Goal: Information Seeking & Learning: Learn about a topic

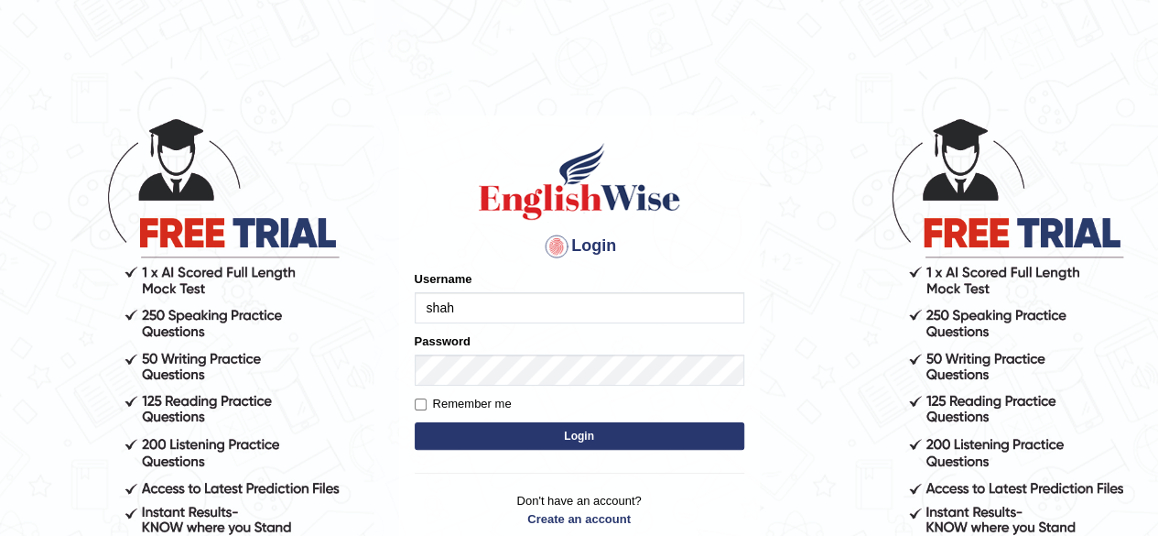
type input "shahil123"
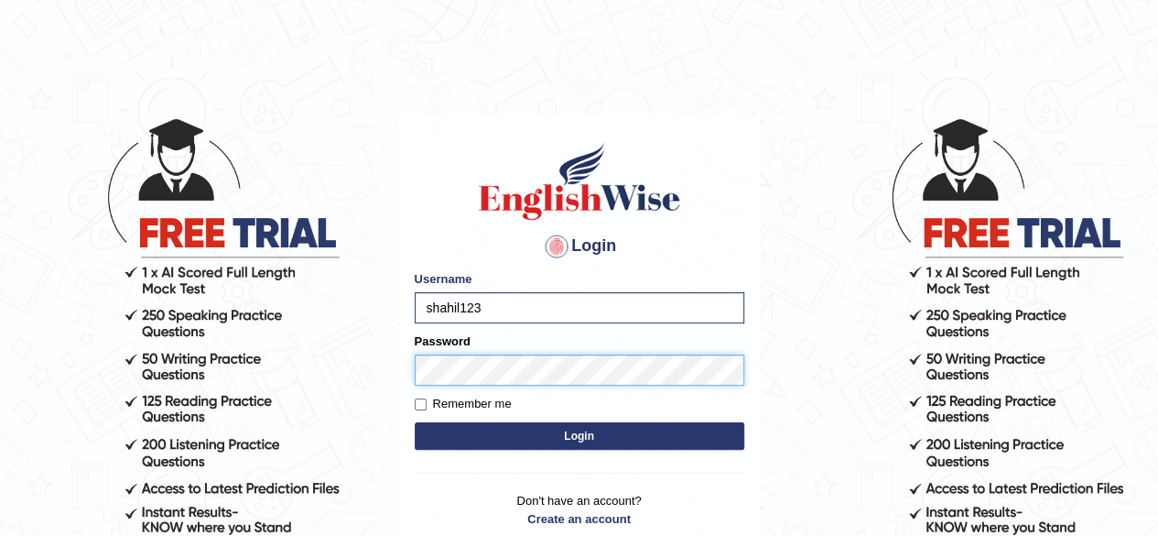
click at [415, 422] on button "Login" at bounding box center [580, 435] width 330 height 27
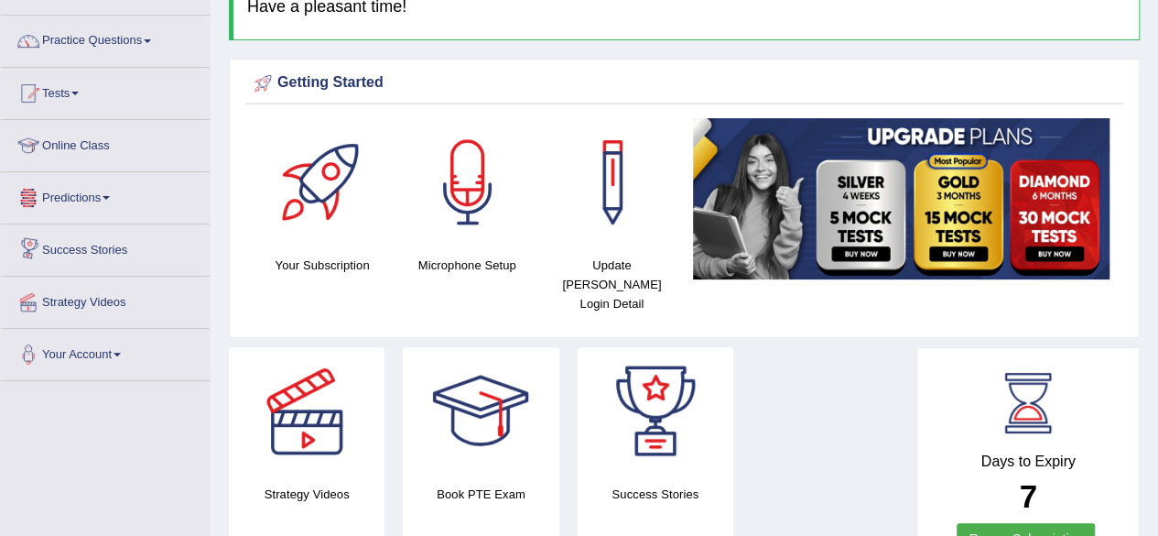
scroll to position [128, 0]
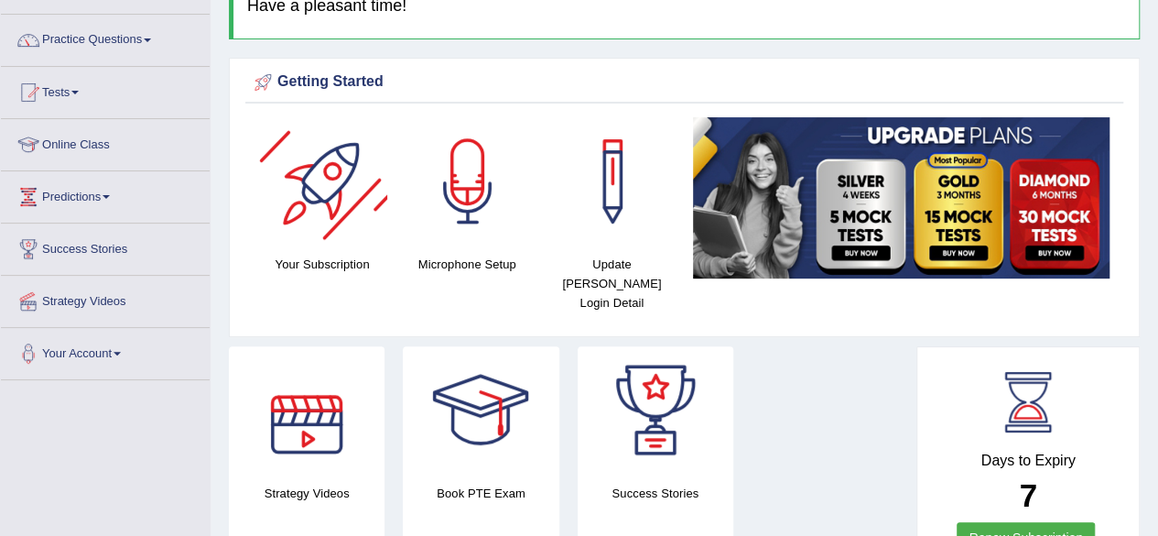
click at [349, 229] on div at bounding box center [323, 181] width 128 height 128
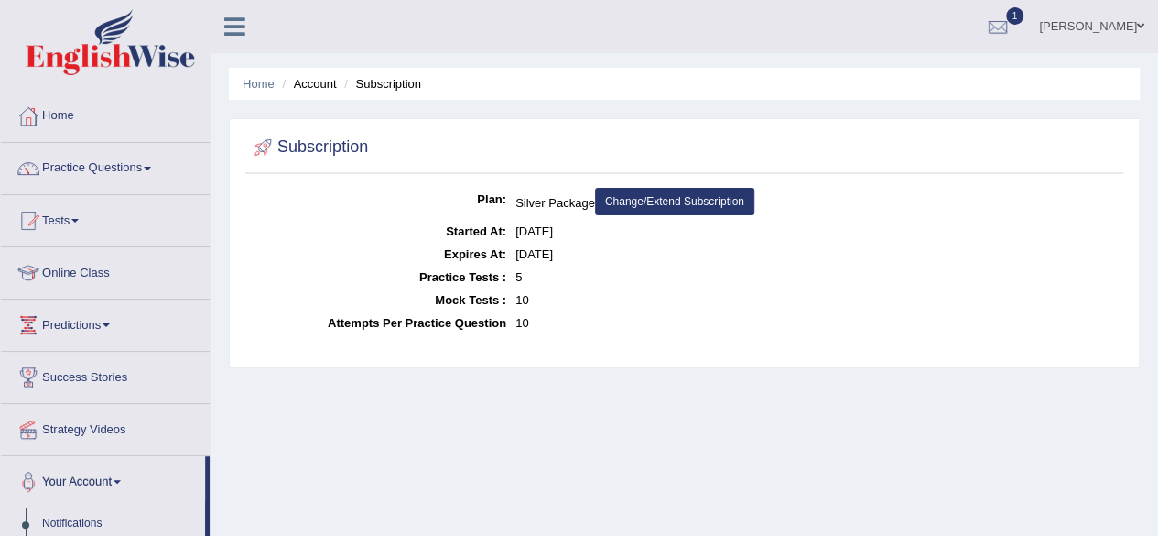
click at [661, 206] on link "Change/Extend Subscription" at bounding box center [674, 201] width 159 height 27
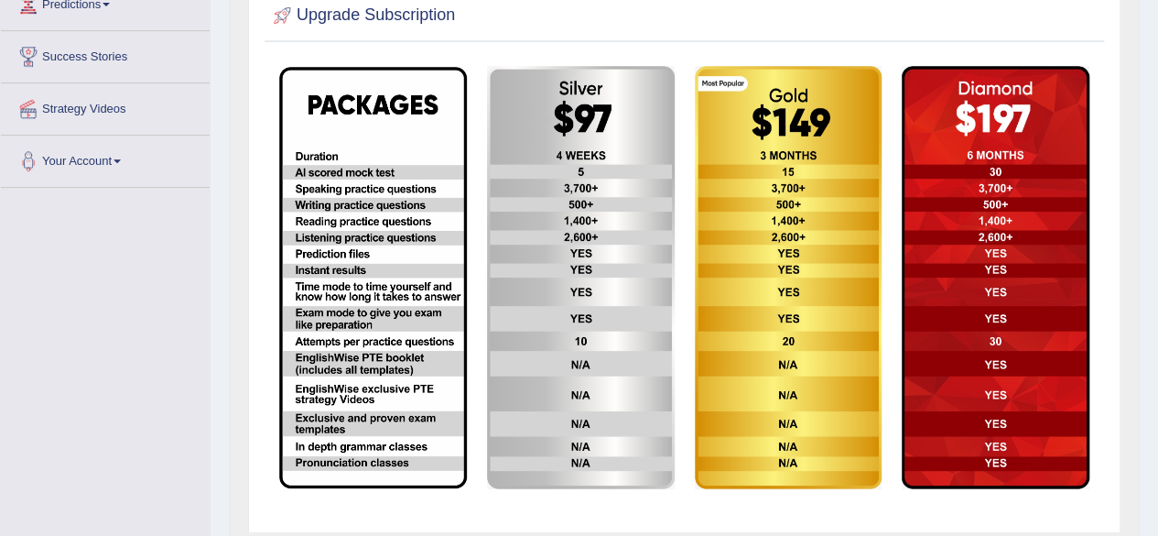
scroll to position [319, 0]
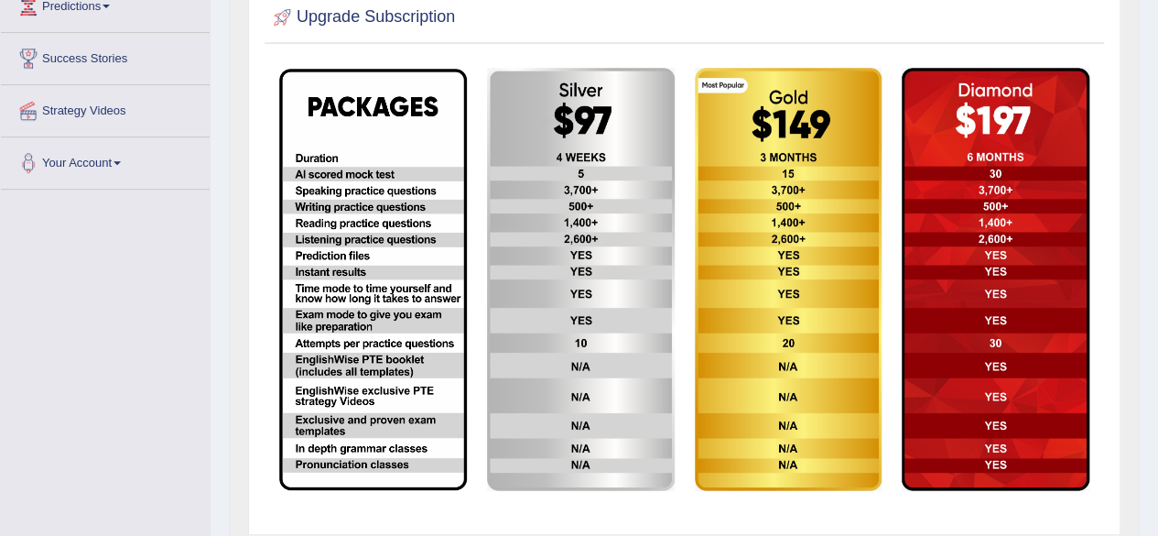
click at [630, 277] on img at bounding box center [581, 279] width 188 height 423
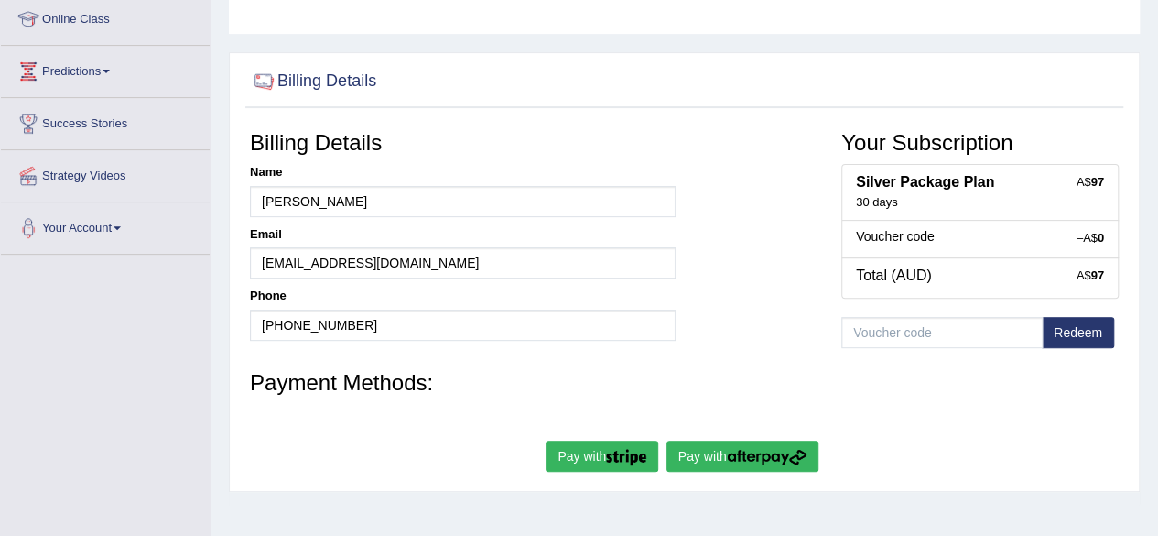
scroll to position [255, 0]
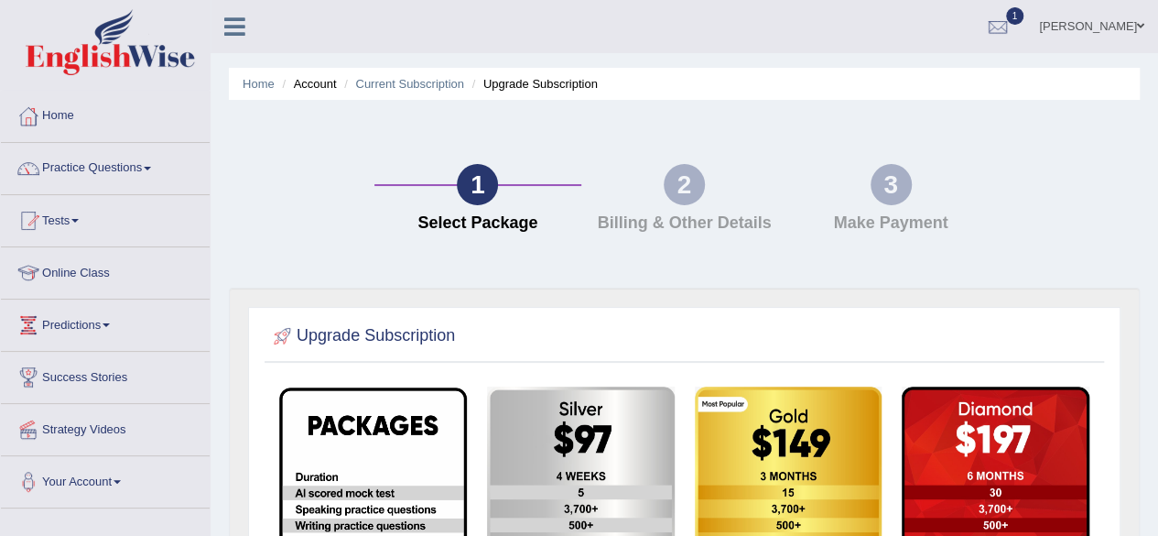
click at [260, 93] on ul "Home Account Current Subscription Upgrade Subscription" at bounding box center [684, 84] width 911 height 32
click at [1012, 21] on div at bounding box center [997, 27] width 27 height 27
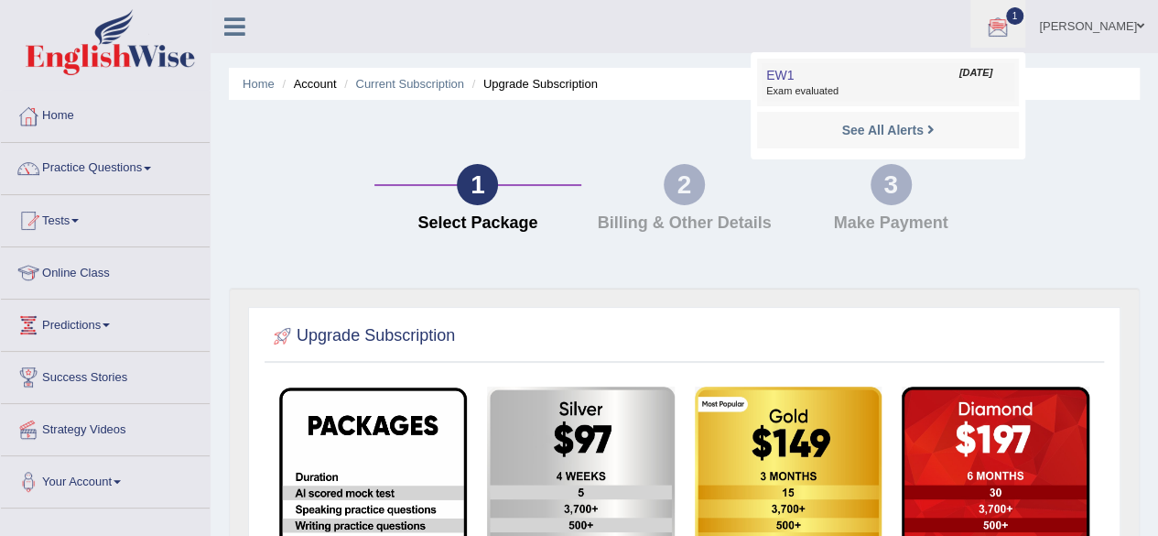
click at [956, 78] on link "EW1 Oct 2, 2025 Exam evaluated" at bounding box center [888, 82] width 253 height 38
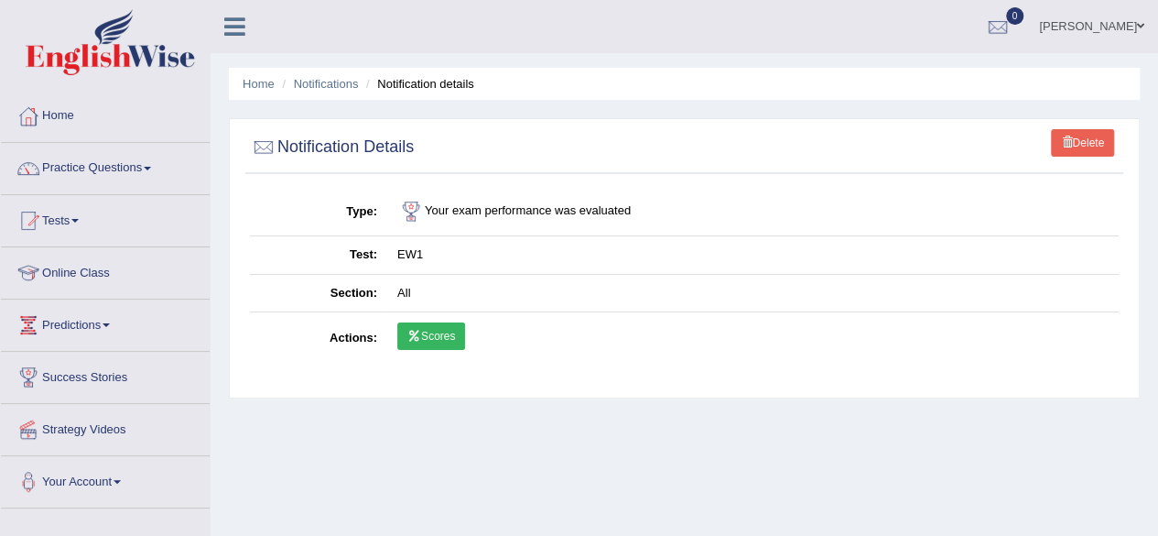
click at [440, 332] on link "Scores" at bounding box center [431, 335] width 68 height 27
click at [38, 129] on link "Home" at bounding box center [105, 114] width 209 height 46
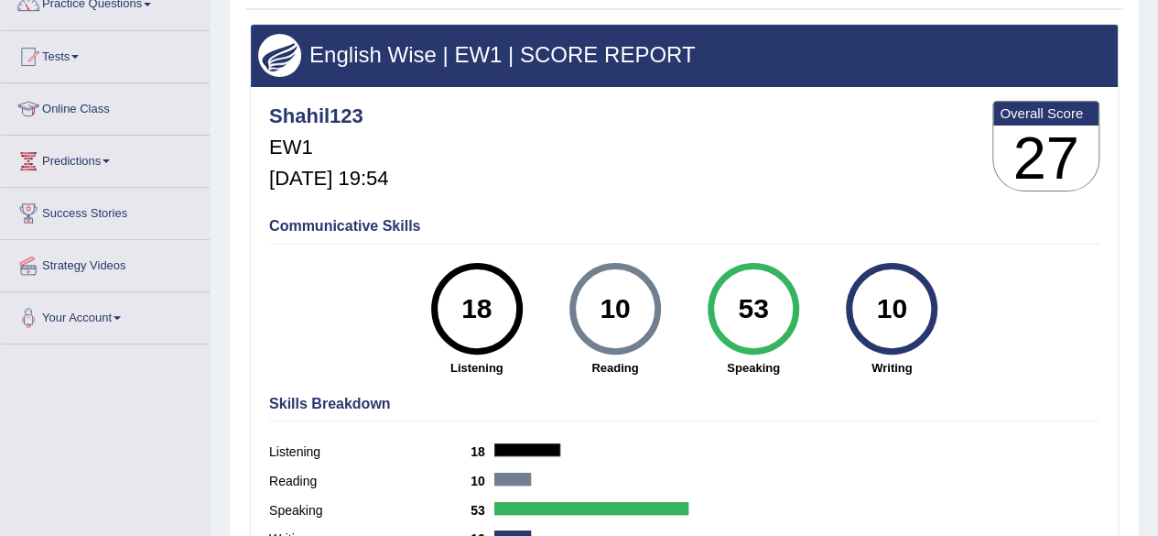
scroll to position [165, 0]
click at [903, 284] on div "10" at bounding box center [892, 307] width 67 height 77
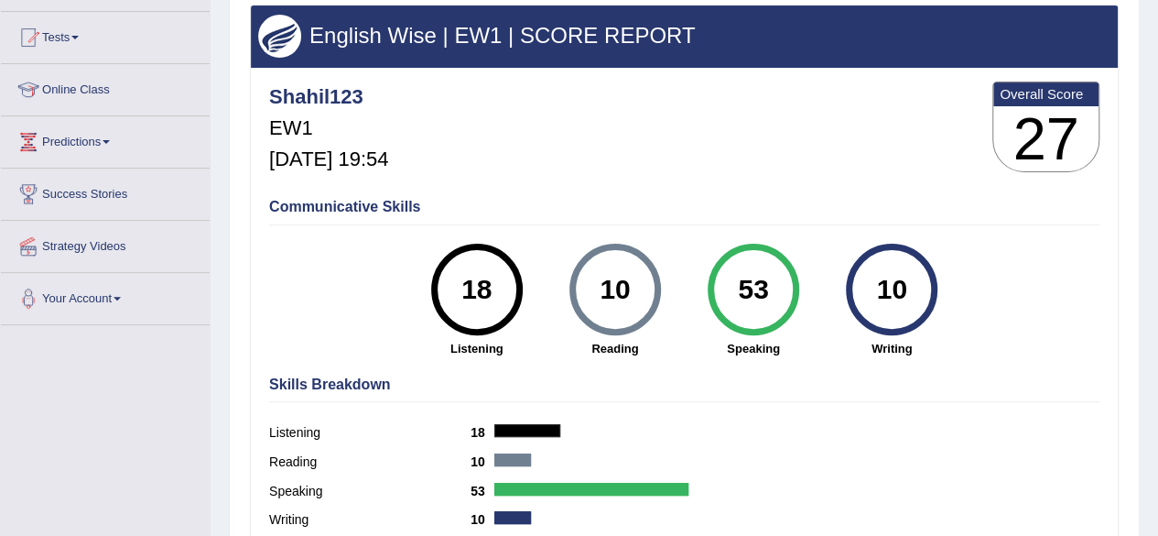
scroll to position [40, 0]
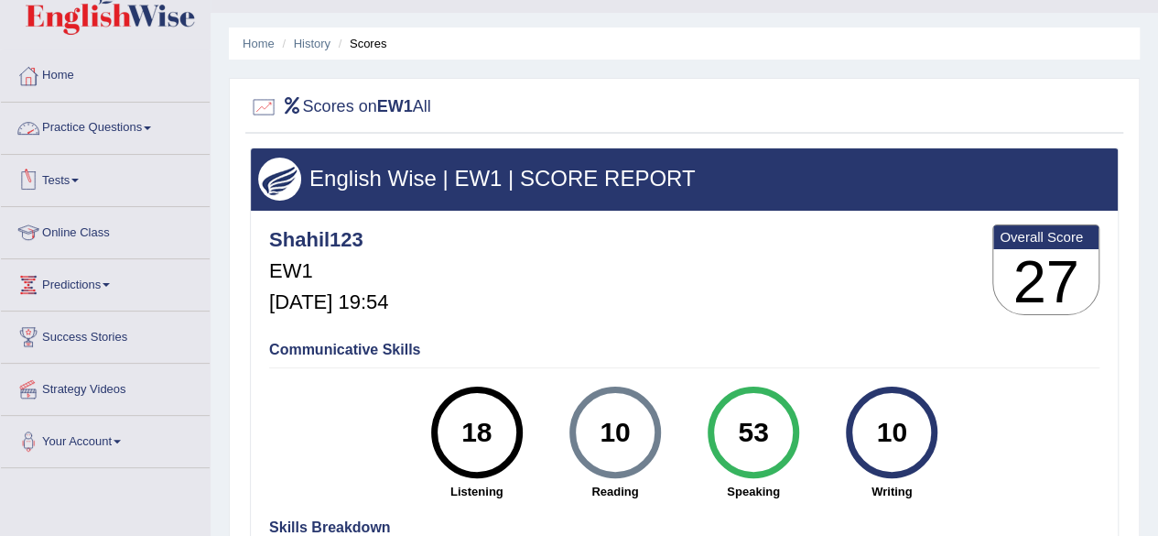
click at [155, 121] on link "Practice Questions" at bounding box center [105, 126] width 209 height 46
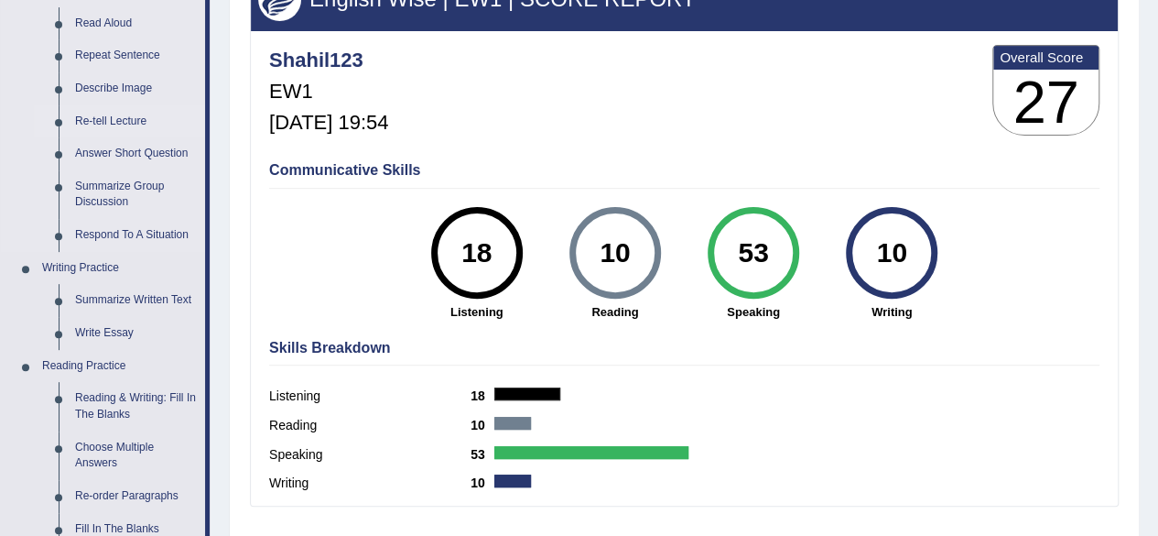
scroll to position [222, 0]
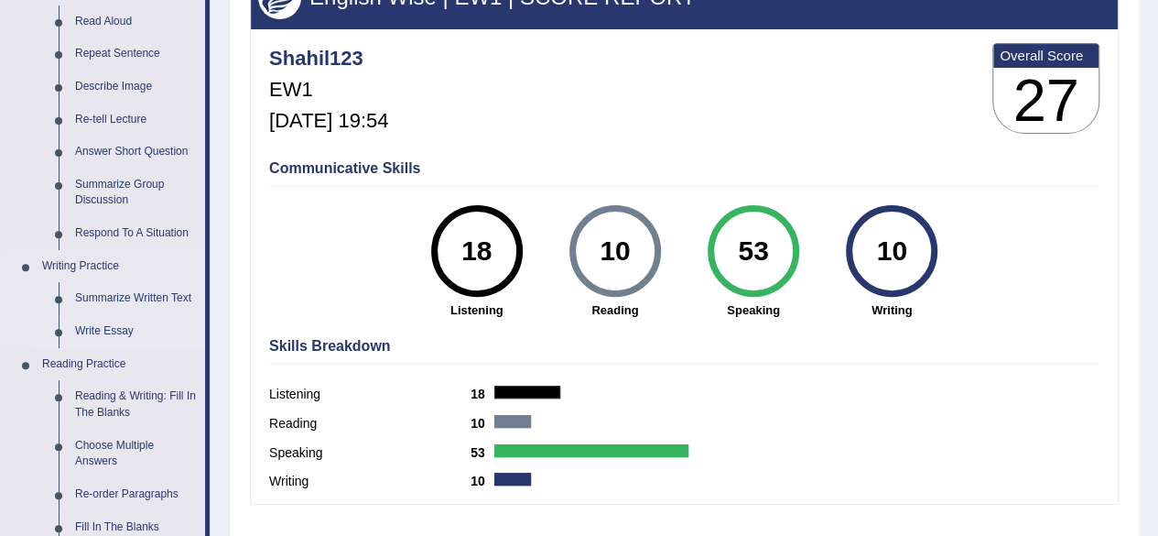
click at [121, 329] on link "Write Essay" at bounding box center [136, 331] width 138 height 33
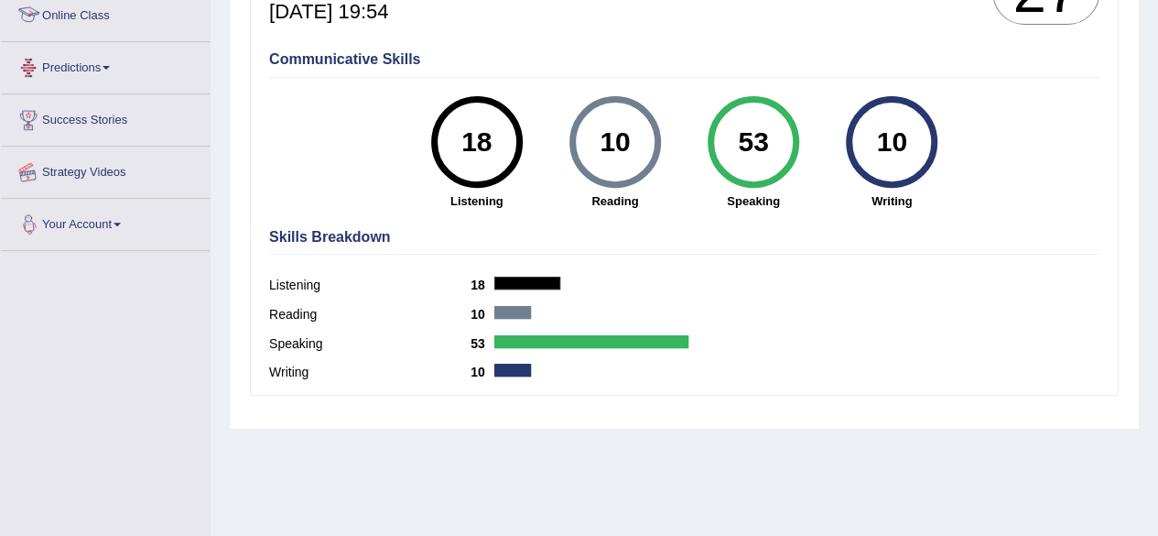
scroll to position [403, 0]
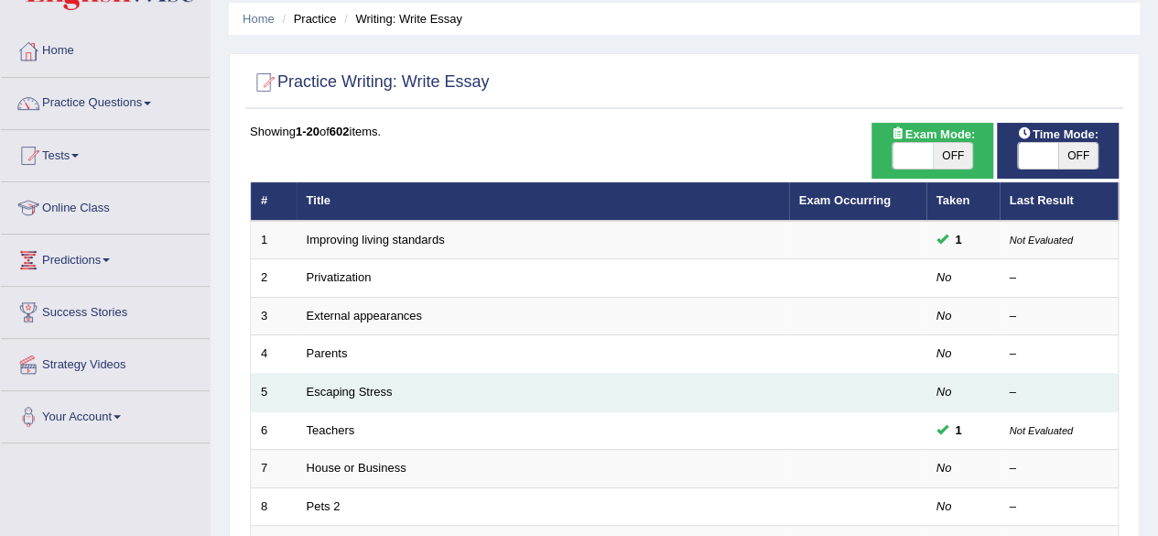
scroll to position [64, 0]
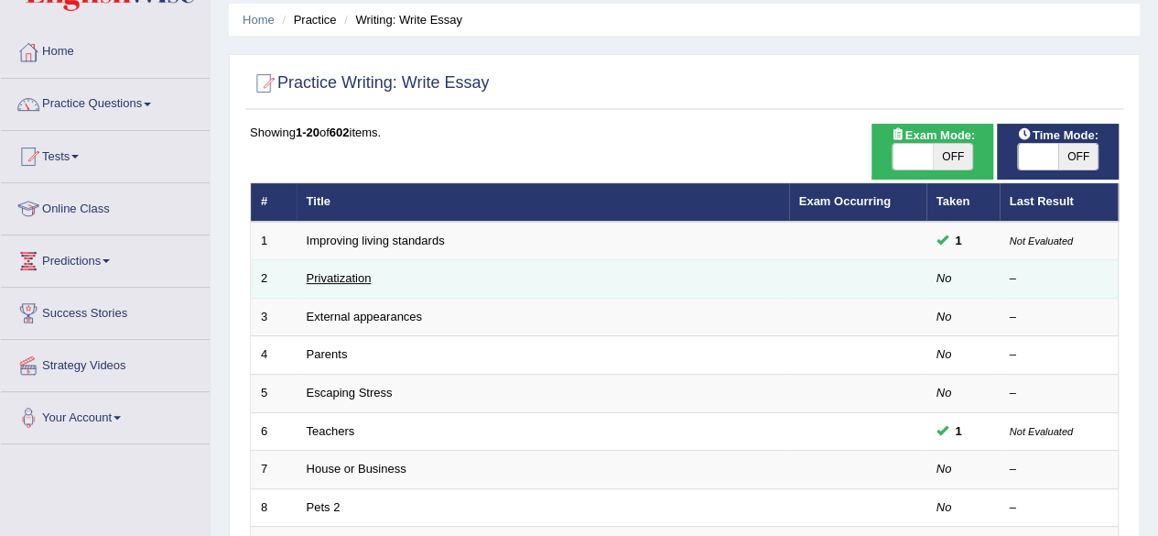
click at [356, 280] on link "Privatization" at bounding box center [339, 278] width 65 height 14
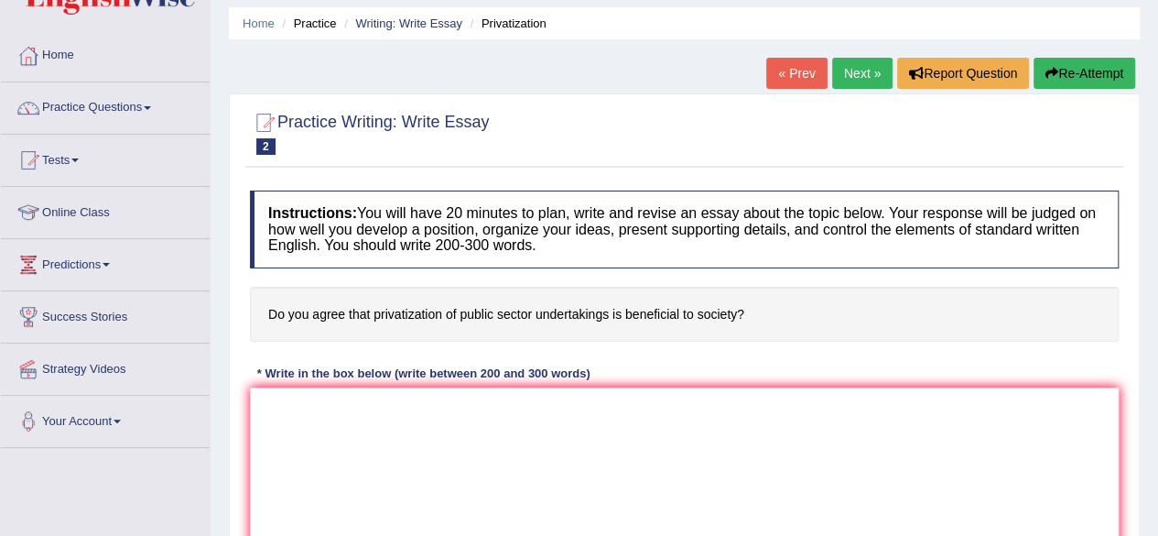
scroll to position [62, 0]
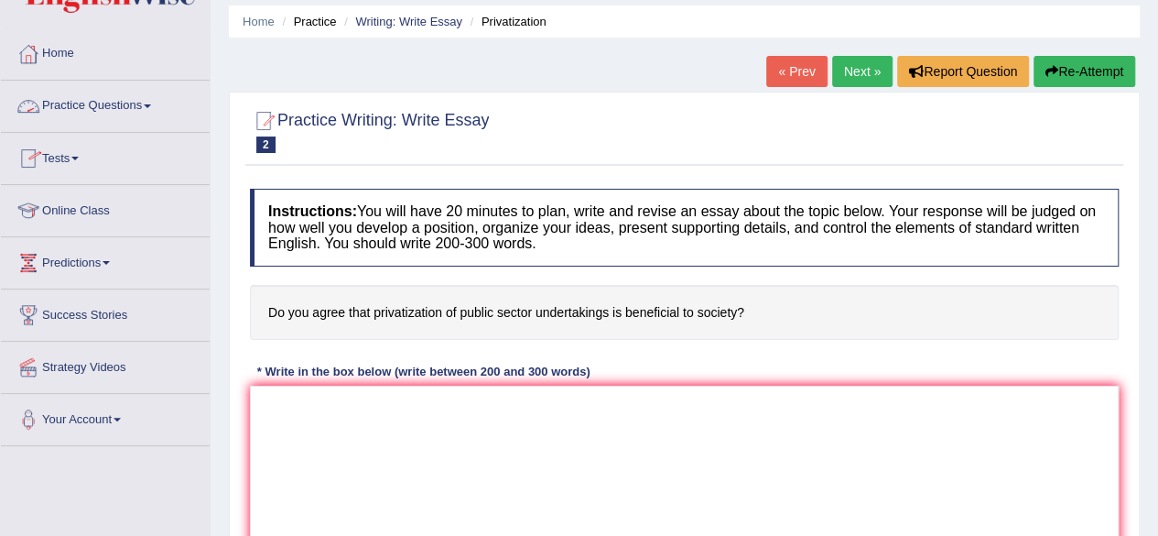
click at [148, 114] on link "Practice Questions" at bounding box center [105, 104] width 209 height 46
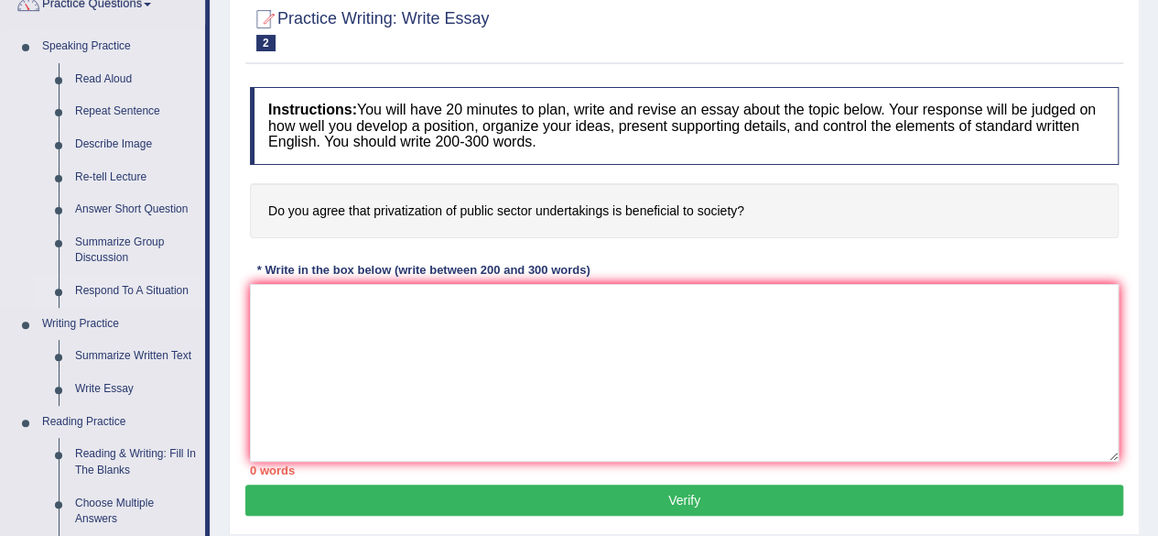
scroll to position [189, 0]
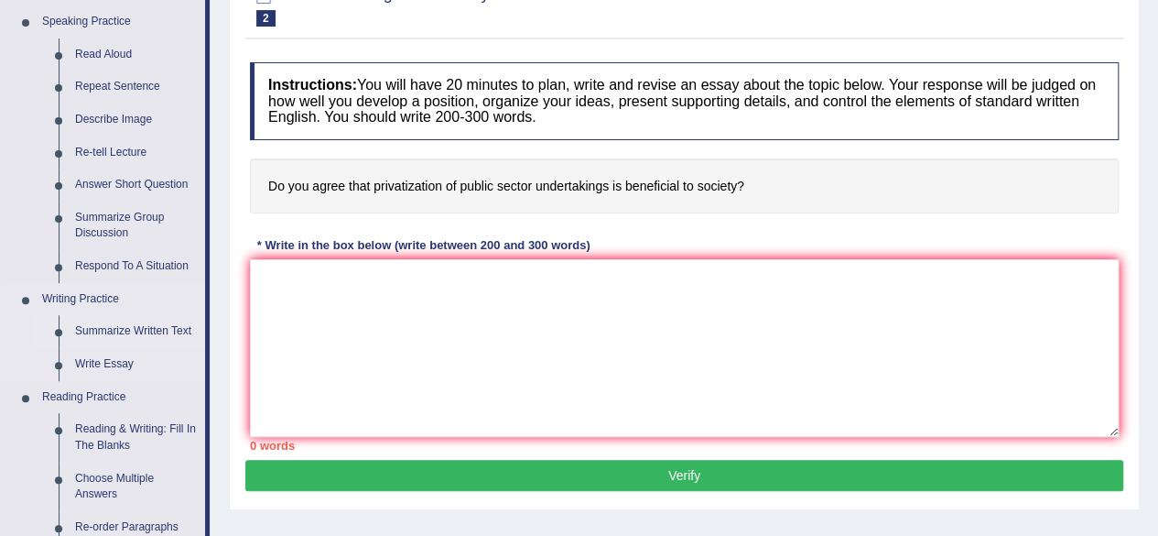
click at [135, 323] on link "Summarize Written Text" at bounding box center [136, 331] width 138 height 33
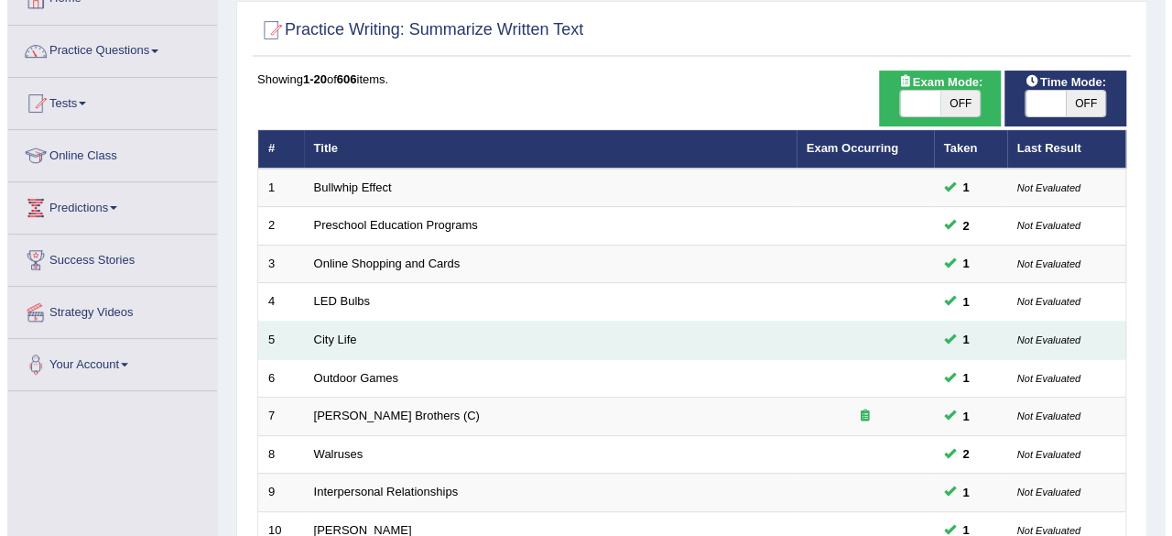
scroll to position [116, 0]
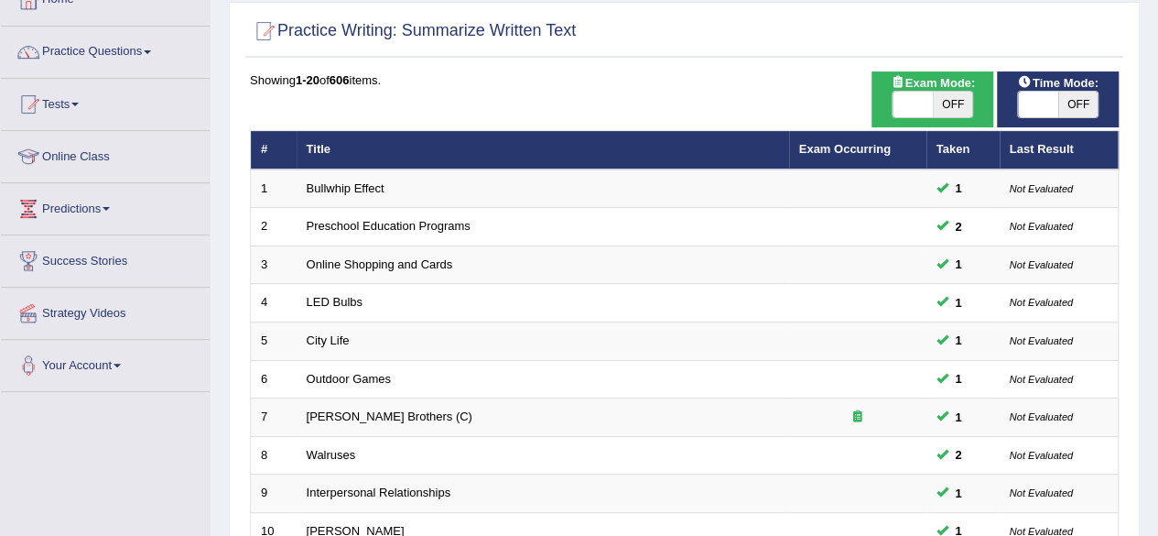
click at [912, 100] on span at bounding box center [913, 105] width 40 height 26
checkbox input "true"
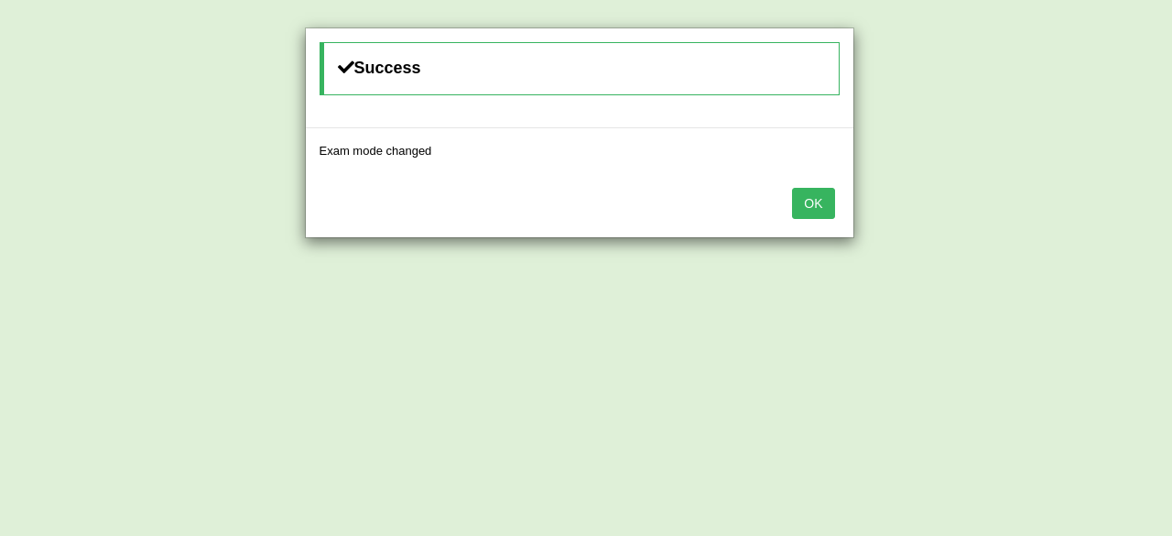
click at [815, 201] on button "OK" at bounding box center [813, 203] width 42 height 31
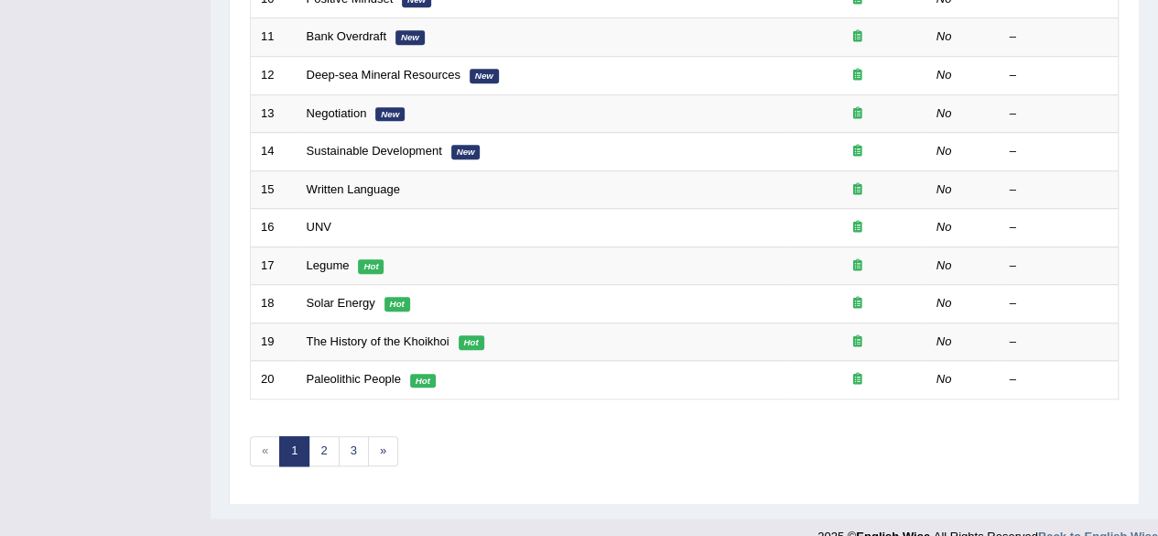
scroll to position [667, 0]
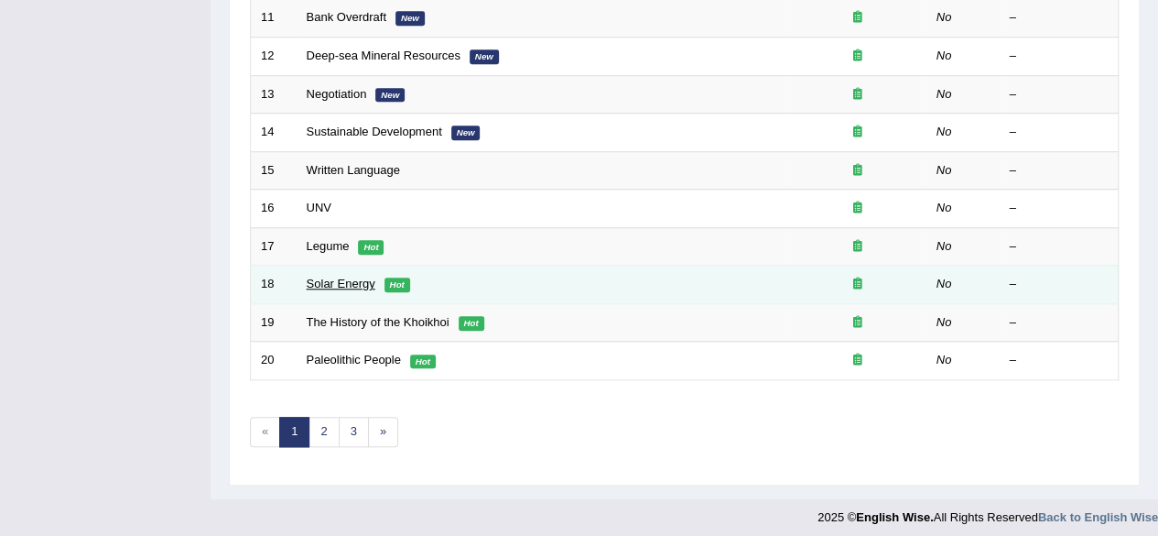
click at [362, 277] on link "Solar Energy" at bounding box center [341, 283] width 69 height 14
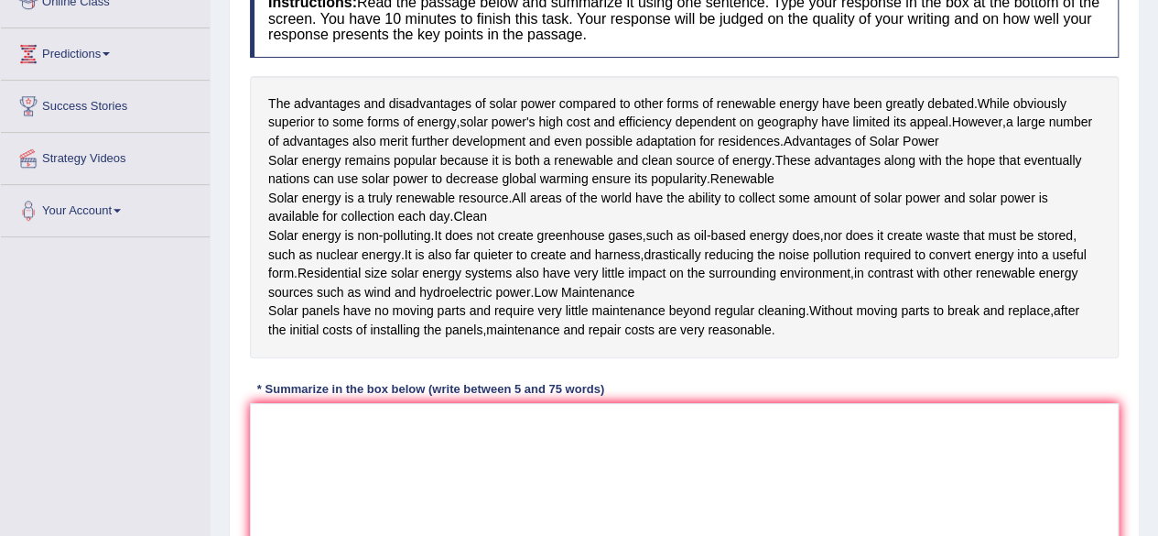
scroll to position [331, 0]
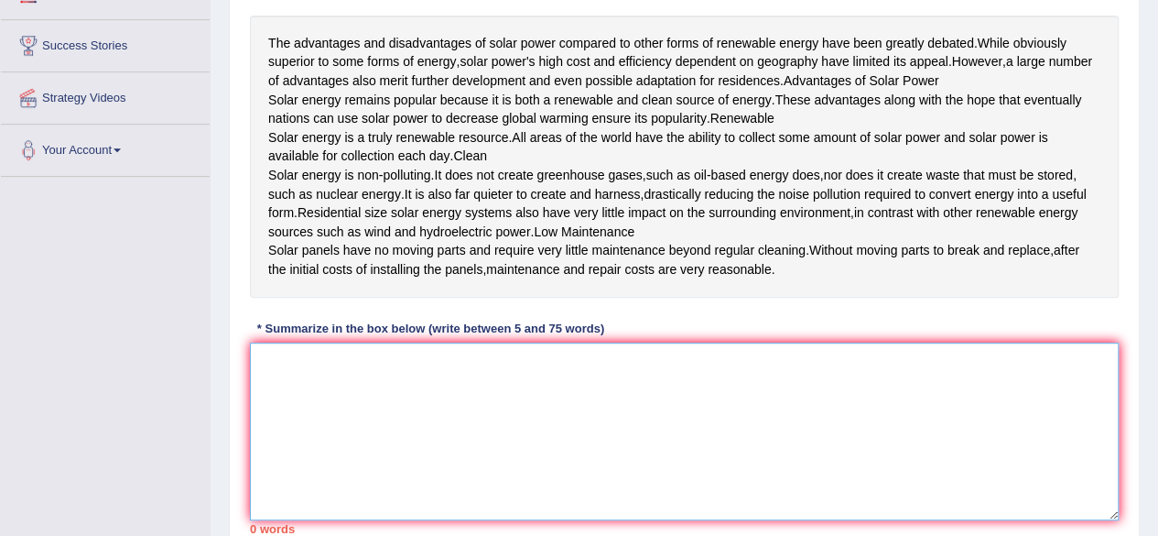
click at [339, 418] on textarea at bounding box center [684, 431] width 869 height 178
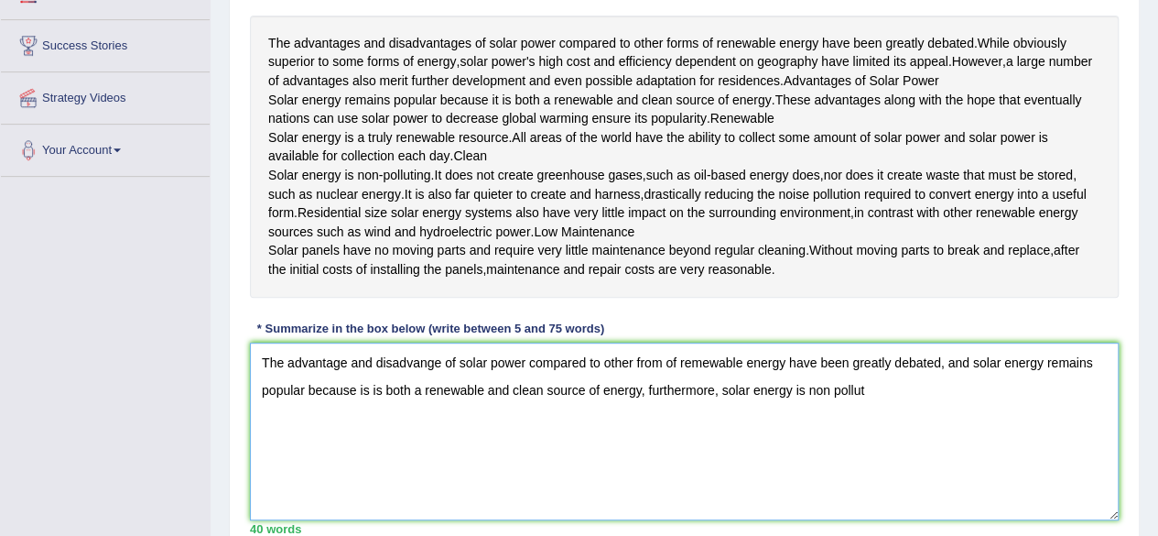
click at [894, 481] on textarea "The advantage and disadvange of solar power compared to other from of remewable…" at bounding box center [684, 431] width 869 height 178
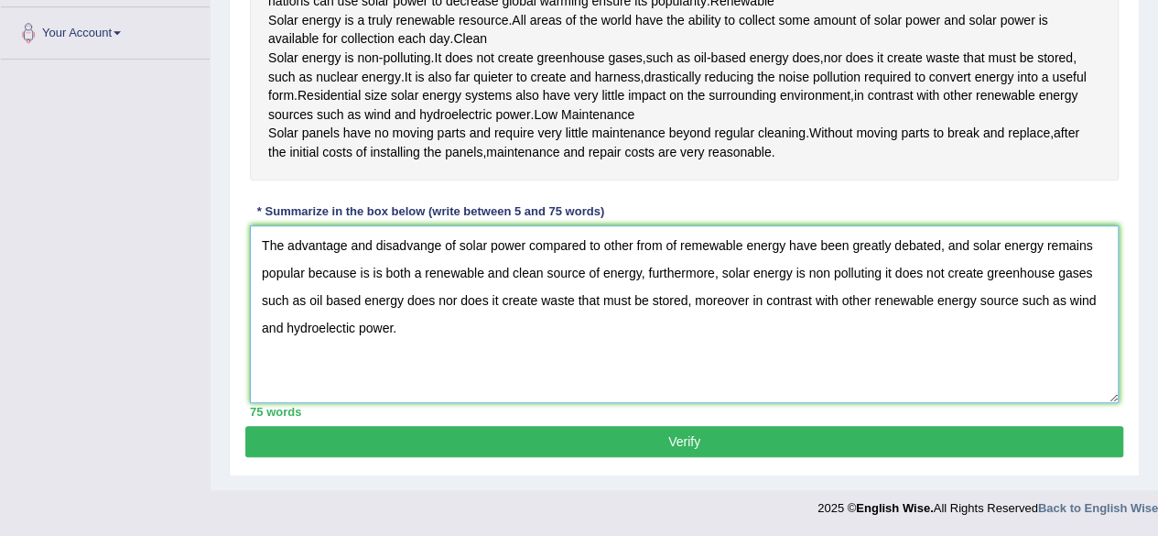
scroll to position [459, 0]
type textarea "The advantage and disadvange of solar power compared to other from of remewable…"
click at [498, 457] on button "Verify" at bounding box center [684, 441] width 878 height 31
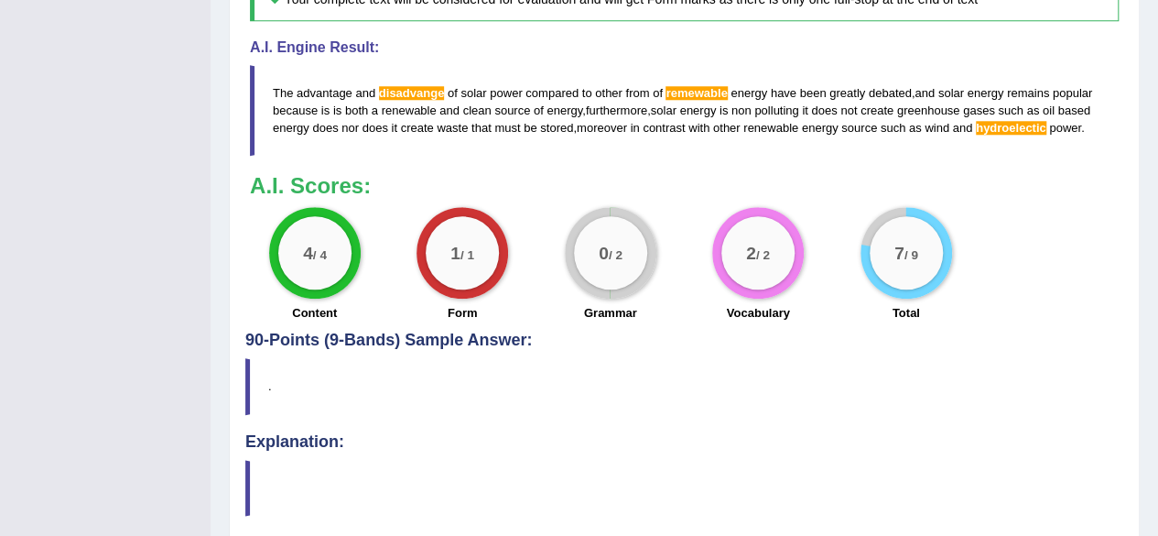
scroll to position [1011, 0]
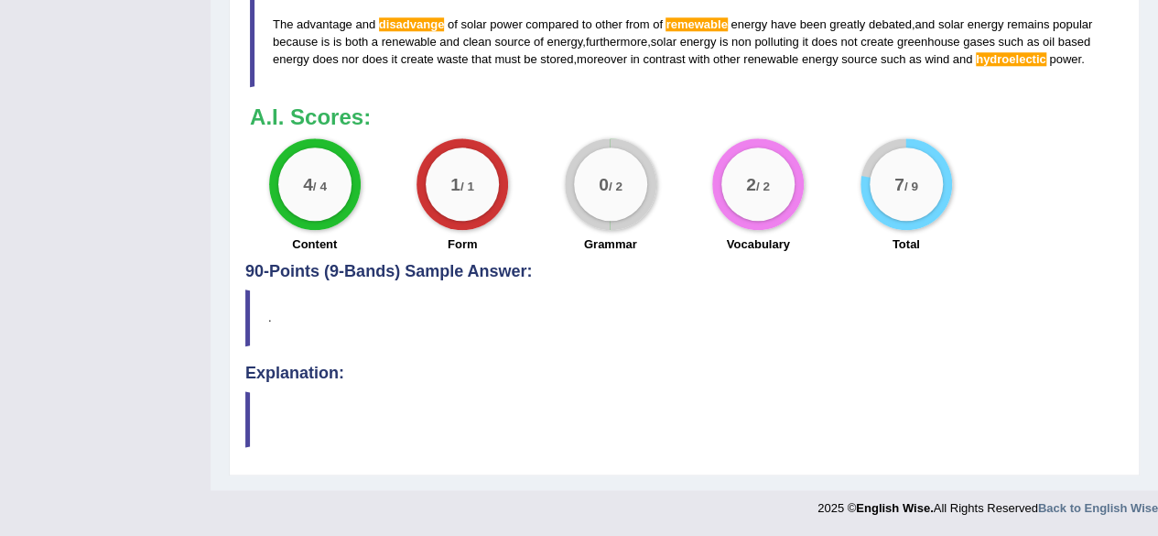
click at [298, 369] on h4 "Explanation:" at bounding box center [684, 373] width 878 height 18
click at [251, 424] on blockquote at bounding box center [684, 419] width 878 height 56
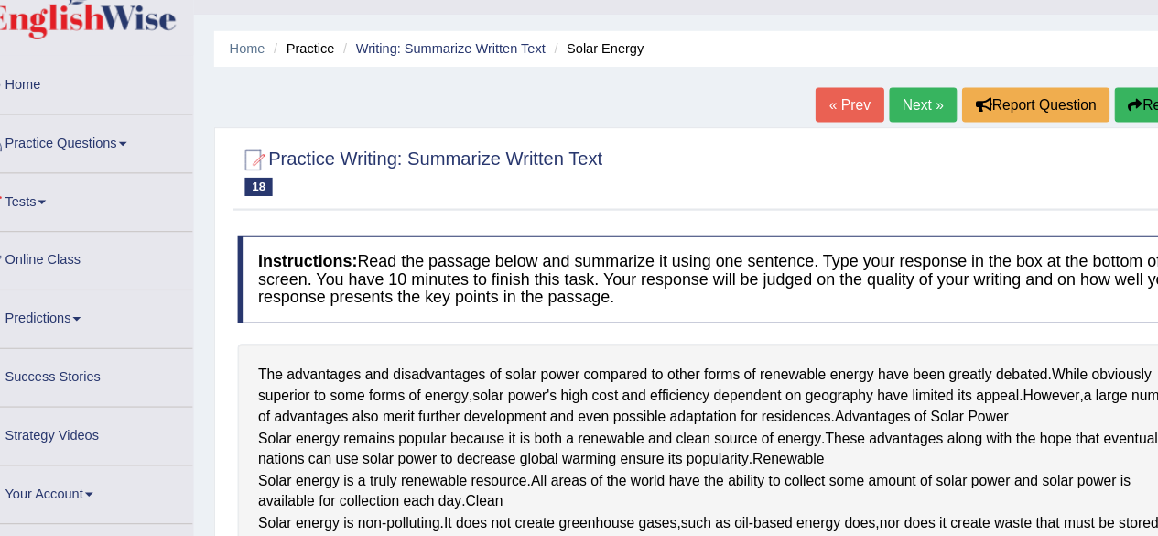
scroll to position [0, 0]
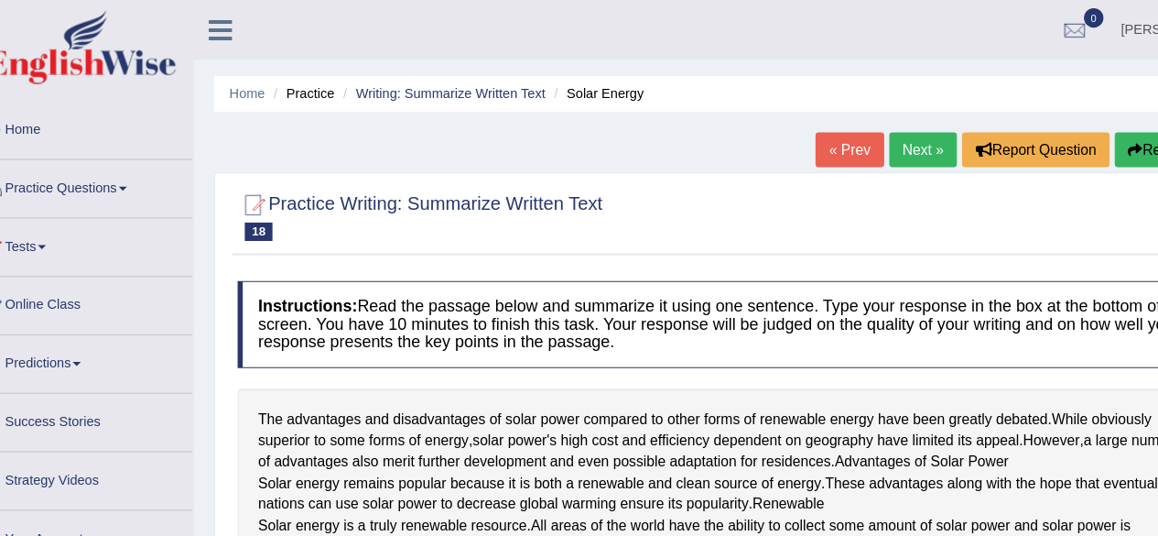
click at [863, 145] on link "Next »" at bounding box center [862, 133] width 60 height 31
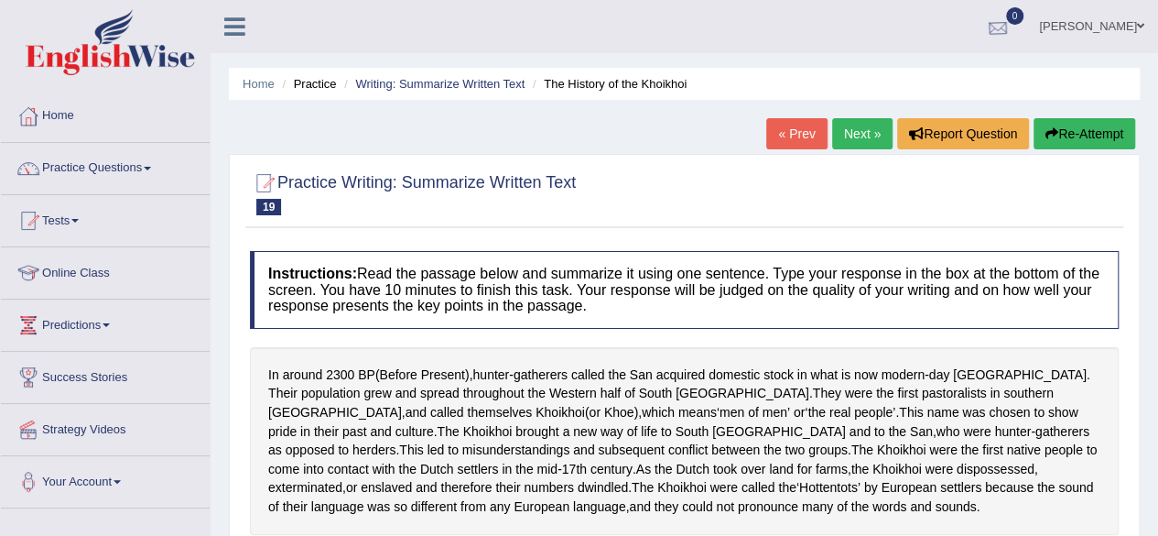
click at [1012, 30] on div at bounding box center [997, 27] width 27 height 27
click at [74, 108] on link "Home" at bounding box center [105, 114] width 209 height 46
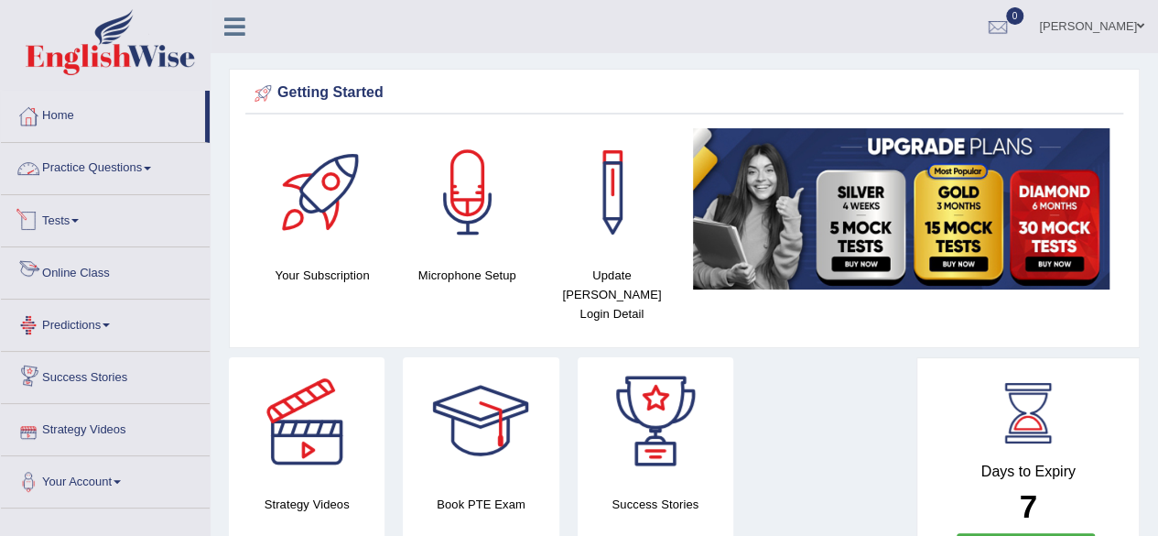
click at [150, 173] on link "Practice Questions" at bounding box center [105, 166] width 209 height 46
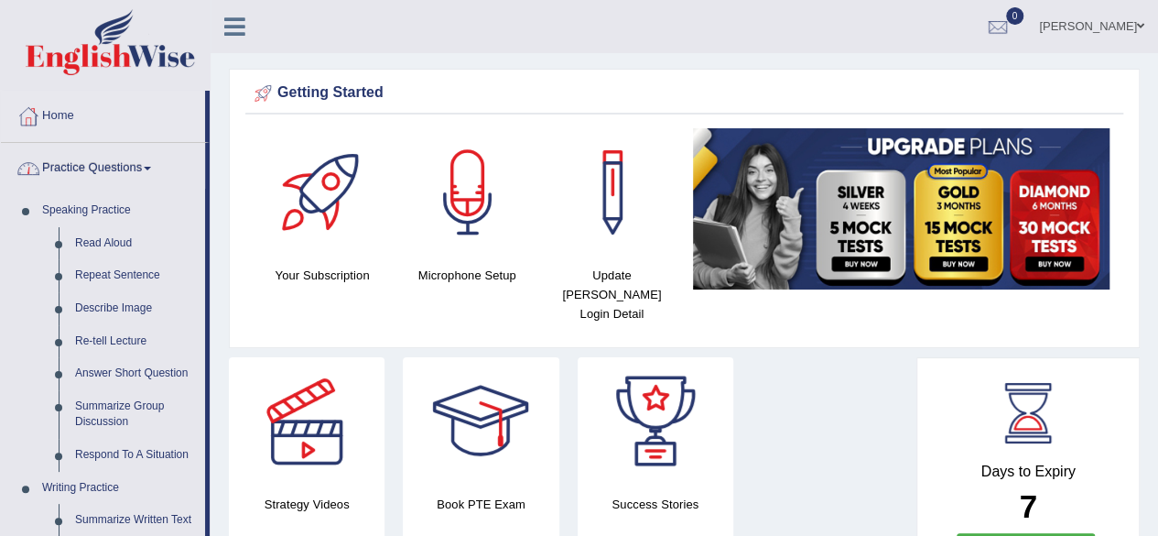
click at [151, 170] on link "Practice Questions" at bounding box center [103, 166] width 204 height 46
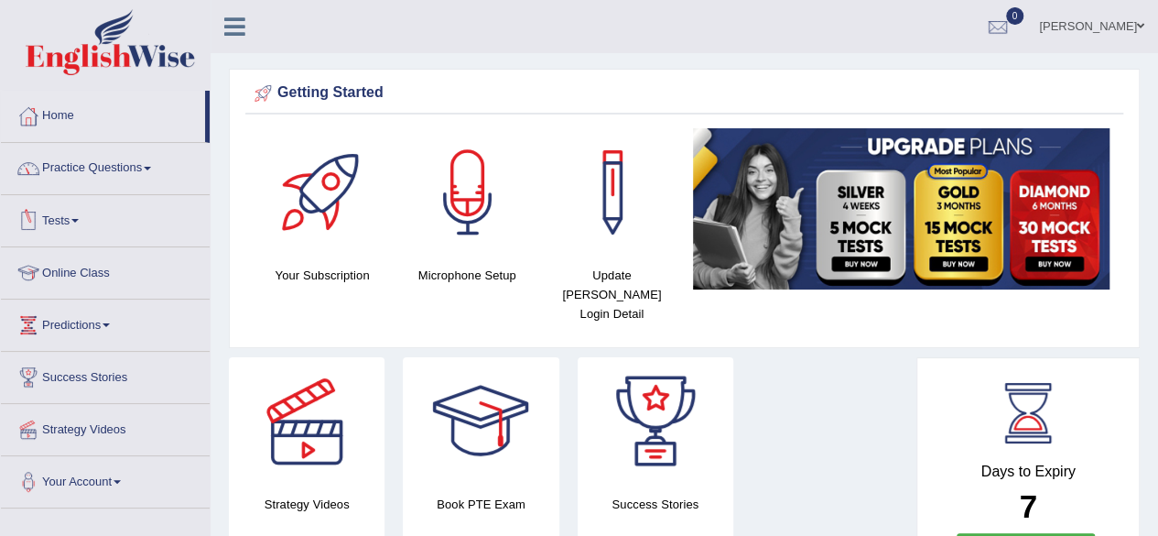
click at [81, 211] on link "Tests" at bounding box center [105, 218] width 209 height 46
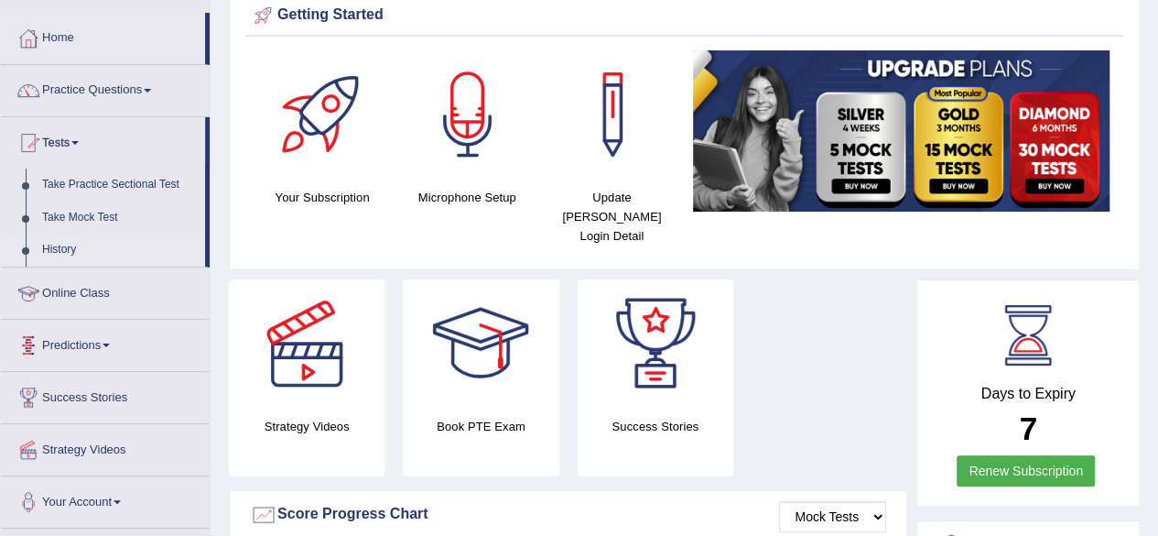
scroll to position [71, 0]
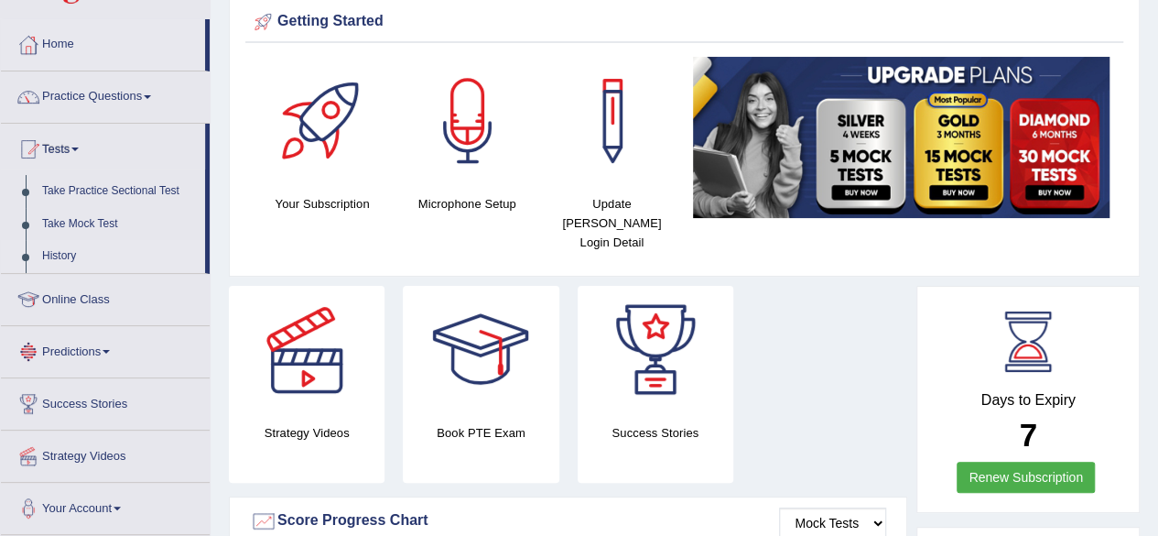
click at [62, 259] on link "History" at bounding box center [119, 256] width 171 height 33
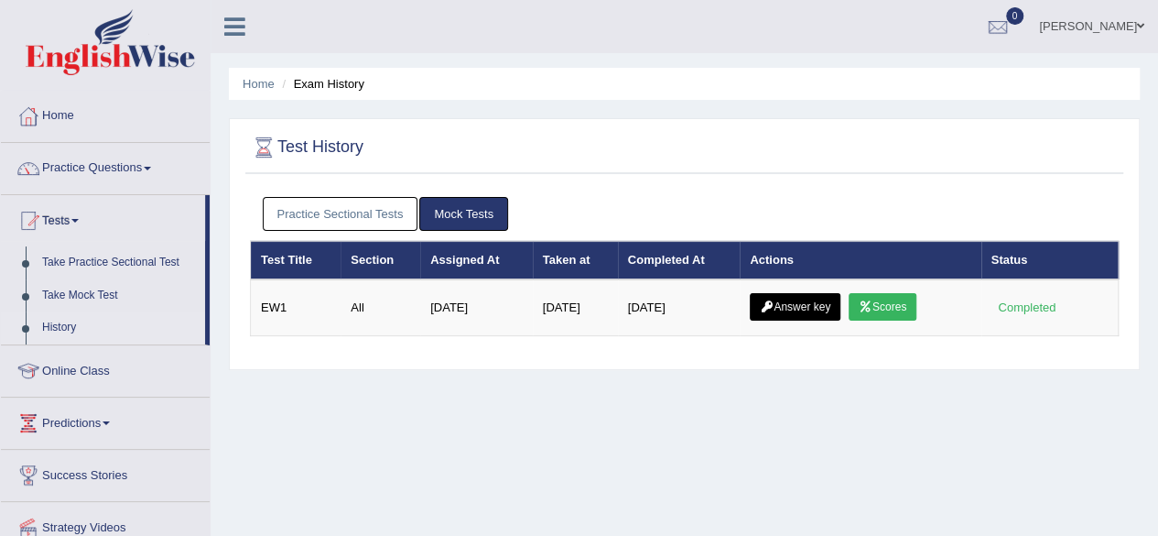
click at [385, 217] on link "Practice Sectional Tests" at bounding box center [341, 214] width 156 height 34
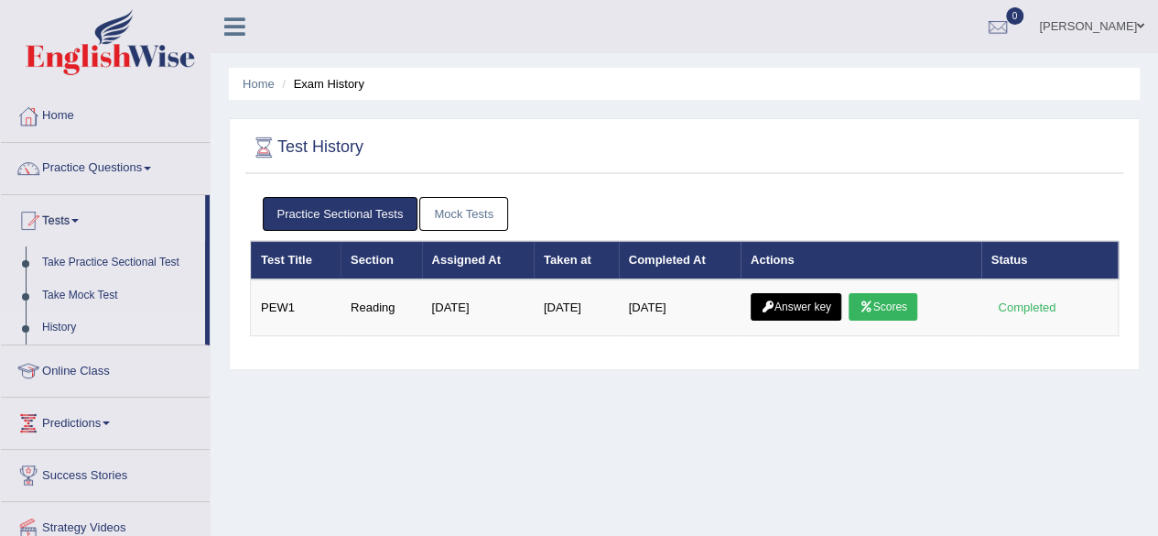
click at [443, 208] on link "Mock Tests" at bounding box center [463, 214] width 89 height 34
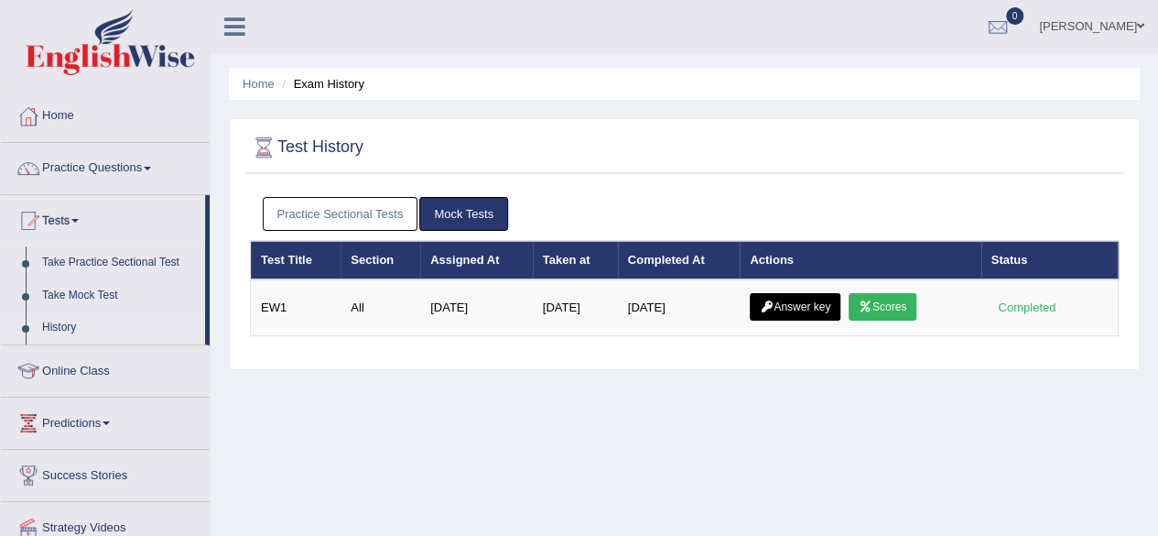
click at [406, 211] on link "Practice Sectional Tests" at bounding box center [341, 214] width 156 height 34
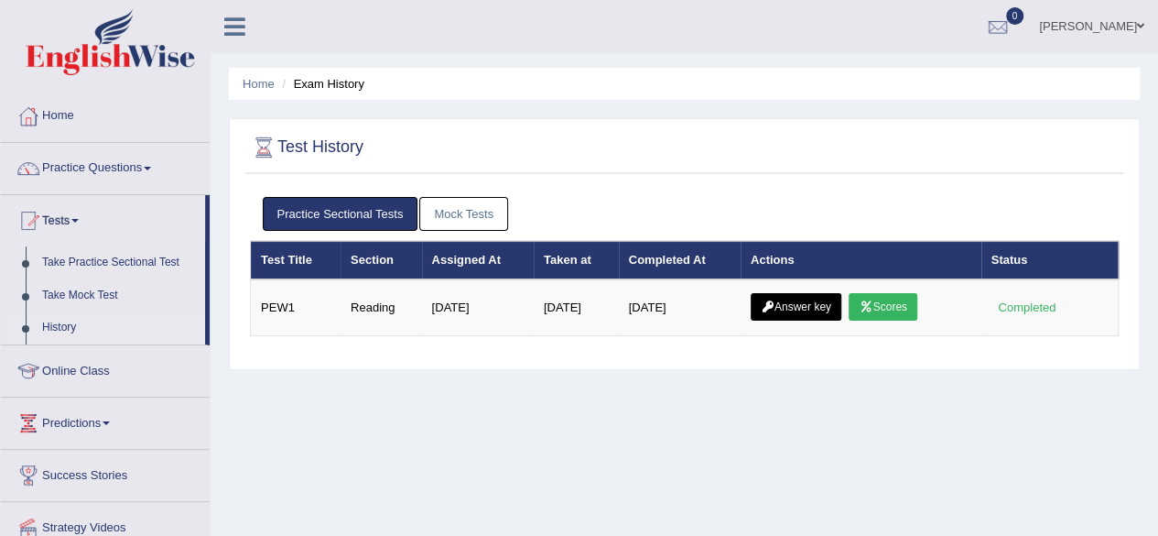
click at [445, 215] on link "Mock Tests" at bounding box center [463, 214] width 89 height 34
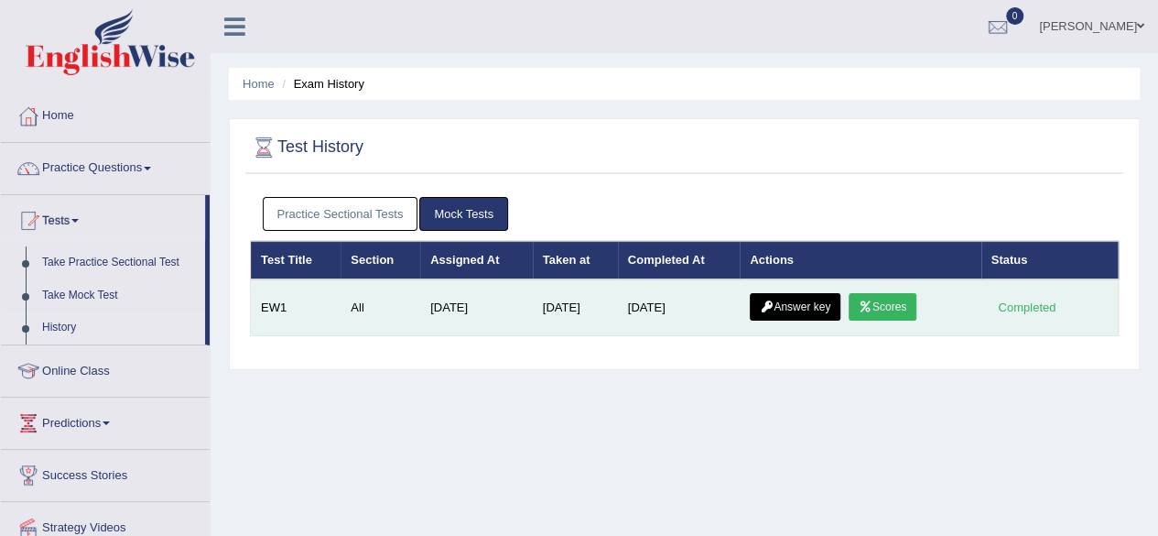
click at [809, 310] on link "Answer key" at bounding box center [795, 306] width 91 height 27
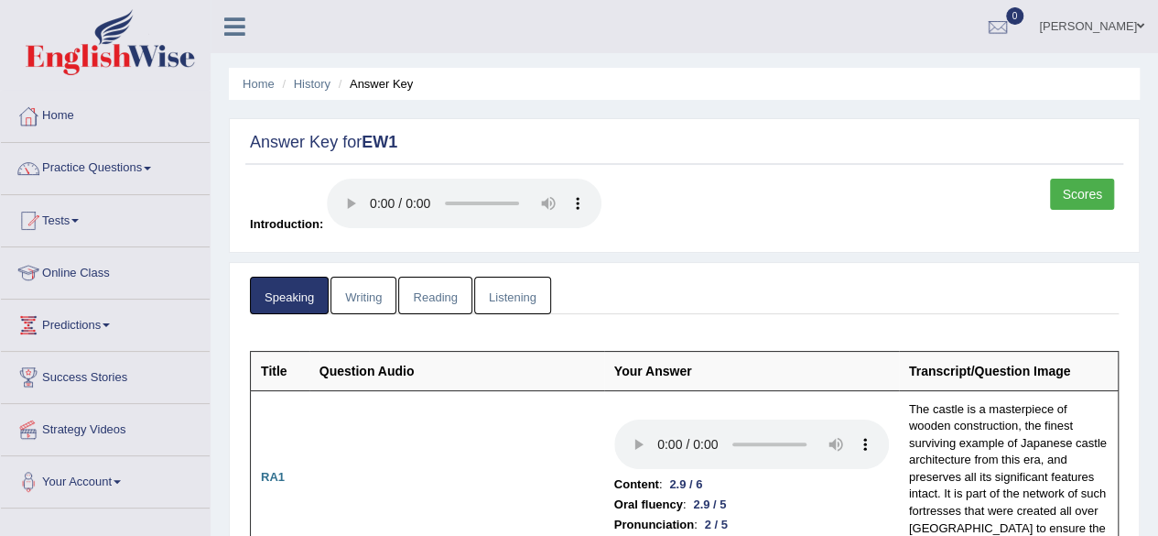
click at [381, 306] on link "Writing" at bounding box center [363, 295] width 66 height 38
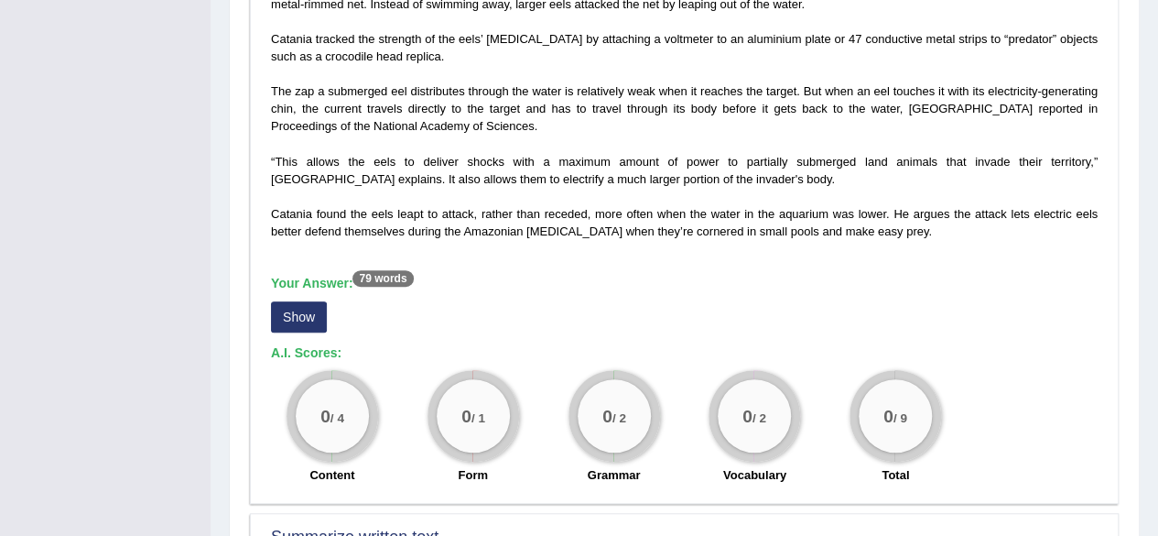
scroll to position [538, 0]
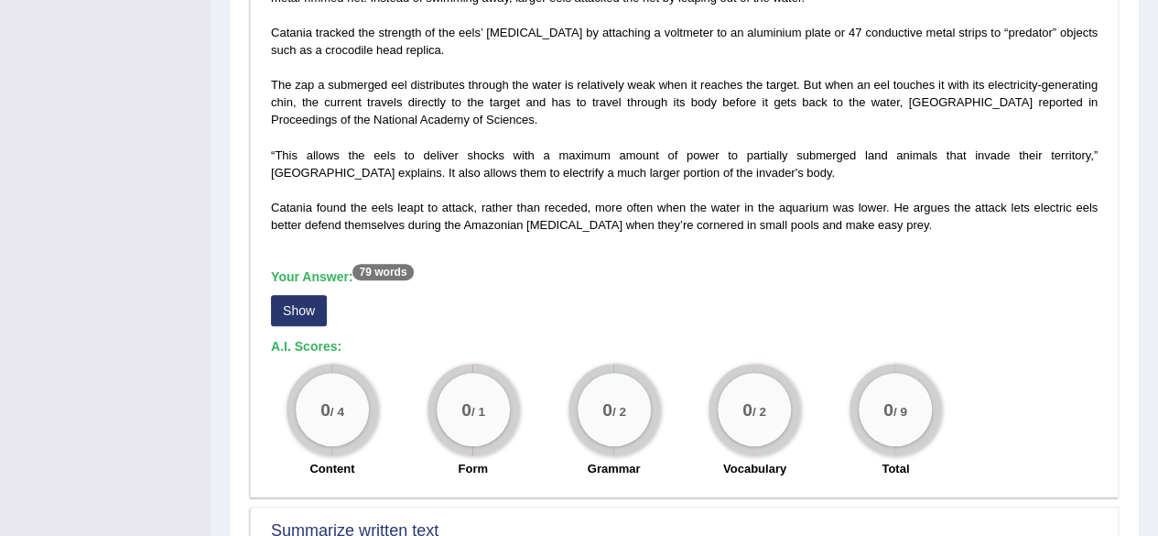
click at [312, 299] on button "Show" at bounding box center [299, 310] width 56 height 31
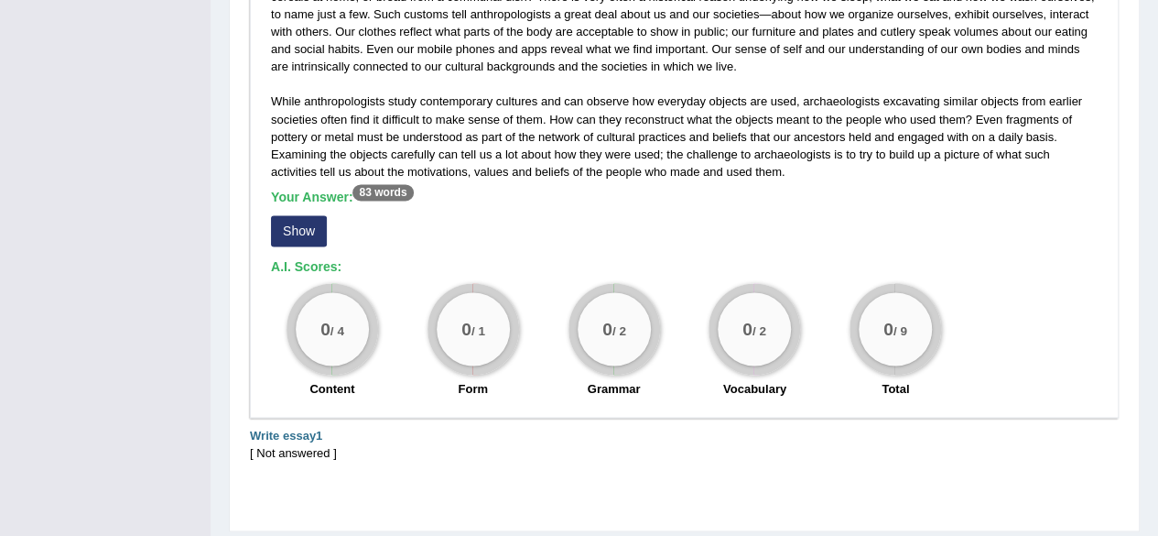
scroll to position [1265, 0]
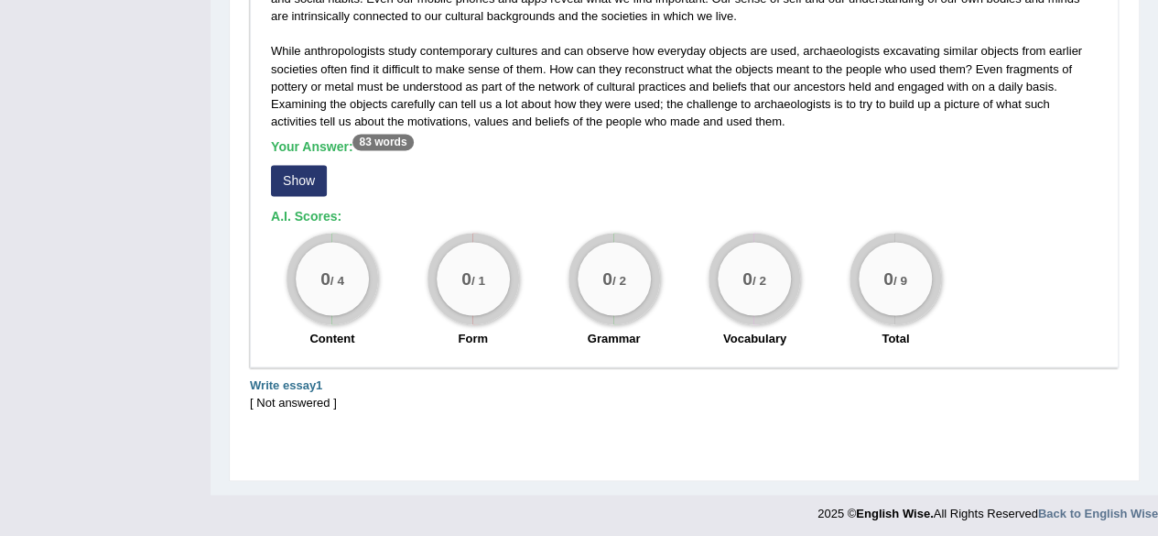
click at [317, 397] on div "[ Not answered ]" at bounding box center [684, 402] width 869 height 17
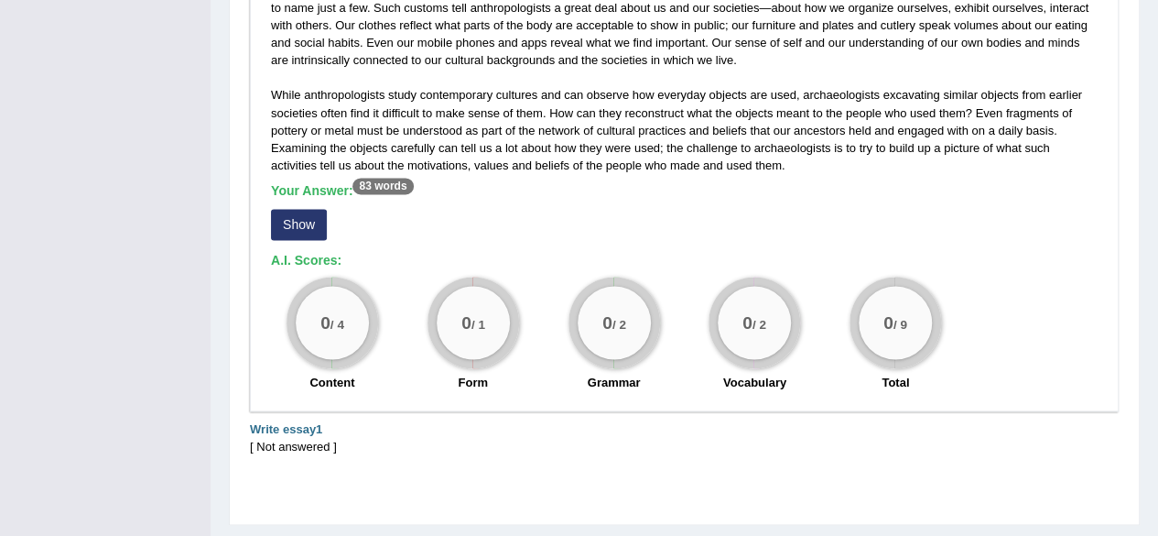
click at [307, 213] on button "Show" at bounding box center [299, 224] width 56 height 31
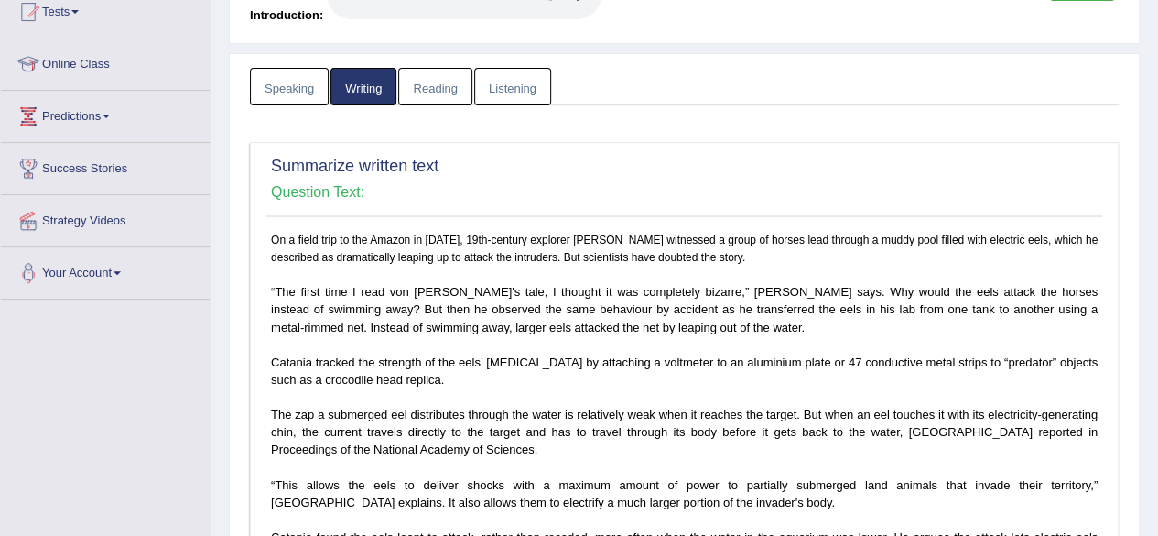
scroll to position [201, 0]
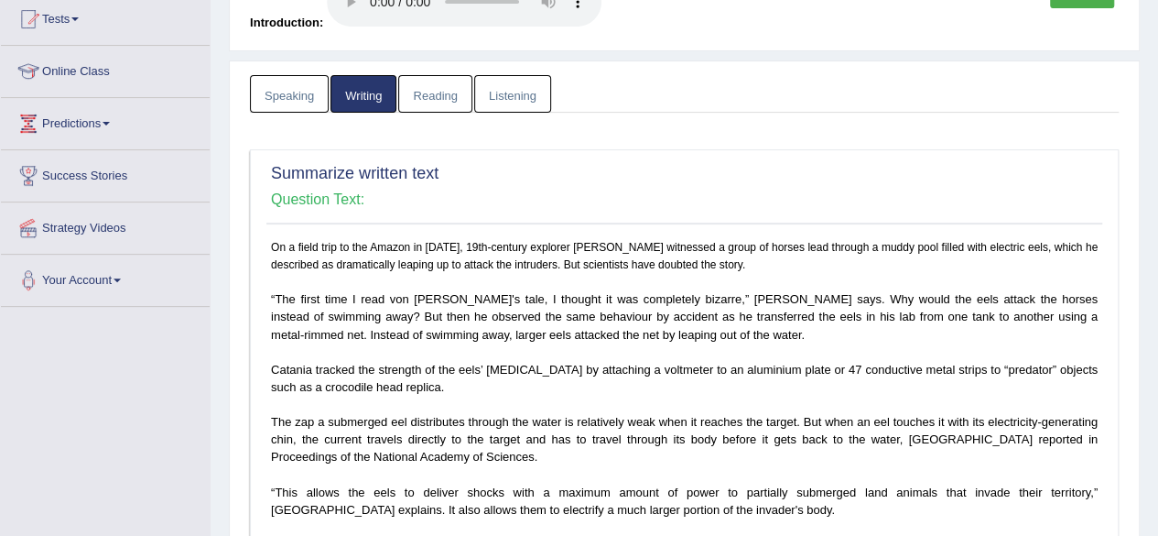
click at [439, 103] on link "Reading" at bounding box center [434, 94] width 73 height 38
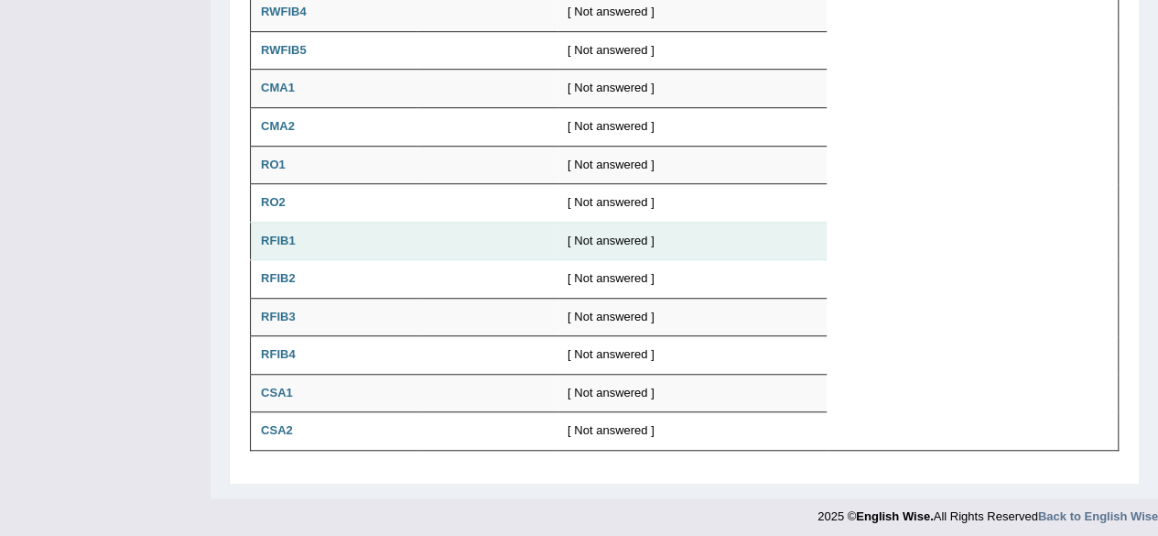
scroll to position [0, 0]
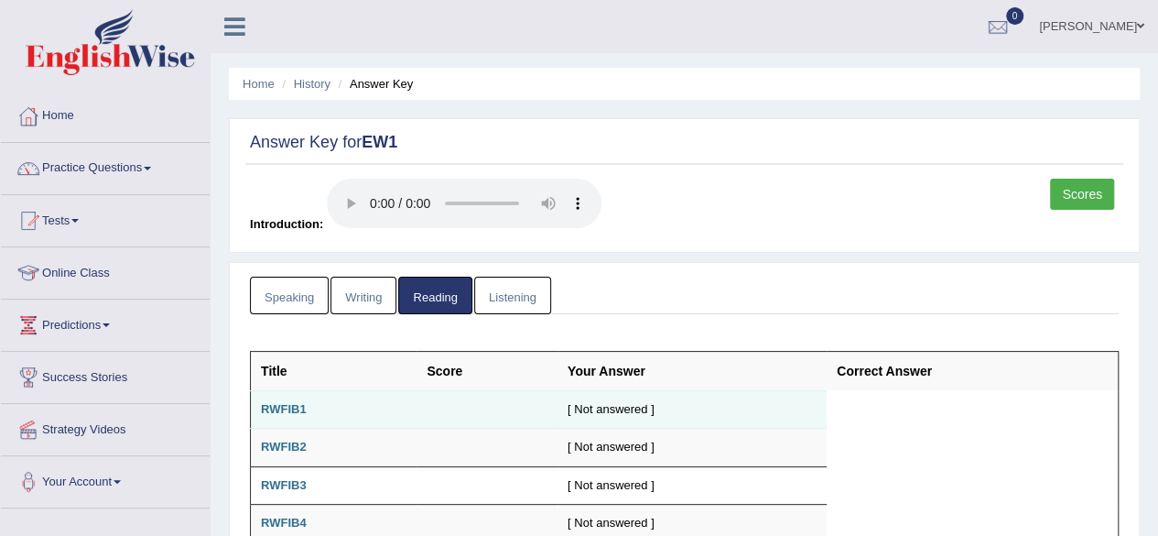
click at [621, 412] on td "[ Not answered ]" at bounding box center [692, 409] width 269 height 38
click at [566, 405] on td "[ Not answered ]" at bounding box center [692, 409] width 269 height 38
click at [291, 402] on b "RWFIB1" at bounding box center [284, 409] width 46 height 14
click at [311, 407] on td "RWFIB1" at bounding box center [334, 409] width 167 height 38
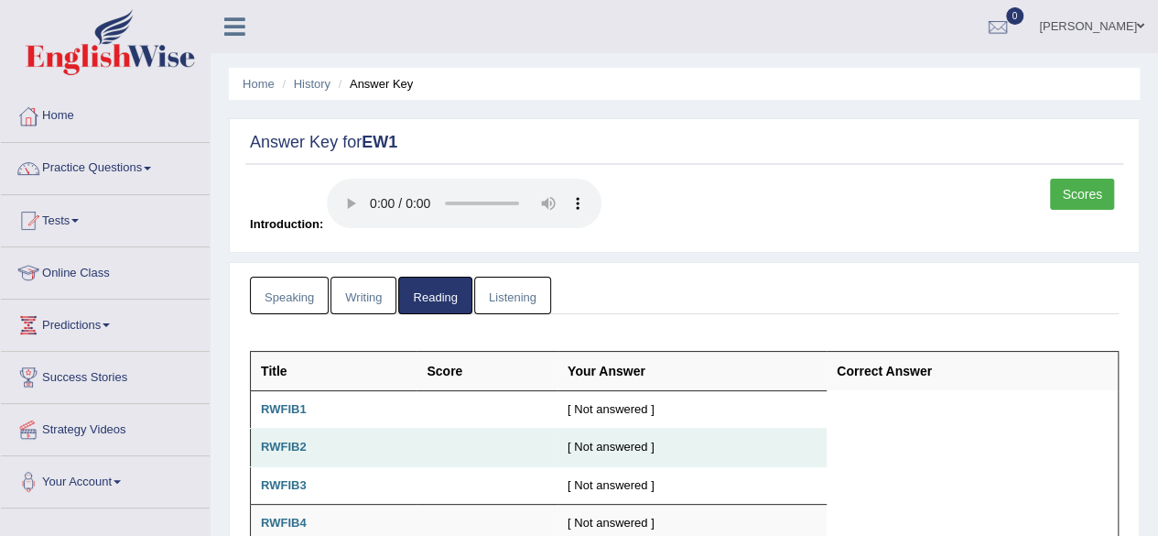
click at [408, 444] on td "RWFIB2" at bounding box center [334, 447] width 167 height 38
click at [278, 433] on td "RWFIB2" at bounding box center [334, 447] width 167 height 38
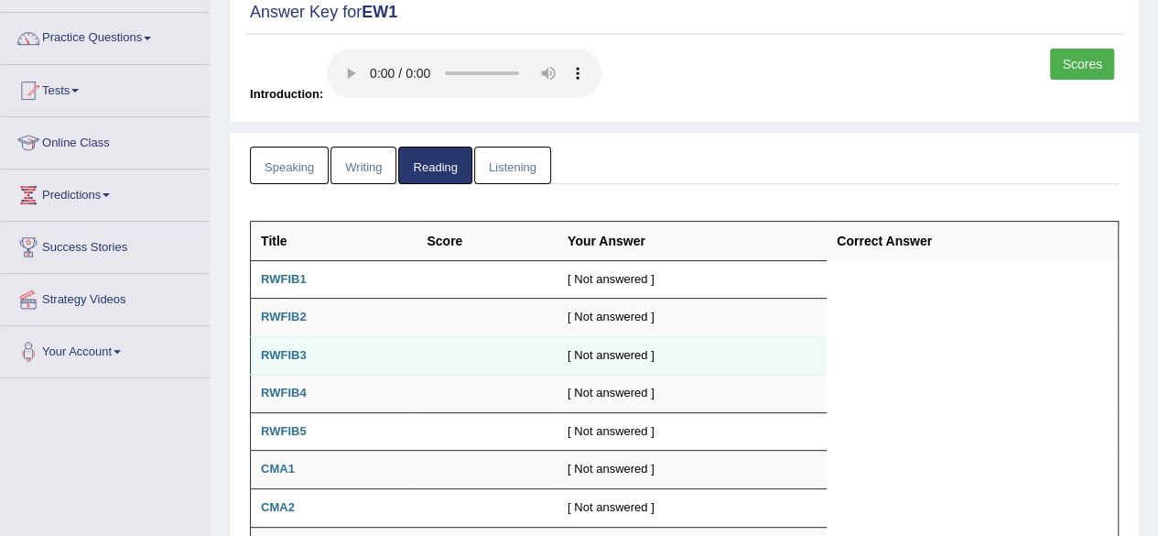
scroll to position [130, 0]
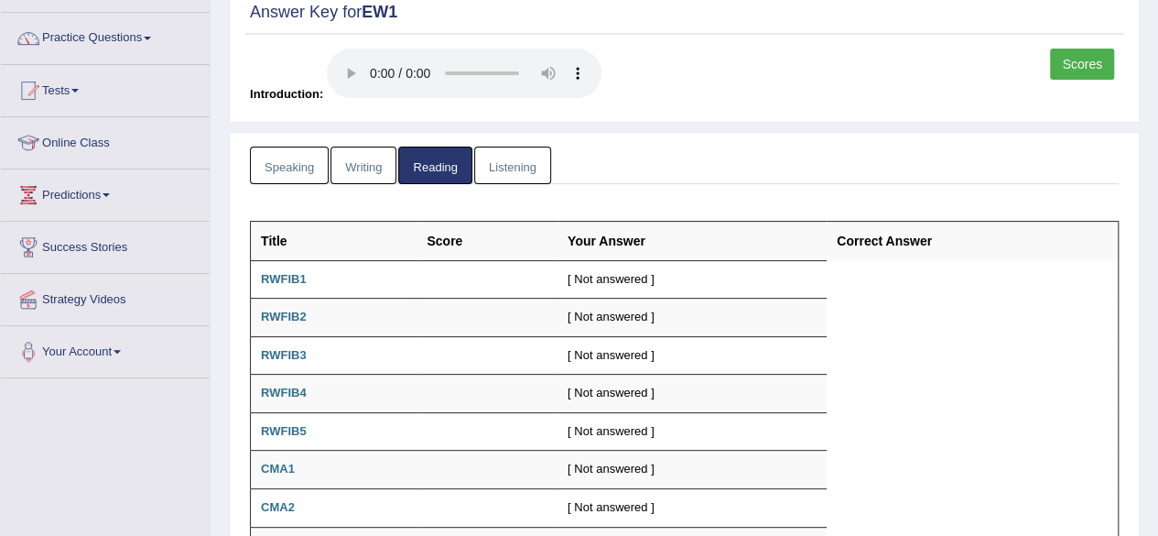
click at [474, 166] on link "Listening" at bounding box center [512, 165] width 77 height 38
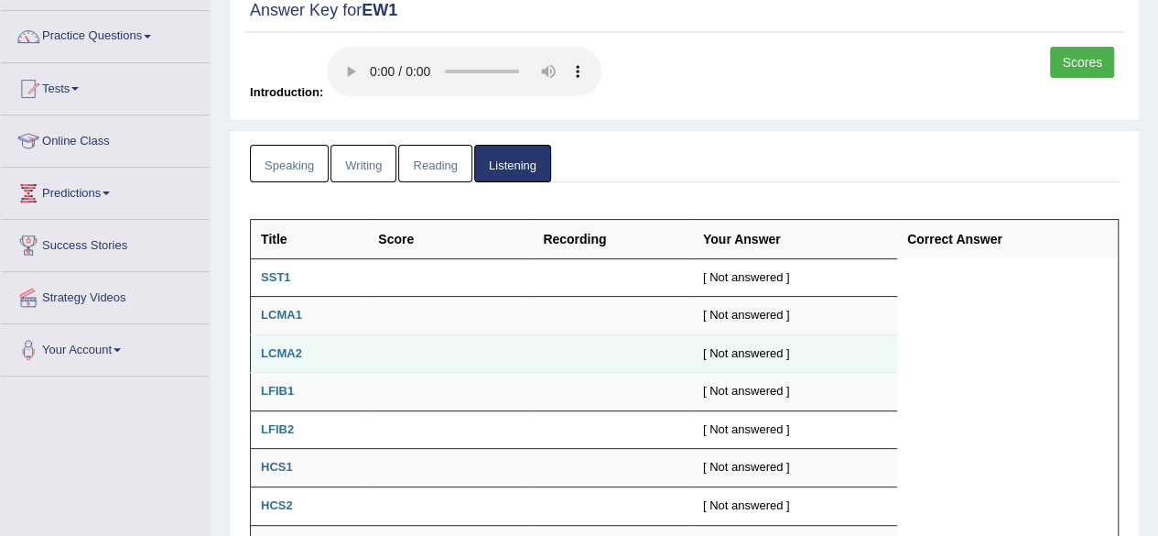
scroll to position [0, 0]
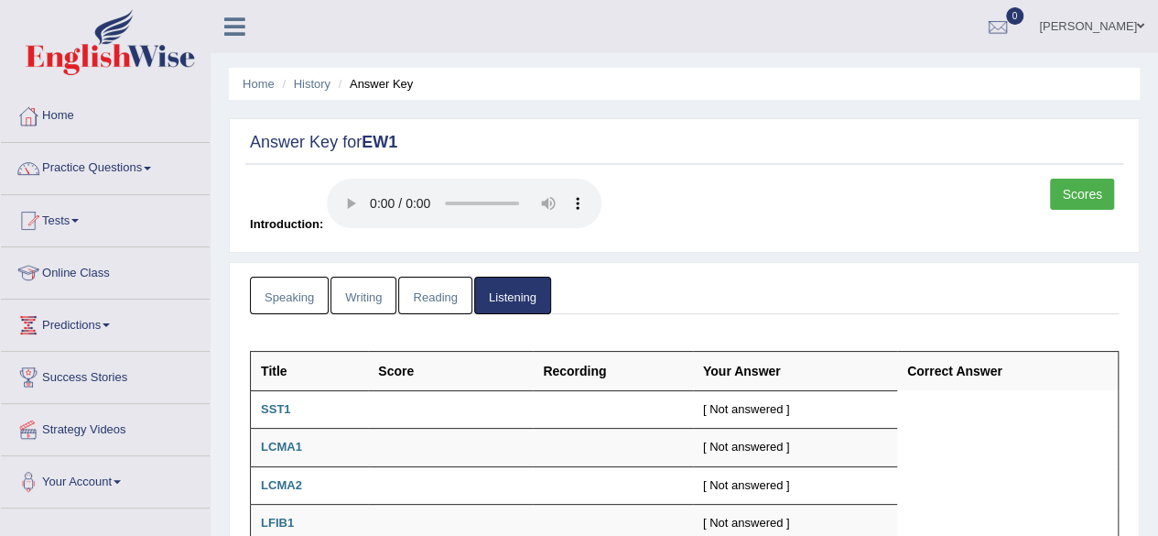
click at [509, 294] on link "Listening" at bounding box center [512, 295] width 77 height 38
click at [435, 287] on link "Reading" at bounding box center [434, 295] width 73 height 38
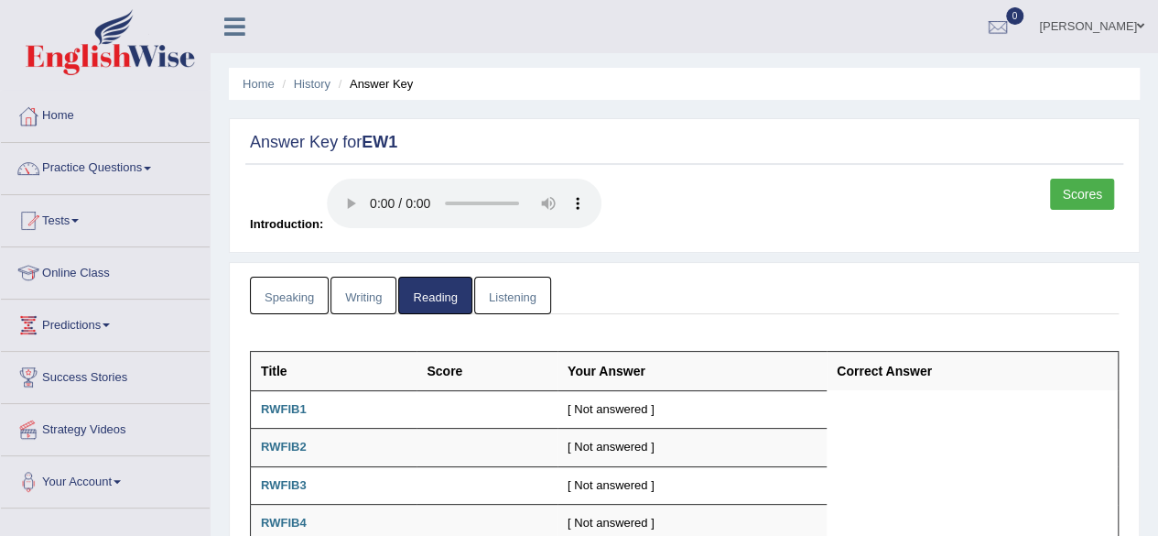
click at [480, 288] on link "Listening" at bounding box center [512, 295] width 77 height 38
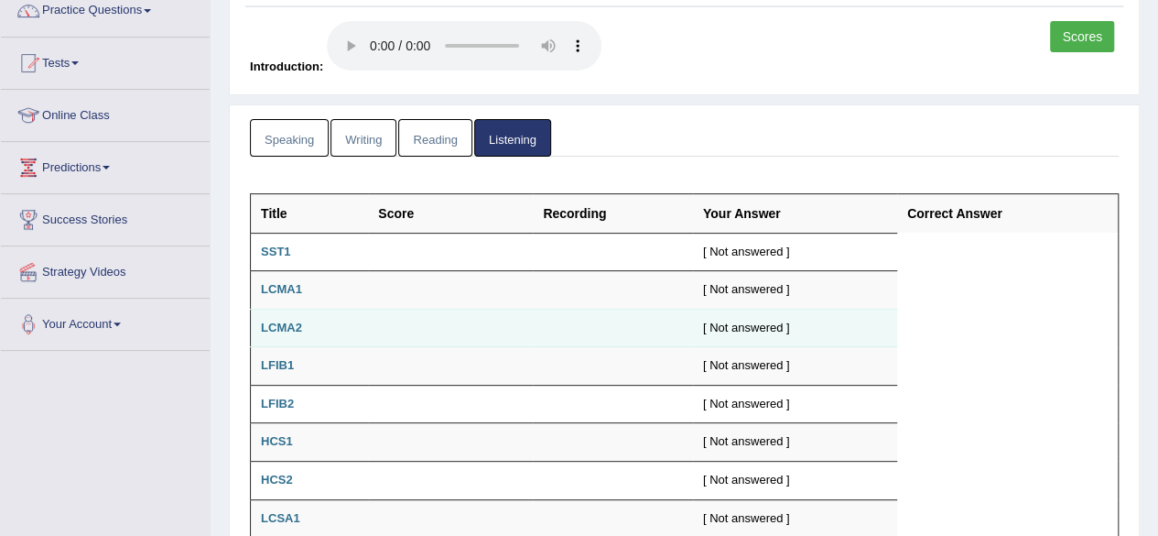
scroll to position [160, 0]
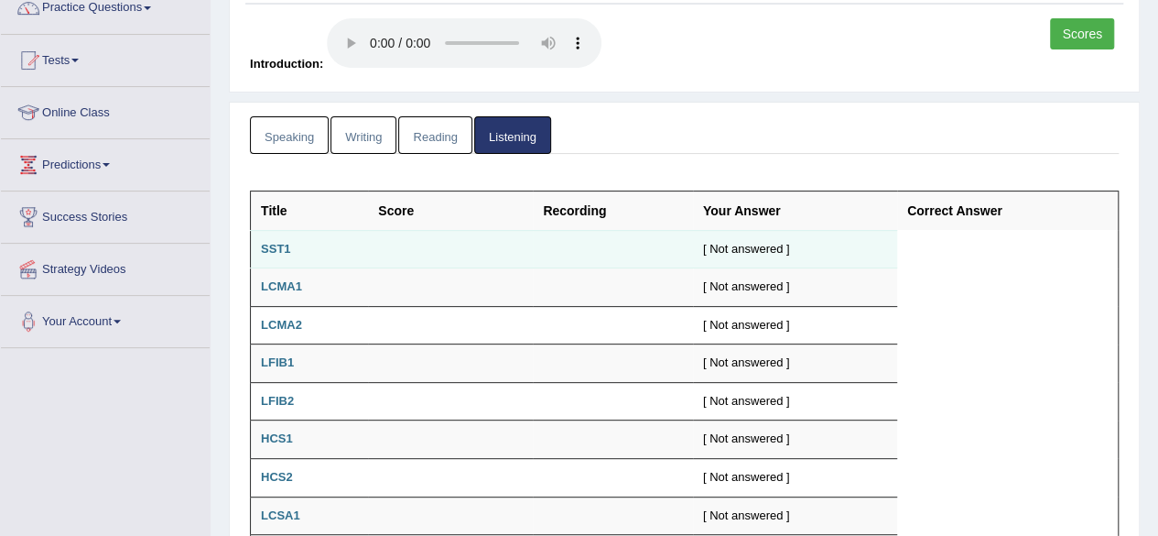
click at [570, 252] on td at bounding box center [613, 249] width 160 height 38
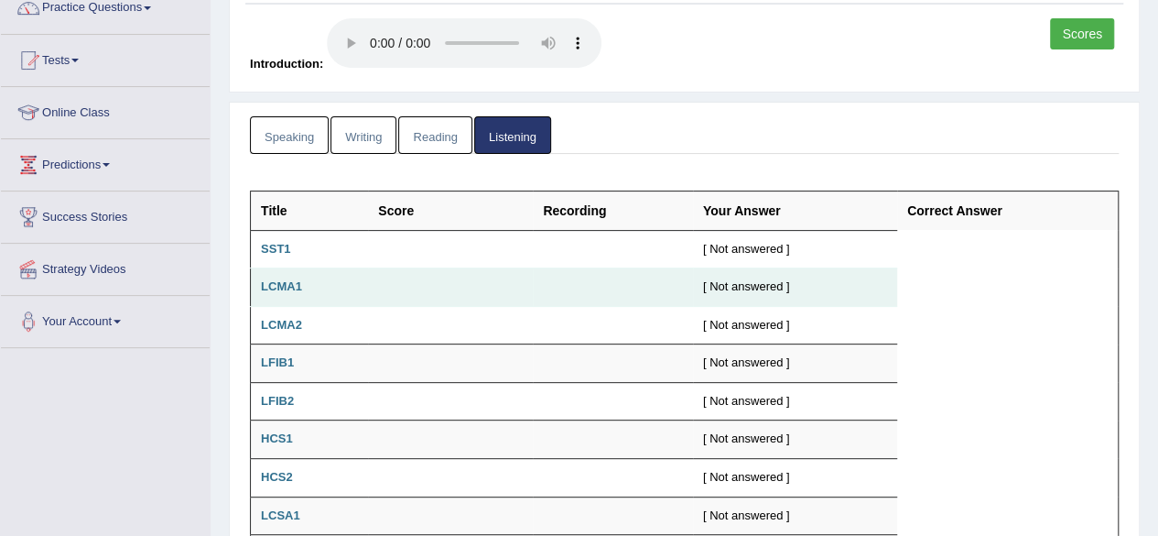
click at [571, 285] on td at bounding box center [613, 287] width 160 height 38
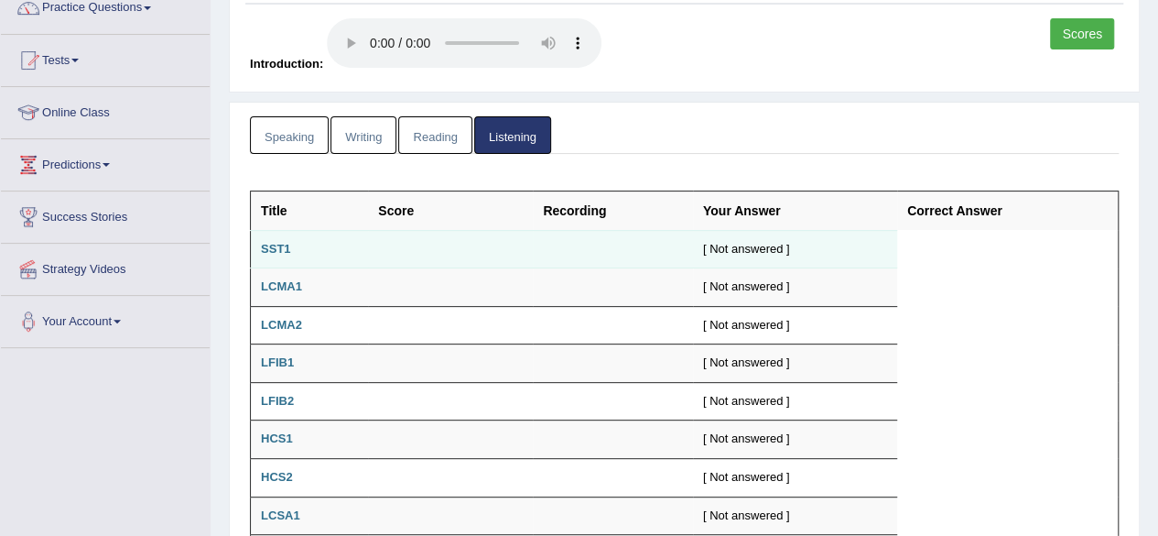
click at [738, 244] on div "[ Not answered ]" at bounding box center [795, 249] width 184 height 17
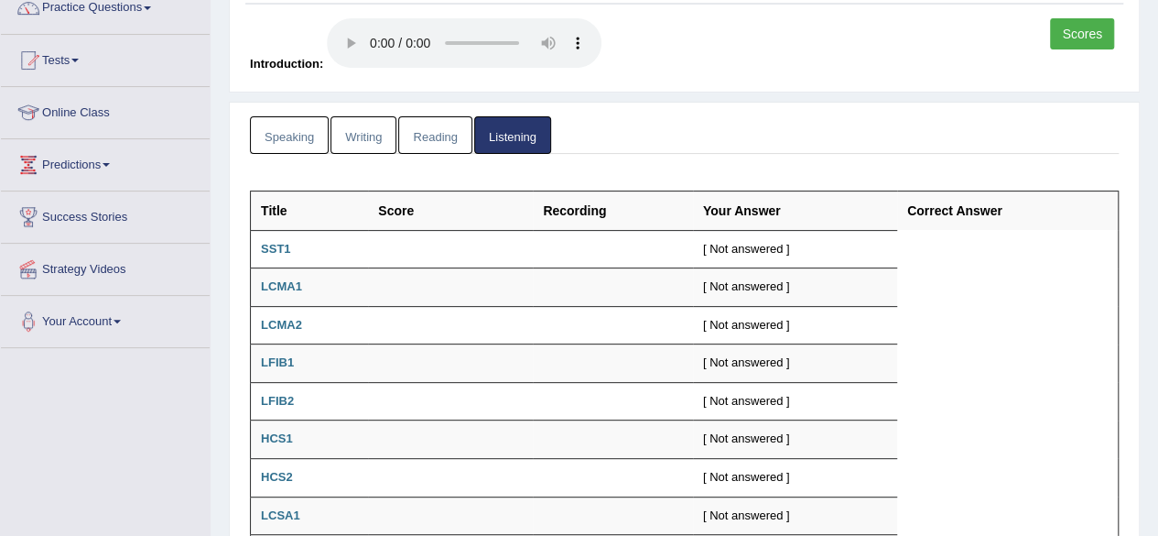
scroll to position [67, 0]
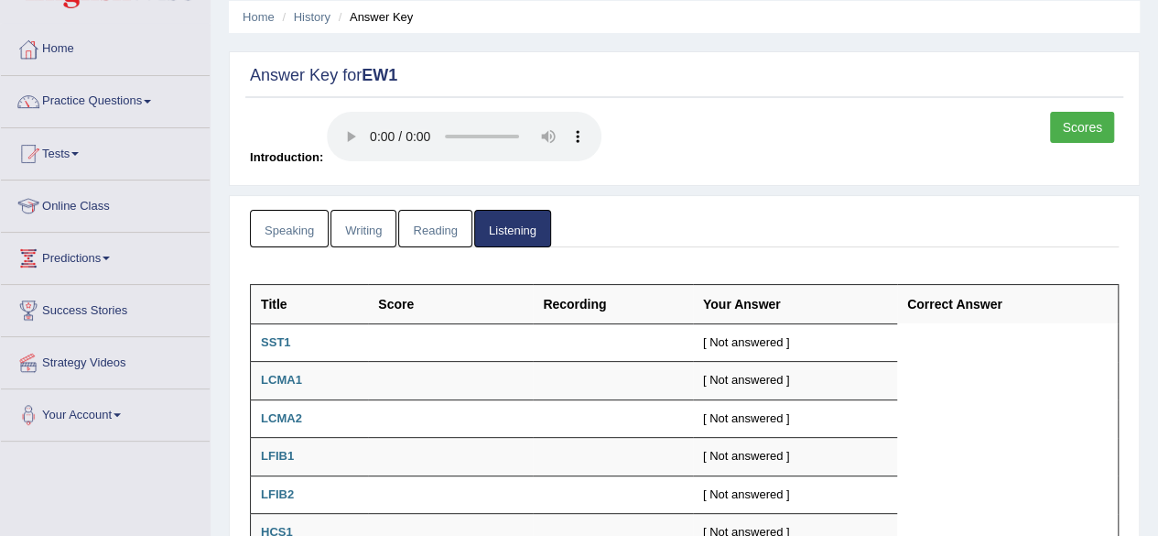
click at [399, 215] on link "Reading" at bounding box center [434, 229] width 73 height 38
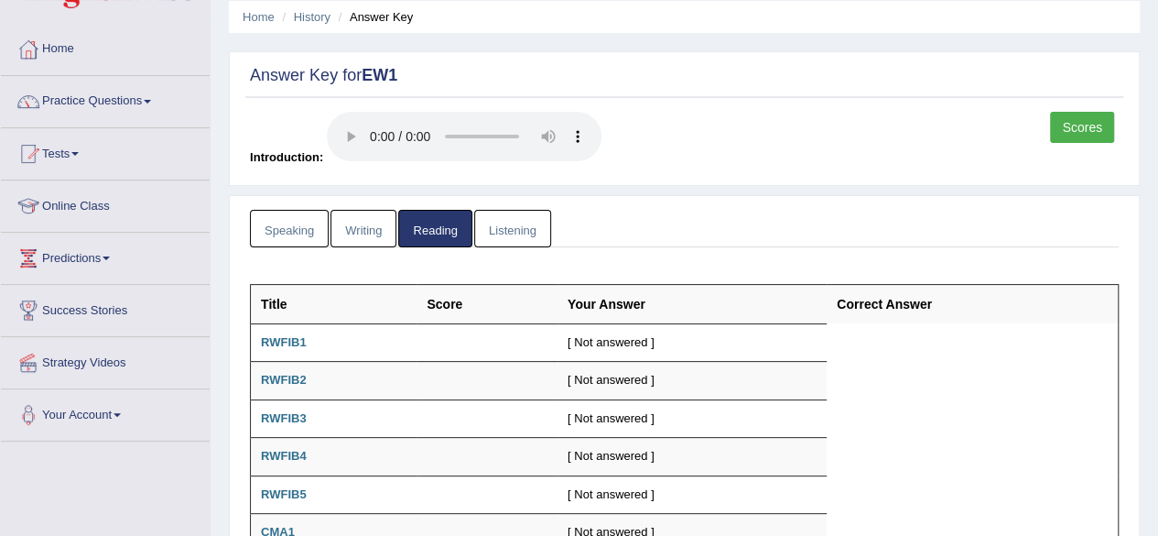
click at [359, 219] on link "Writing" at bounding box center [363, 229] width 66 height 38
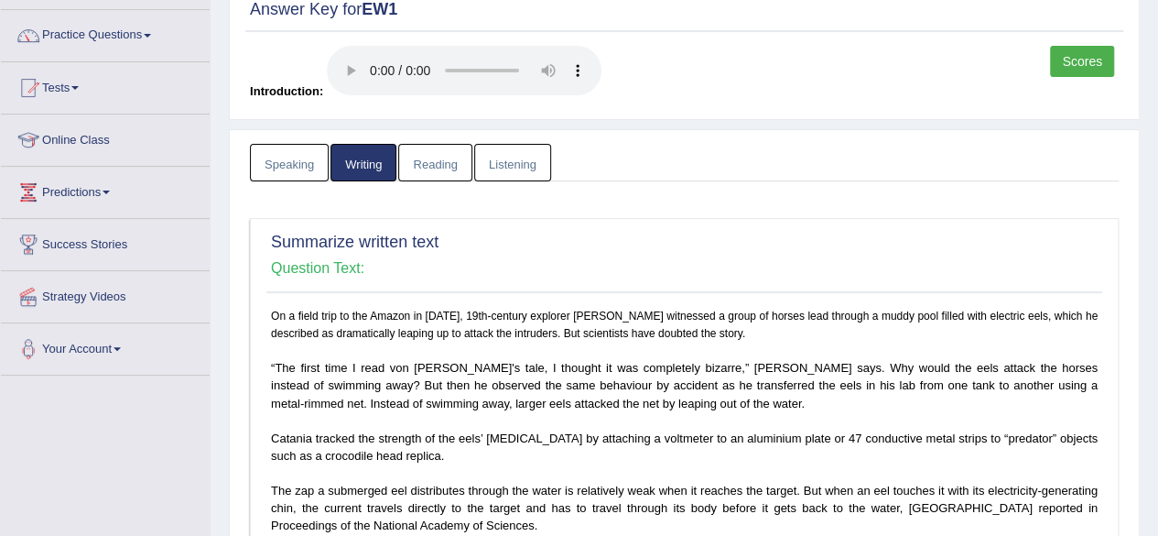
scroll to position [93, 0]
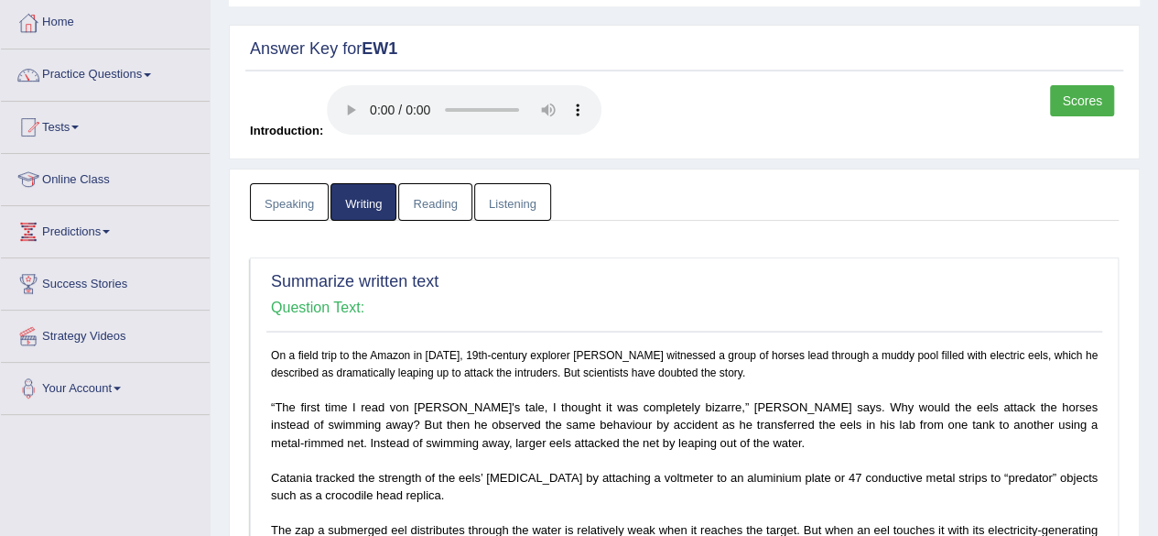
click at [312, 216] on link "Speaking" at bounding box center [289, 202] width 79 height 38
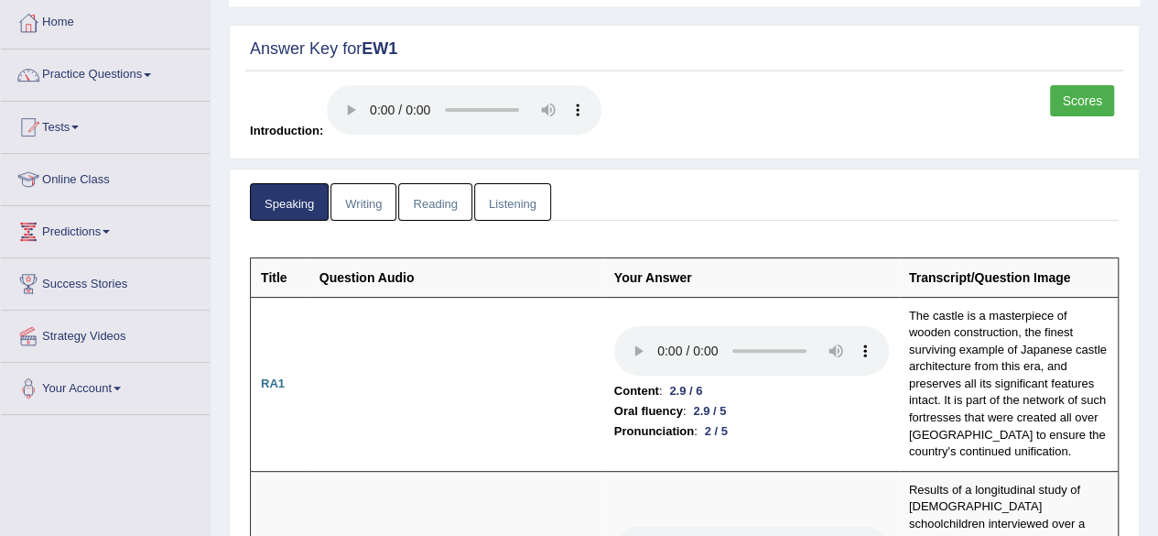
click at [1078, 101] on link "Scores" at bounding box center [1082, 100] width 64 height 31
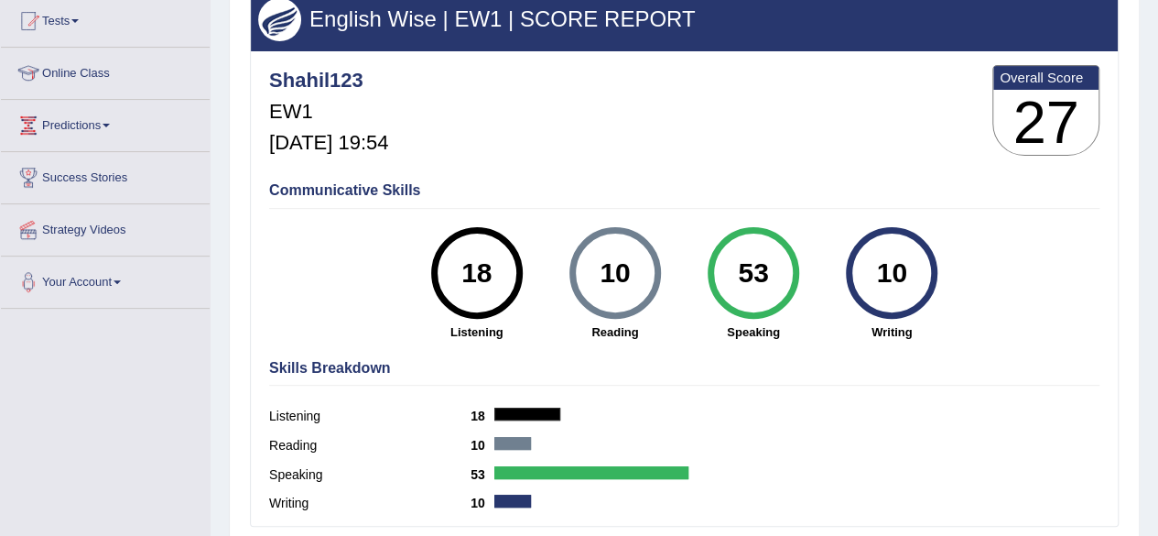
scroll to position [200, 0]
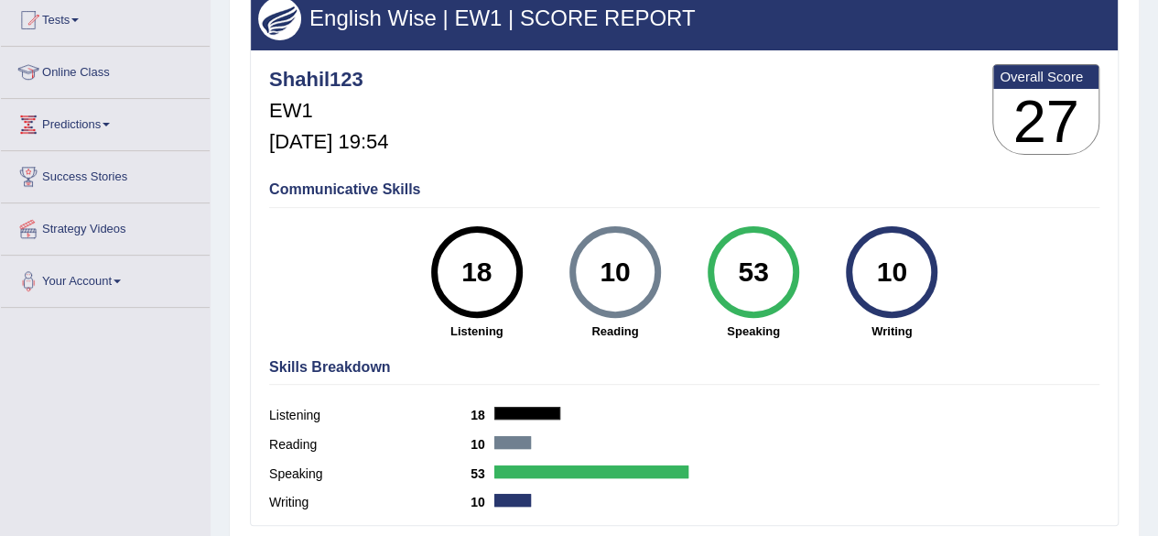
click at [474, 265] on div "18" at bounding box center [476, 271] width 67 height 77
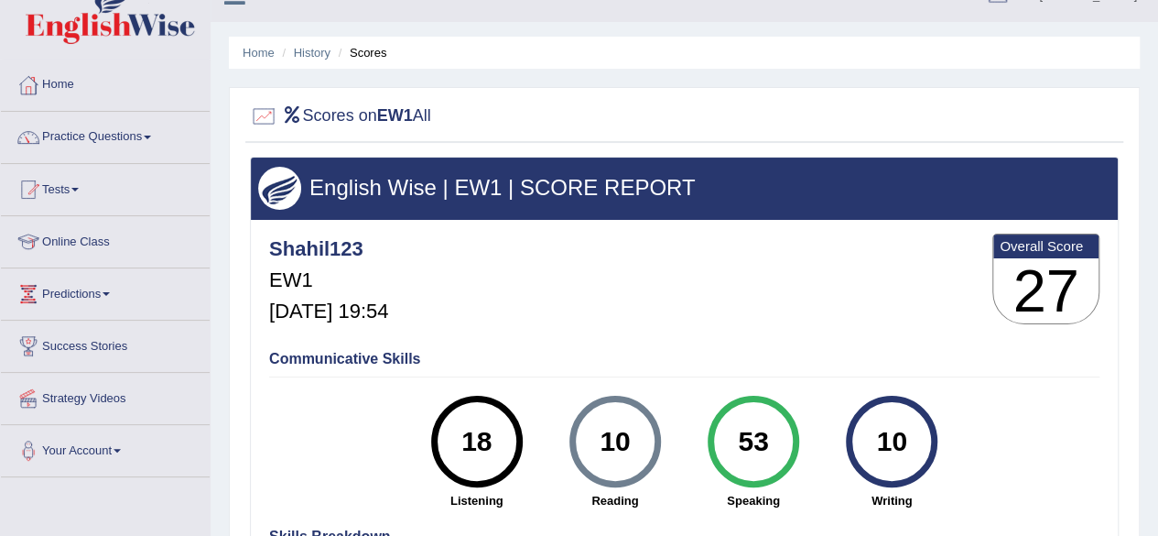
scroll to position [0, 0]
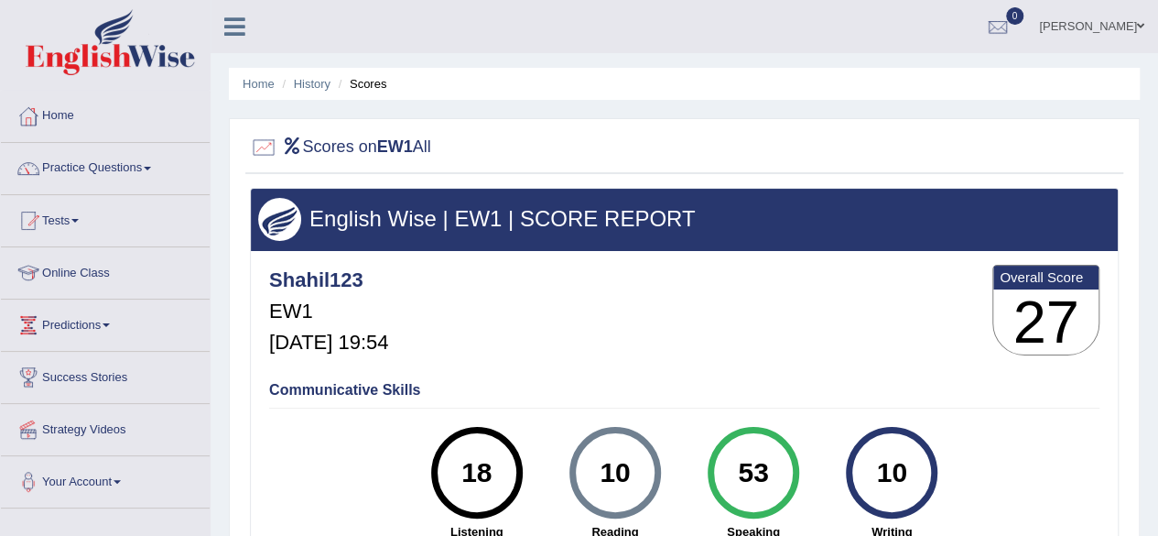
drag, startPoint x: 345, startPoint y: 514, endPoint x: 737, endPoint y: 374, distance: 415.8
click at [737, 374] on div "Communicative Skills 18 Listening 10 [GEOGRAPHIC_DATA] 53 Speaking 10 Writing" at bounding box center [685, 459] width 840 height 173
click at [359, 77] on li "Scores" at bounding box center [360, 83] width 53 height 17
click at [359, 89] on li "Scores" at bounding box center [360, 83] width 53 height 17
click at [309, 89] on link "History" at bounding box center [312, 84] width 37 height 14
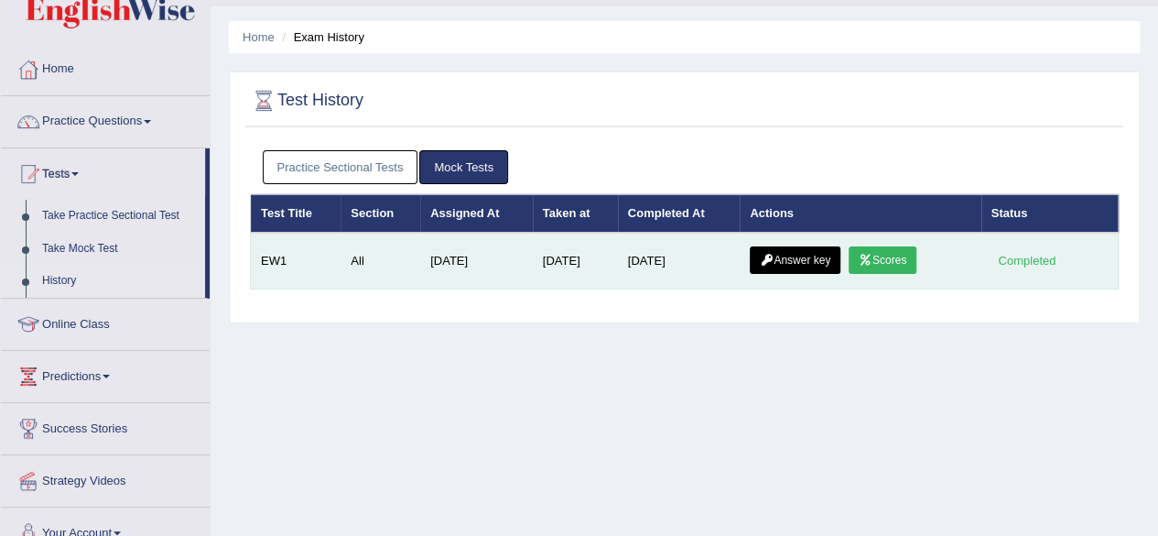
click at [807, 254] on link "Answer key" at bounding box center [795, 259] width 91 height 27
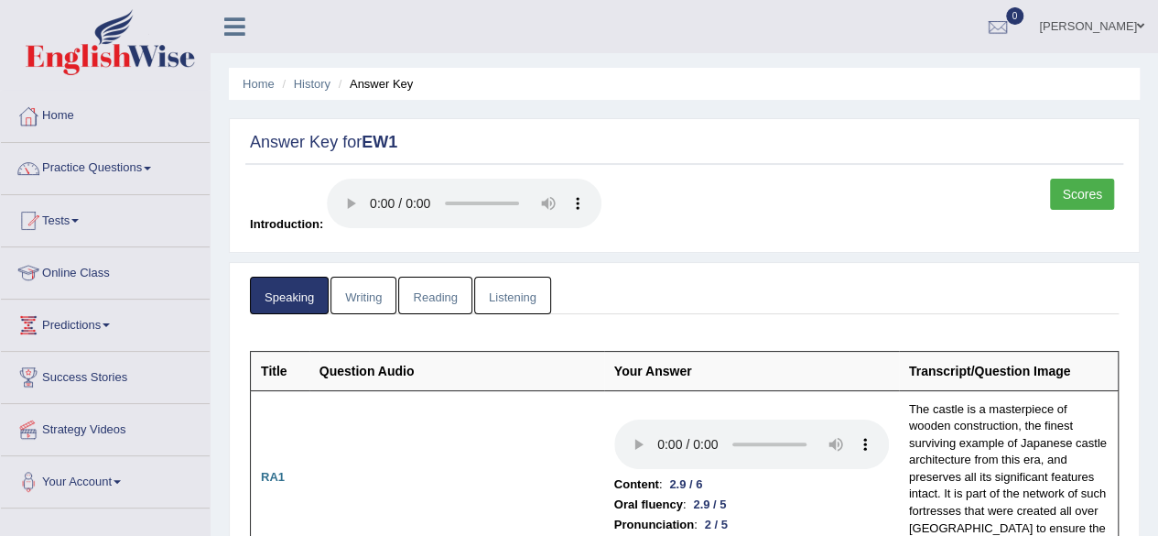
click at [1076, 191] on link "Scores" at bounding box center [1082, 194] width 64 height 31
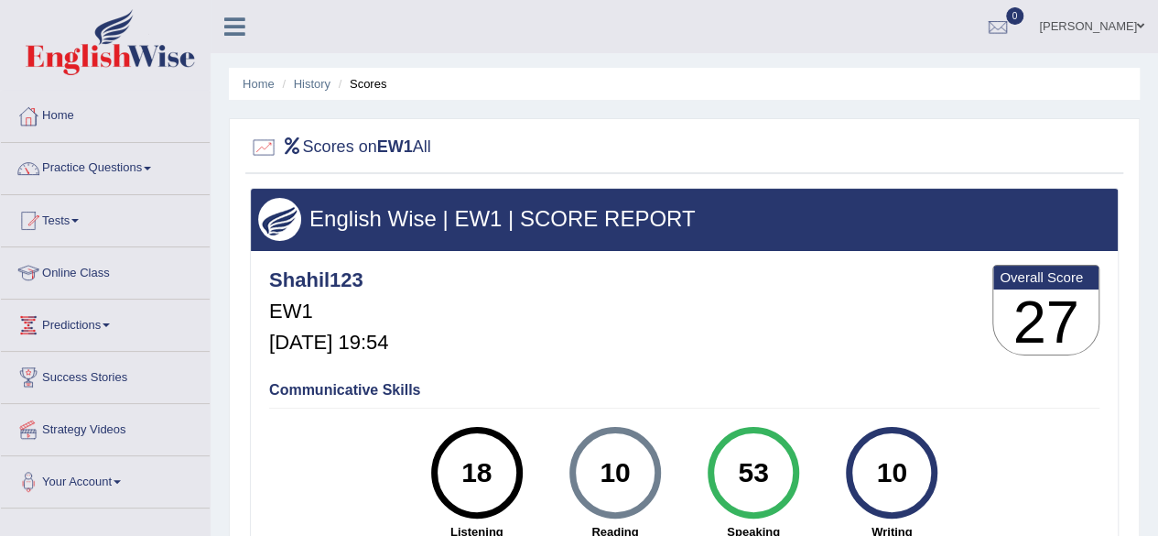
click at [368, 85] on li "Scores" at bounding box center [360, 83] width 53 height 17
click at [366, 87] on li "Scores" at bounding box center [360, 83] width 53 height 17
click at [302, 98] on ul "Home History Scores" at bounding box center [684, 84] width 911 height 32
click at [328, 75] on li "History" at bounding box center [303, 83] width 53 height 17
click at [326, 77] on link "History" at bounding box center [312, 84] width 37 height 14
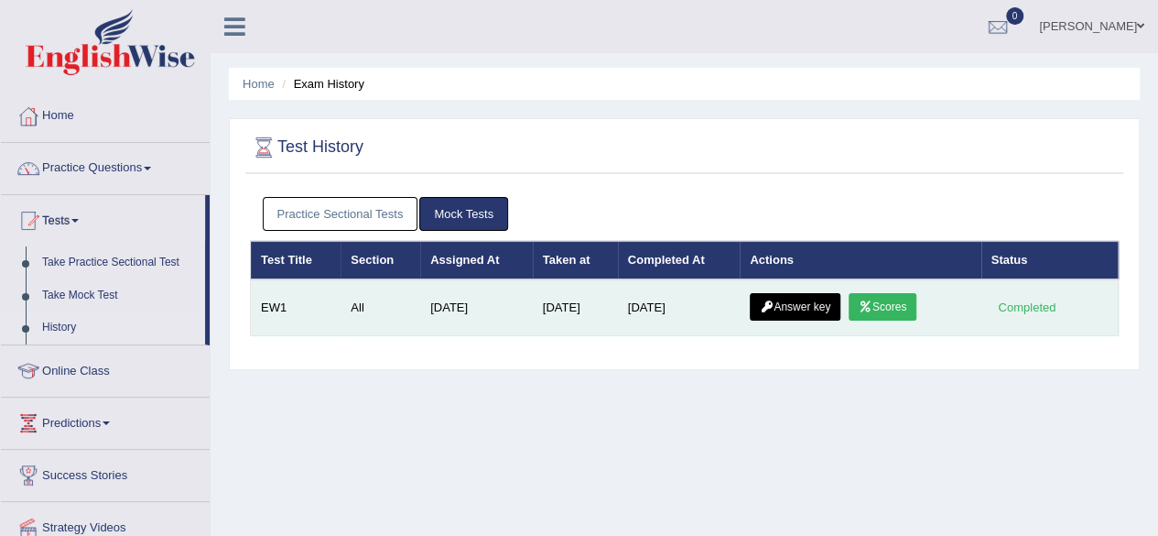
click at [822, 308] on link "Answer key" at bounding box center [795, 306] width 91 height 27
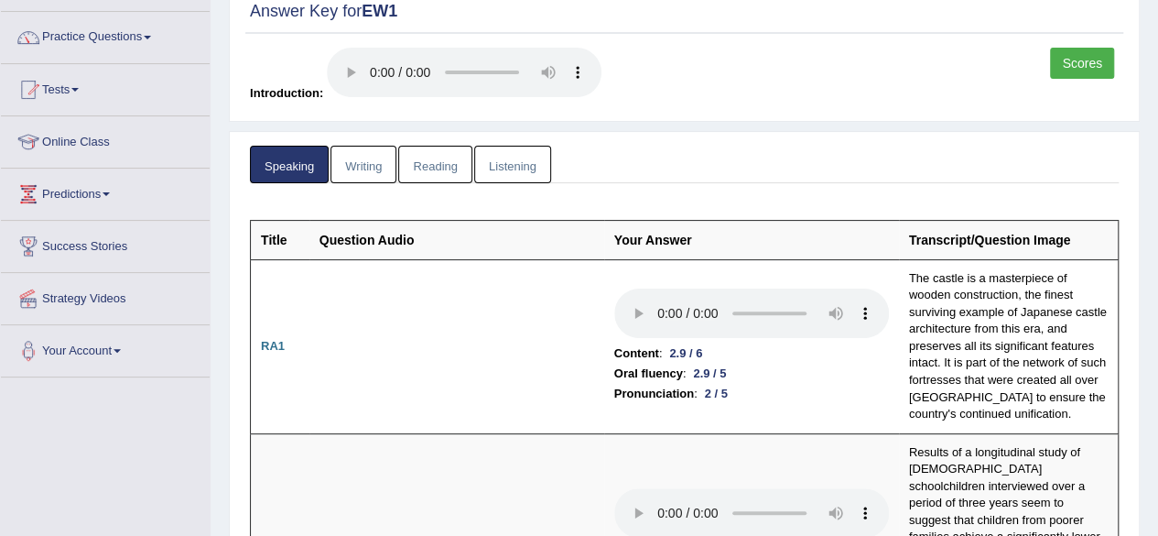
scroll to position [114, 0]
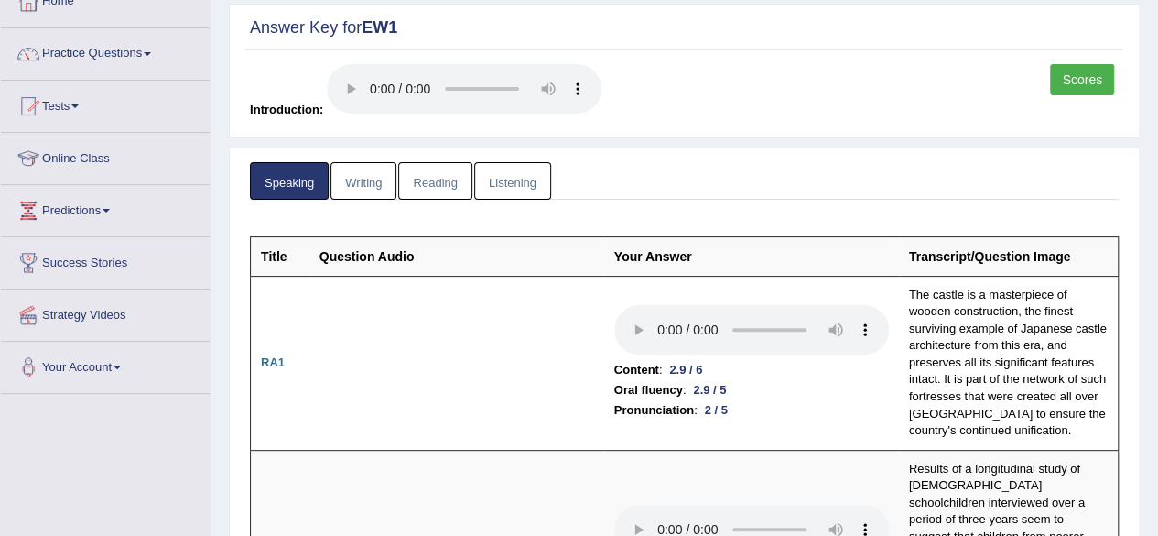
click at [1080, 84] on link "Scores" at bounding box center [1082, 79] width 64 height 31
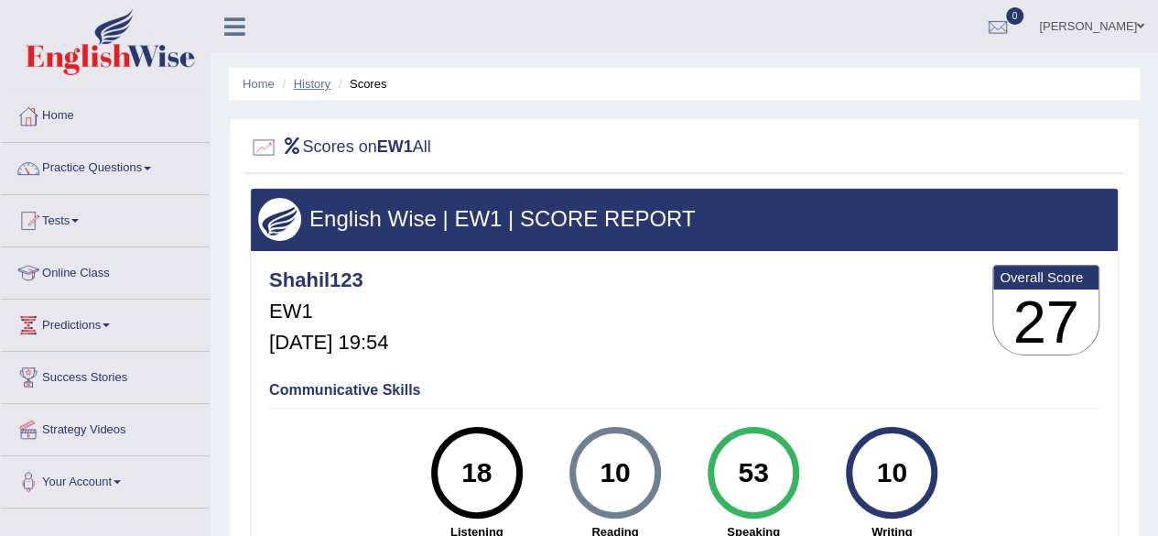
click at [317, 86] on link "History" at bounding box center [312, 84] width 37 height 14
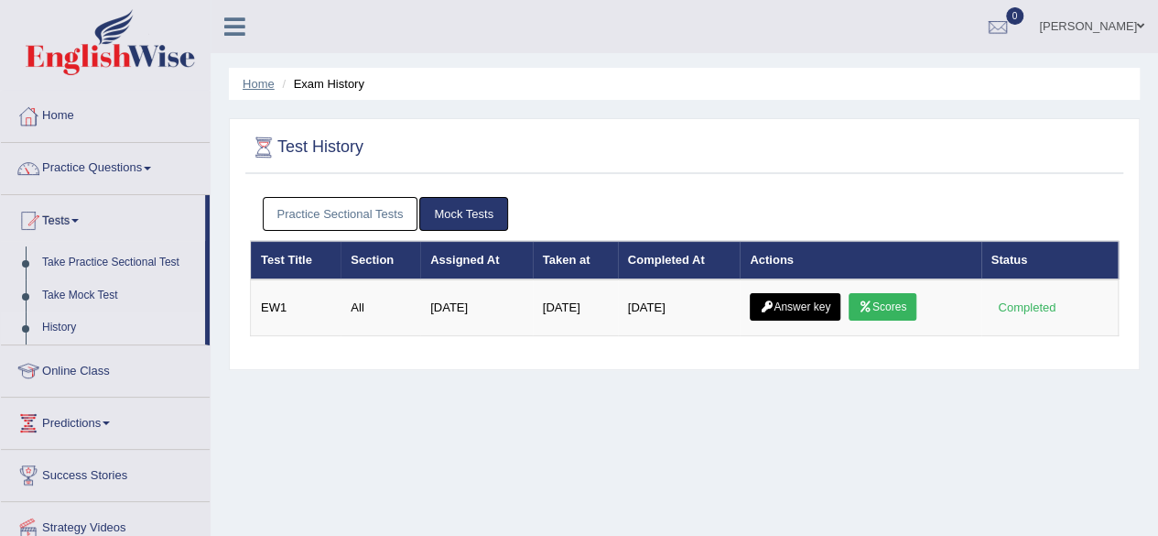
click at [265, 87] on link "Home" at bounding box center [259, 84] width 32 height 14
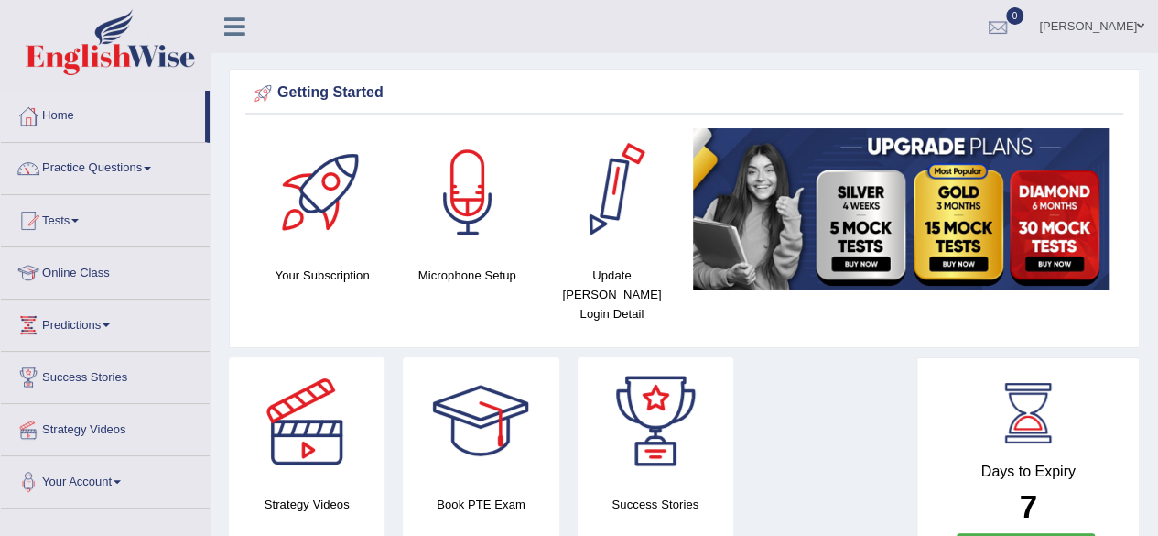
click at [1012, 25] on div at bounding box center [997, 27] width 27 height 27
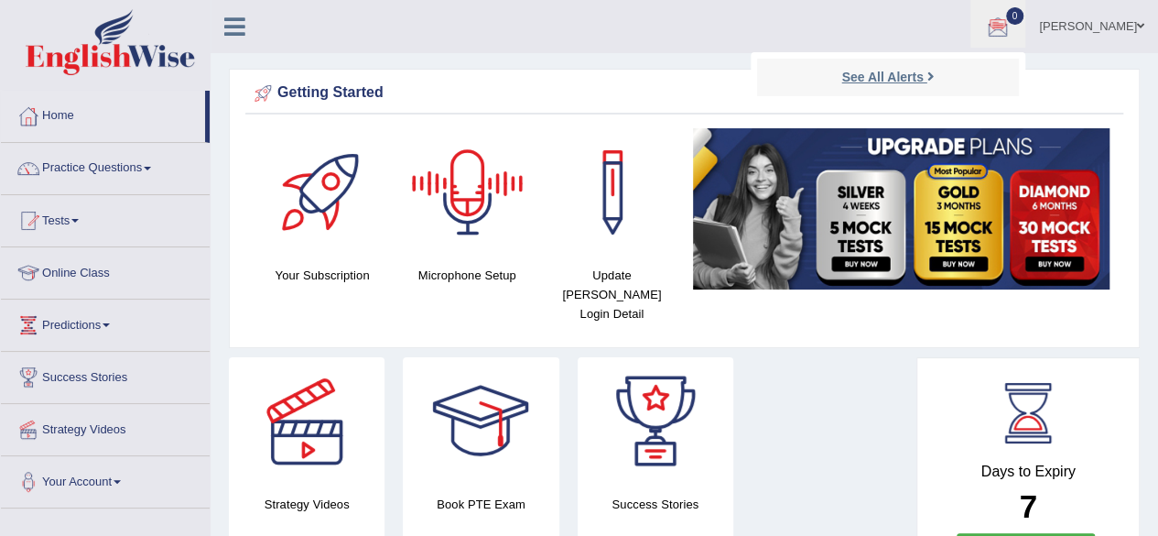
click at [892, 78] on strong "See All Alerts" at bounding box center [881, 77] width 81 height 15
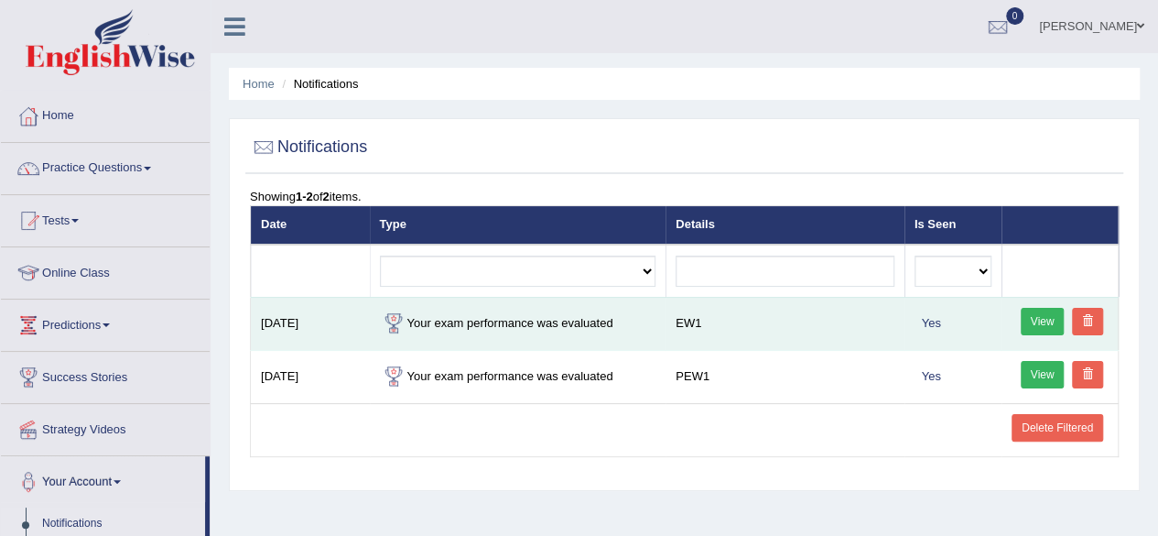
click at [1049, 316] on link "View" at bounding box center [1043, 321] width 44 height 27
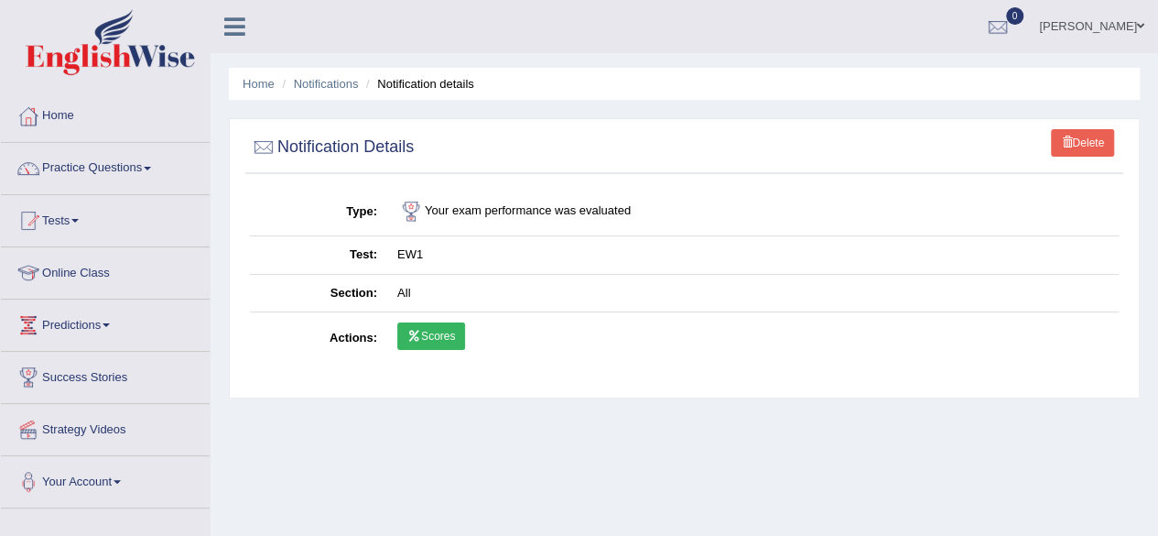
click at [427, 336] on link "Scores" at bounding box center [431, 335] width 68 height 27
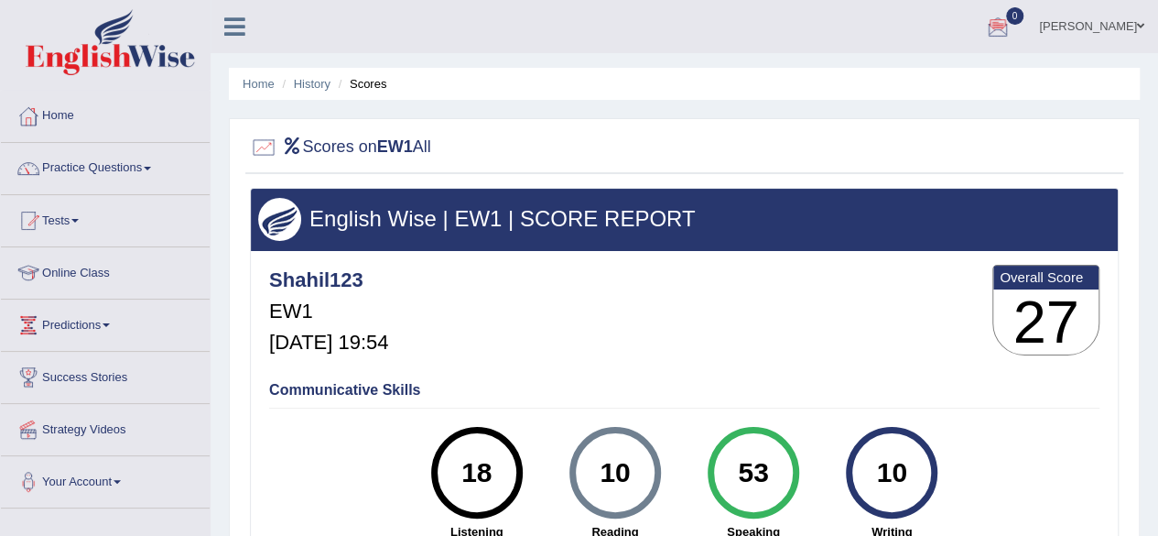
click at [380, 75] on li "Scores" at bounding box center [360, 83] width 53 height 17
click at [363, 78] on li "Scores" at bounding box center [360, 83] width 53 height 17
click at [312, 81] on link "History" at bounding box center [312, 84] width 37 height 14
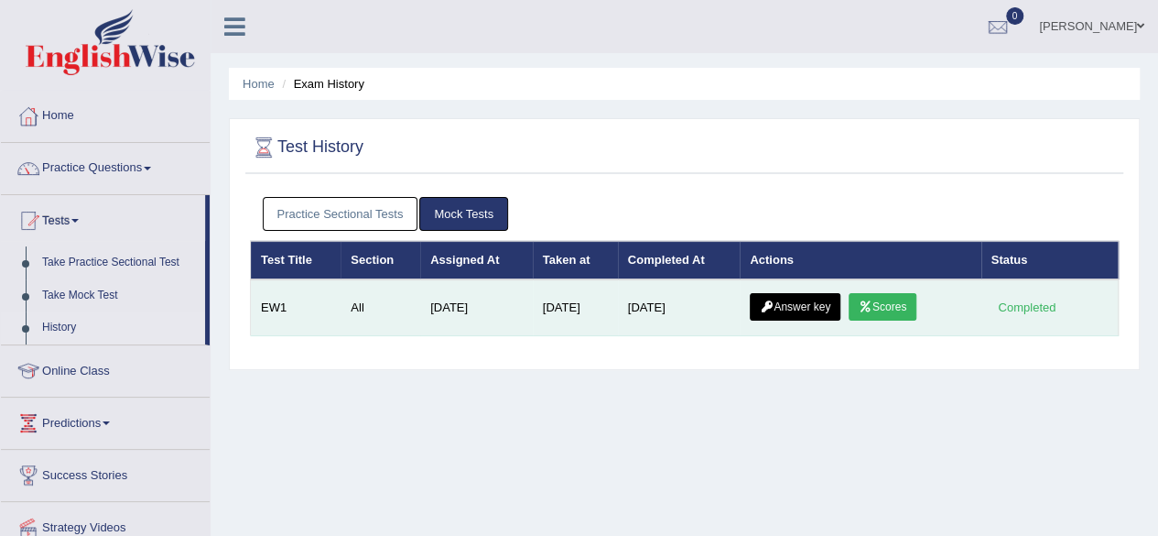
click at [817, 300] on link "Answer key" at bounding box center [795, 306] width 91 height 27
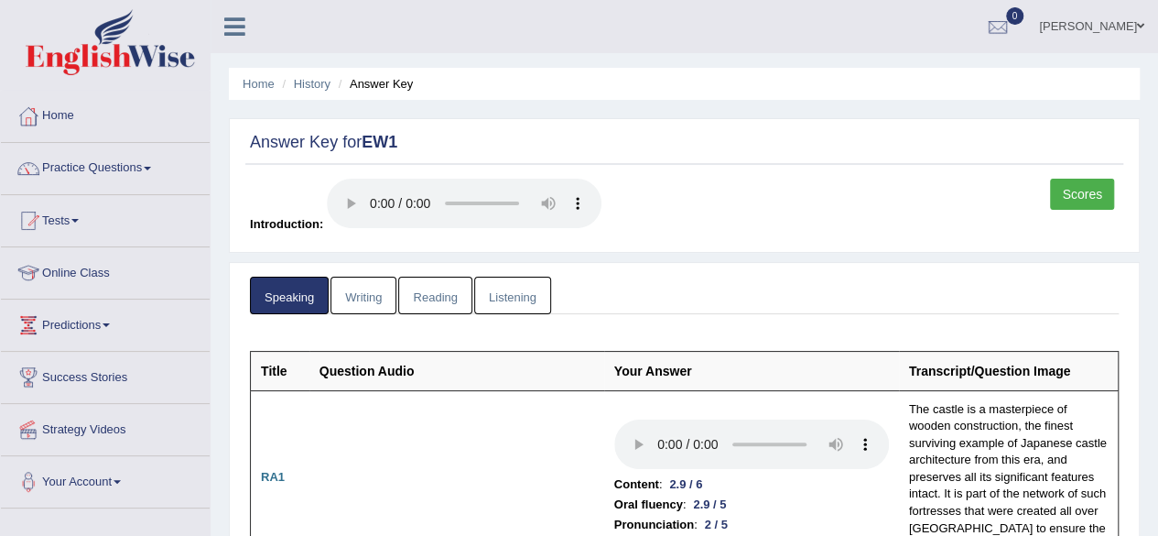
click at [1068, 193] on link "Scores" at bounding box center [1082, 194] width 64 height 31
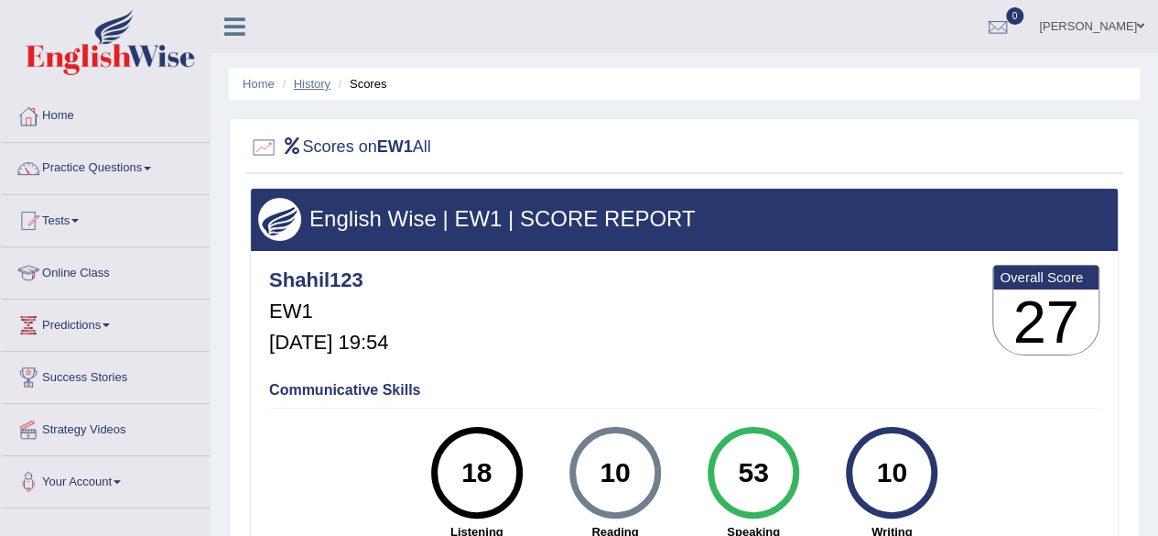
click at [302, 85] on link "History" at bounding box center [312, 84] width 37 height 14
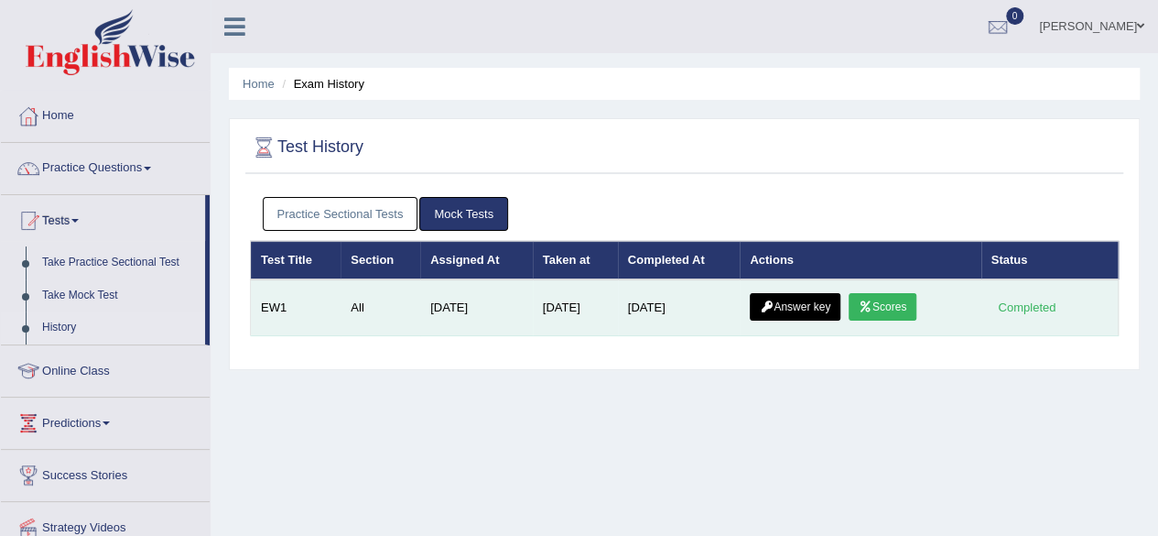
click at [875, 311] on link "Scores" at bounding box center [883, 306] width 68 height 27
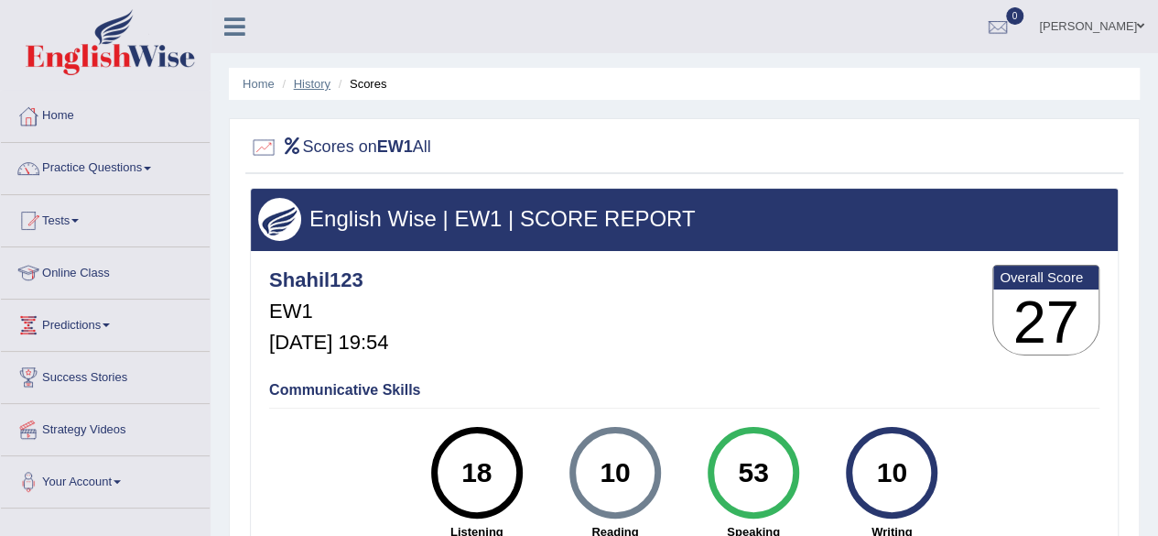
click at [324, 81] on link "History" at bounding box center [312, 84] width 37 height 14
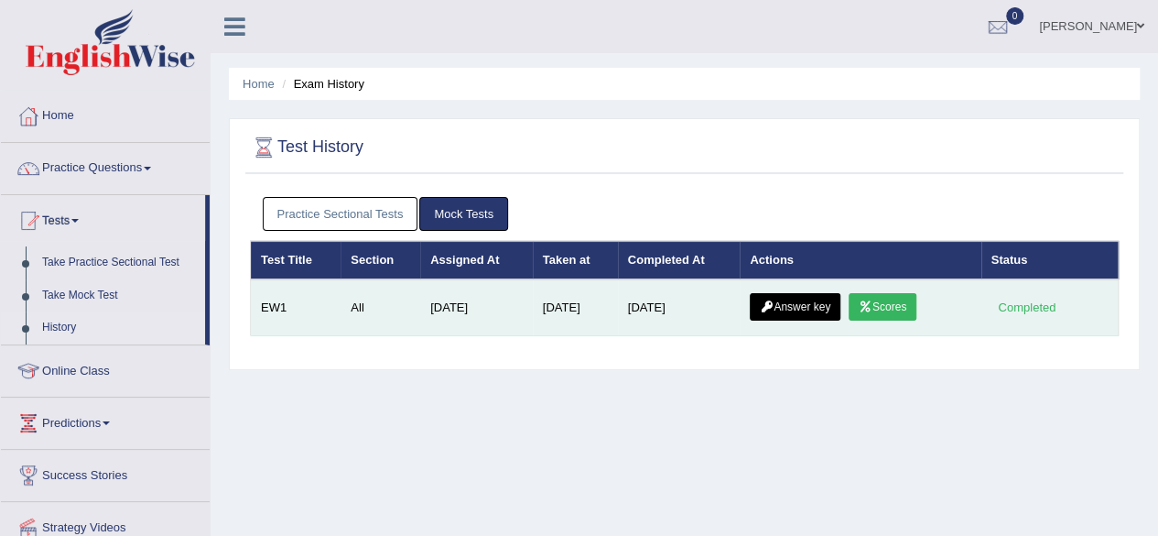
click at [809, 305] on link "Answer key" at bounding box center [795, 306] width 91 height 27
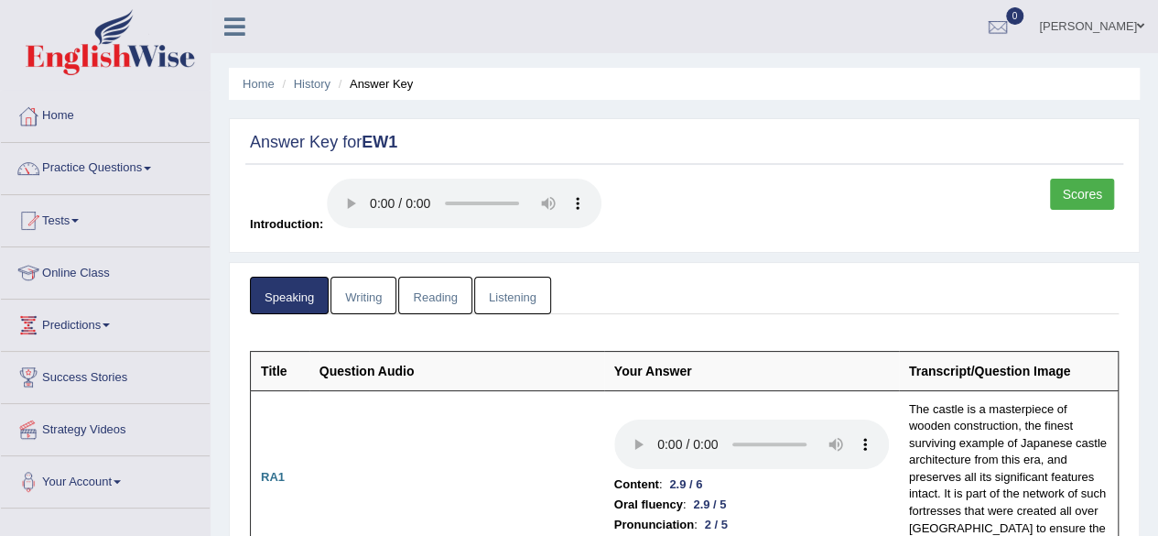
click at [520, 309] on link "Listening" at bounding box center [512, 295] width 77 height 38
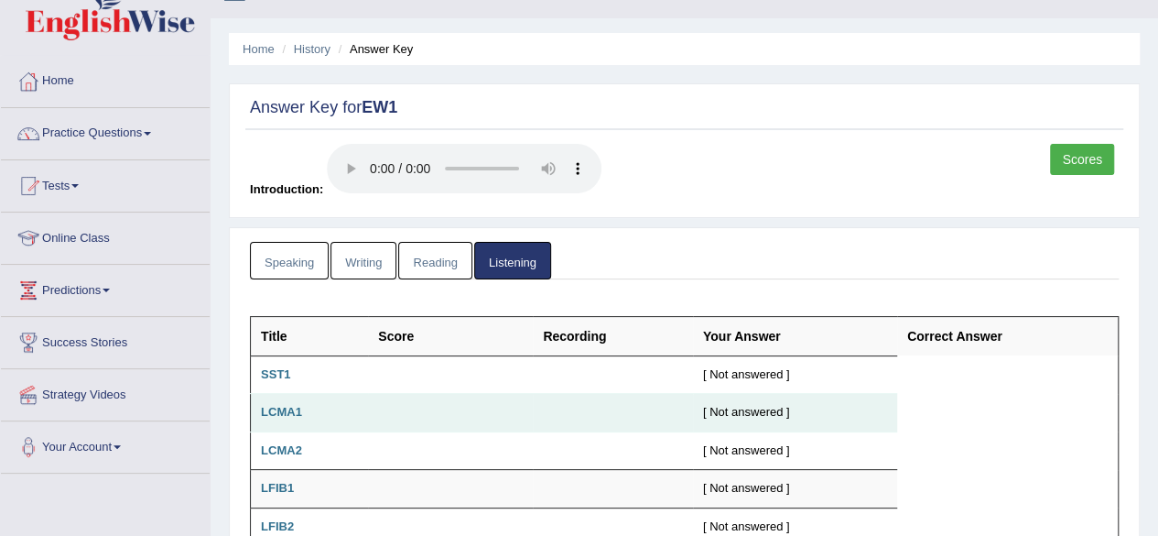
scroll to position [33, 0]
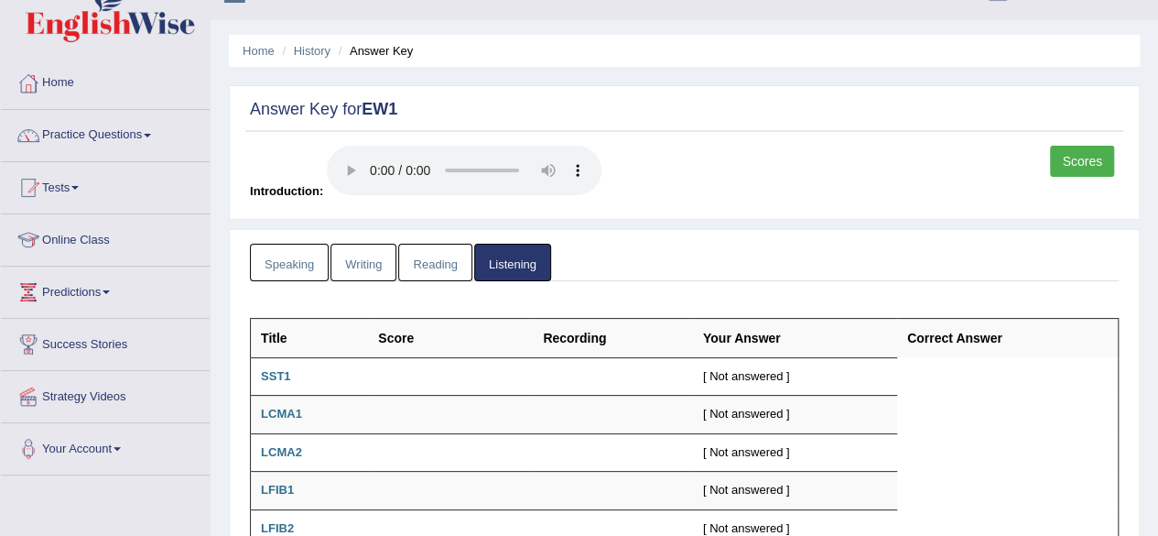
drag, startPoint x: 450, startPoint y: 275, endPoint x: 439, endPoint y: 259, distance: 19.1
click at [439, 259] on link "Reading" at bounding box center [434, 263] width 73 height 38
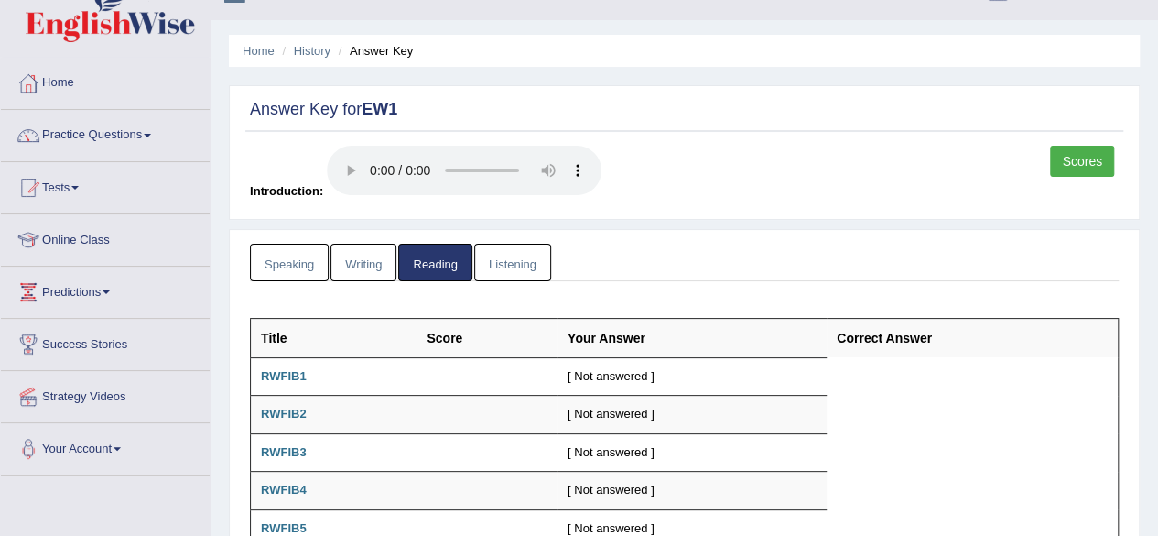
click at [497, 268] on link "Listening" at bounding box center [512, 263] width 77 height 38
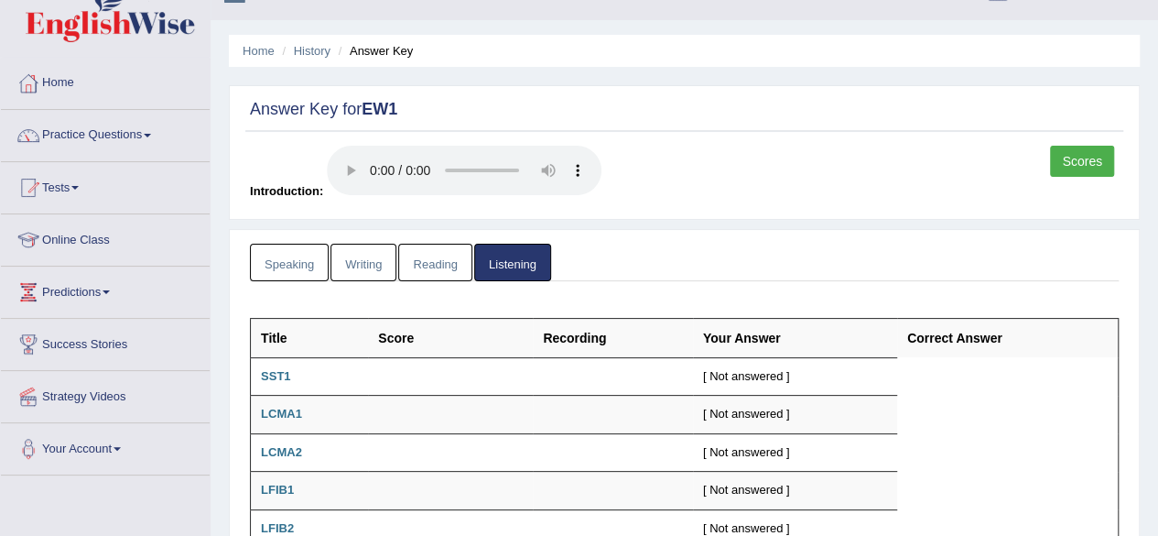
drag, startPoint x: 446, startPoint y: 262, endPoint x: 309, endPoint y: 264, distance: 136.4
click at [309, 264] on link "Speaking" at bounding box center [289, 263] width 79 height 38
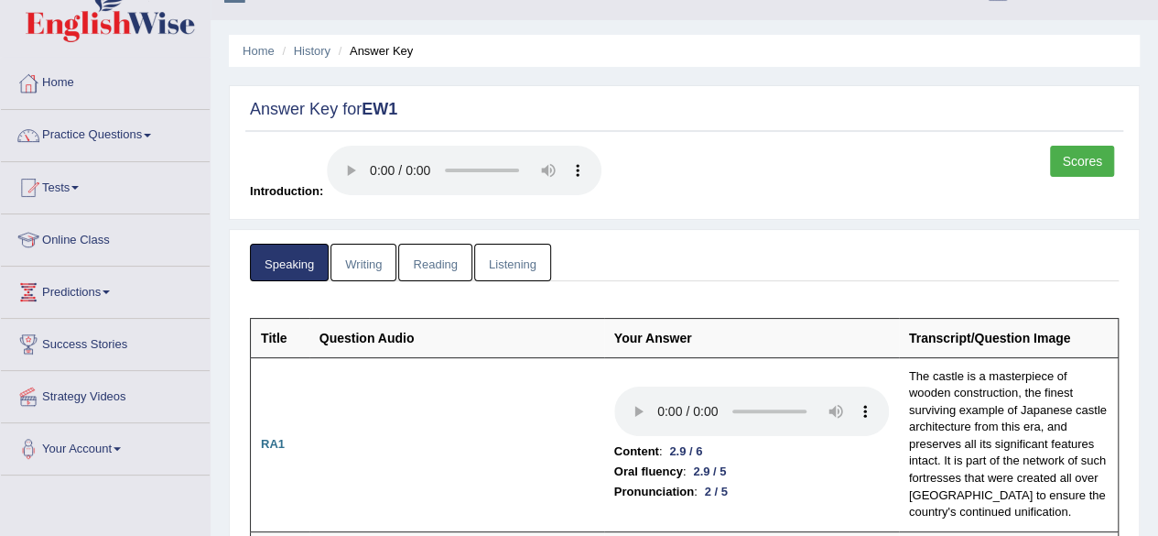
click at [329, 259] on li "Speaking" at bounding box center [290, 263] width 81 height 38
click at [345, 259] on link "Writing" at bounding box center [363, 263] width 66 height 38
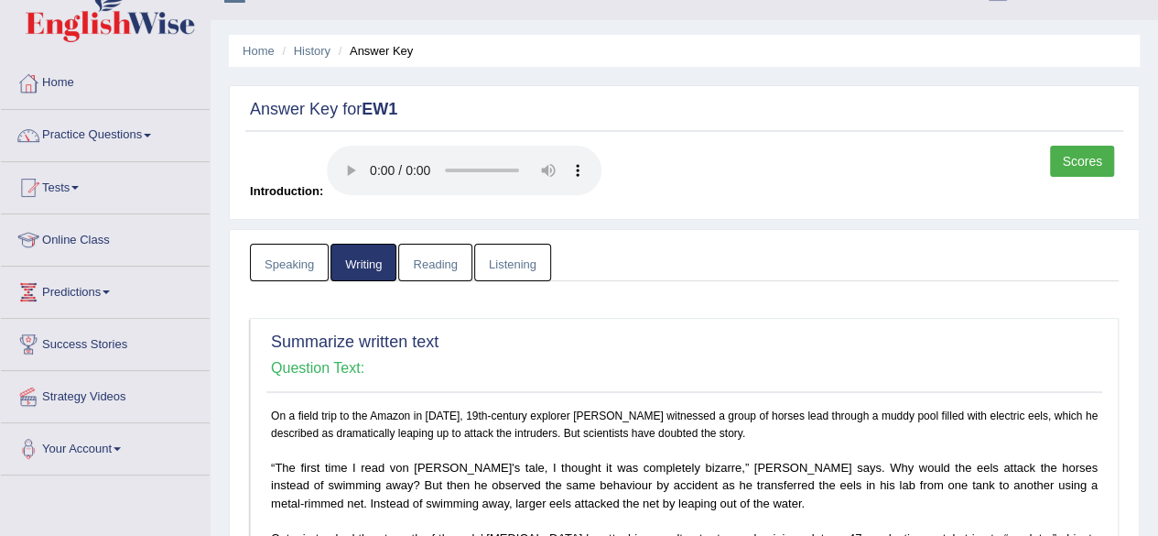
drag, startPoint x: 435, startPoint y: 270, endPoint x: 457, endPoint y: 256, distance: 25.9
click at [457, 256] on link "Reading" at bounding box center [434, 263] width 73 height 38
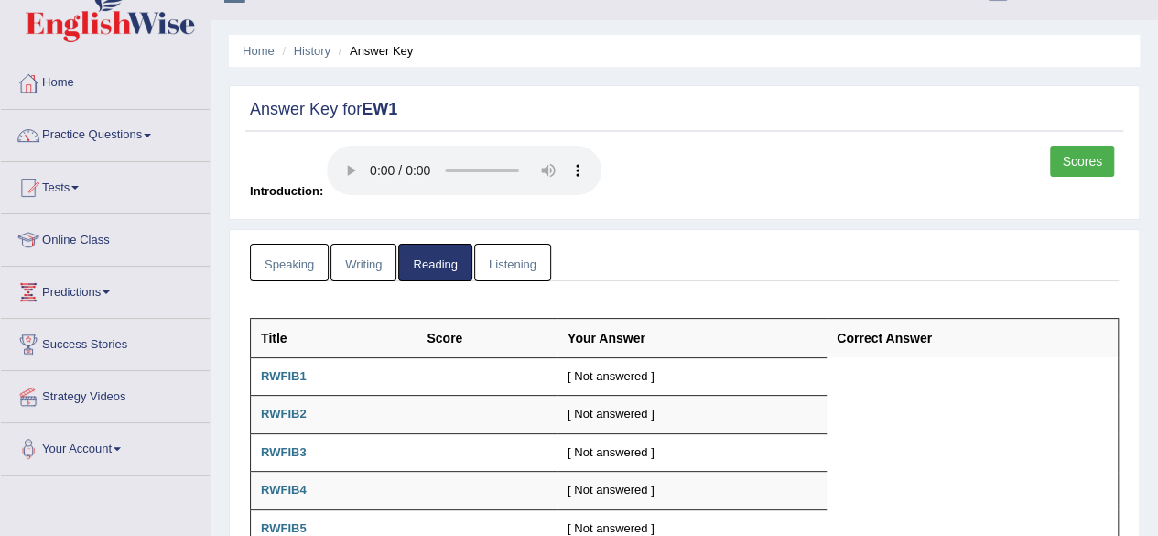
click at [504, 257] on link "Listening" at bounding box center [512, 263] width 77 height 38
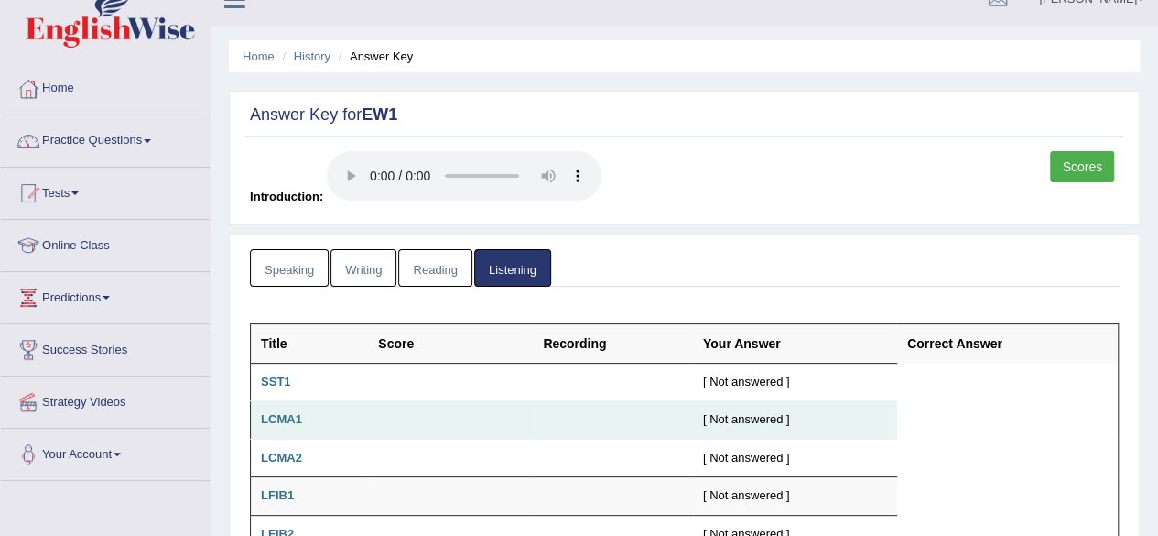
scroll to position [0, 0]
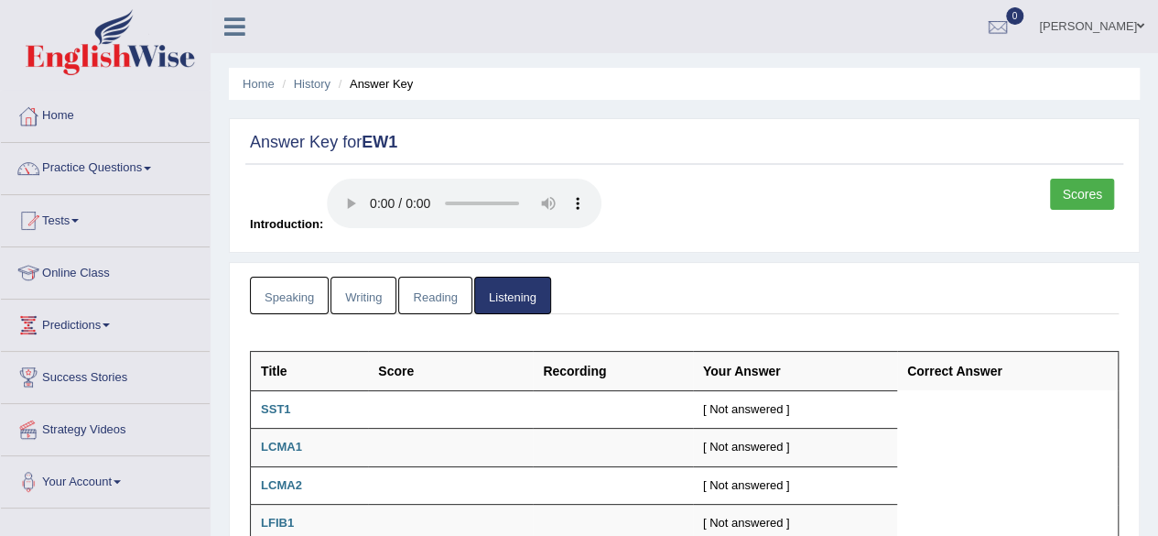
click at [1069, 200] on link "Scores" at bounding box center [1082, 194] width 64 height 31
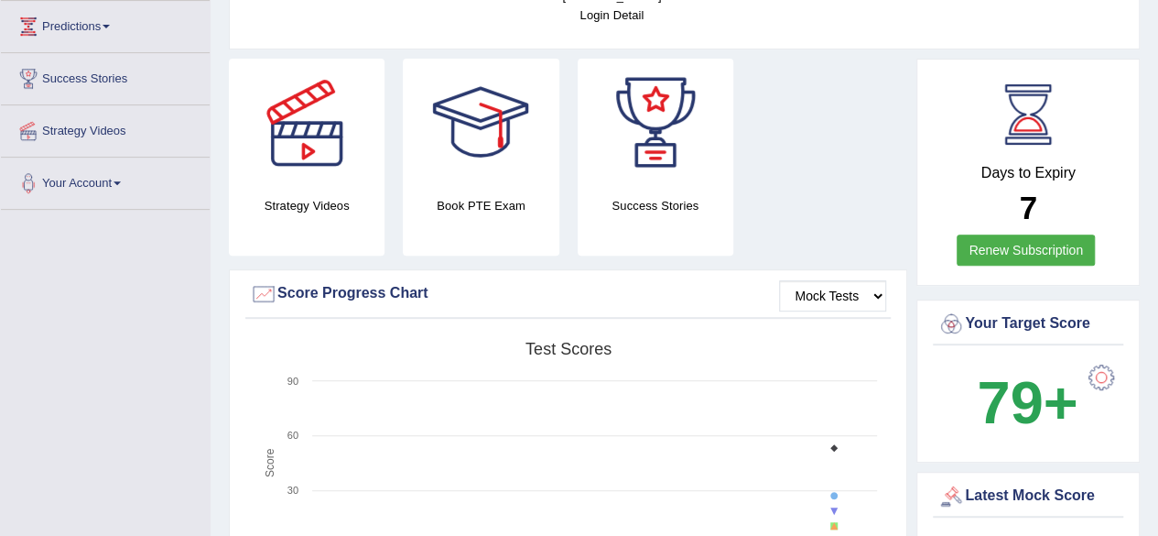
scroll to position [298, 0]
click at [872, 281] on select "Mock Tests" at bounding box center [832, 296] width 107 height 31
click at [780, 281] on select "Mock Tests" at bounding box center [832, 296] width 107 height 31
click at [846, 281] on select "Mock Tests" at bounding box center [832, 296] width 107 height 31
click at [780, 281] on select "Mock Tests" at bounding box center [832, 296] width 107 height 31
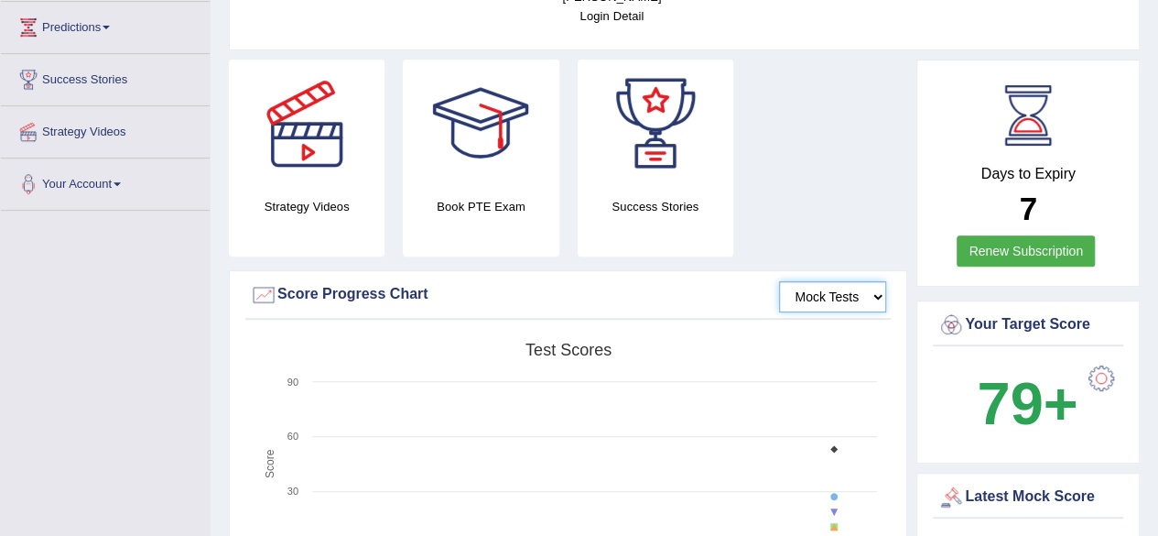
click at [820, 281] on select "Mock Tests" at bounding box center [832, 296] width 107 height 31
click at [780, 281] on select "Mock Tests" at bounding box center [832, 296] width 107 height 31
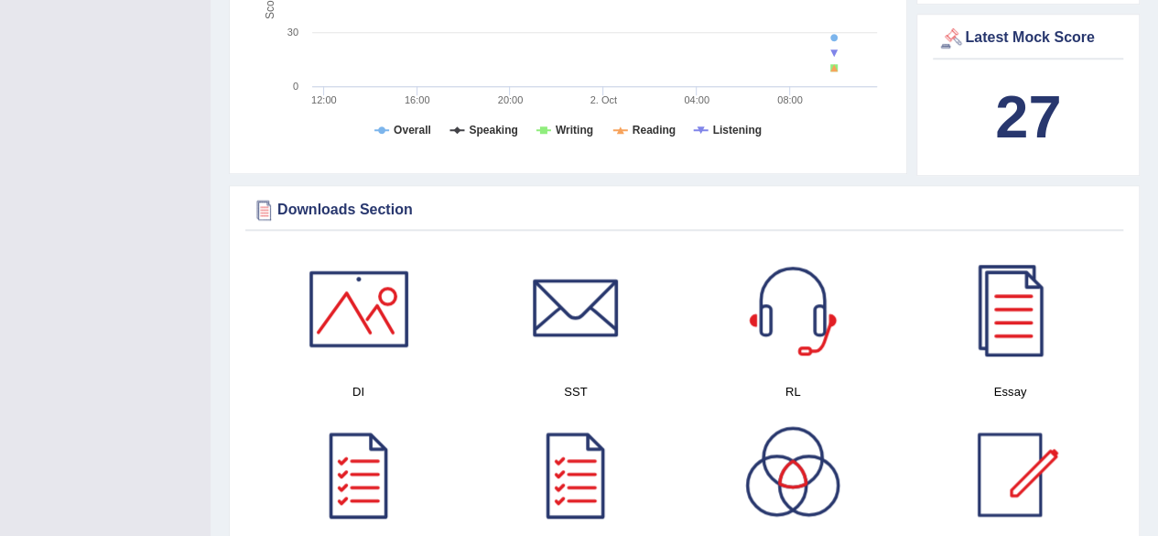
scroll to position [755, 0]
click at [1038, 84] on b "27" at bounding box center [1028, 117] width 66 height 67
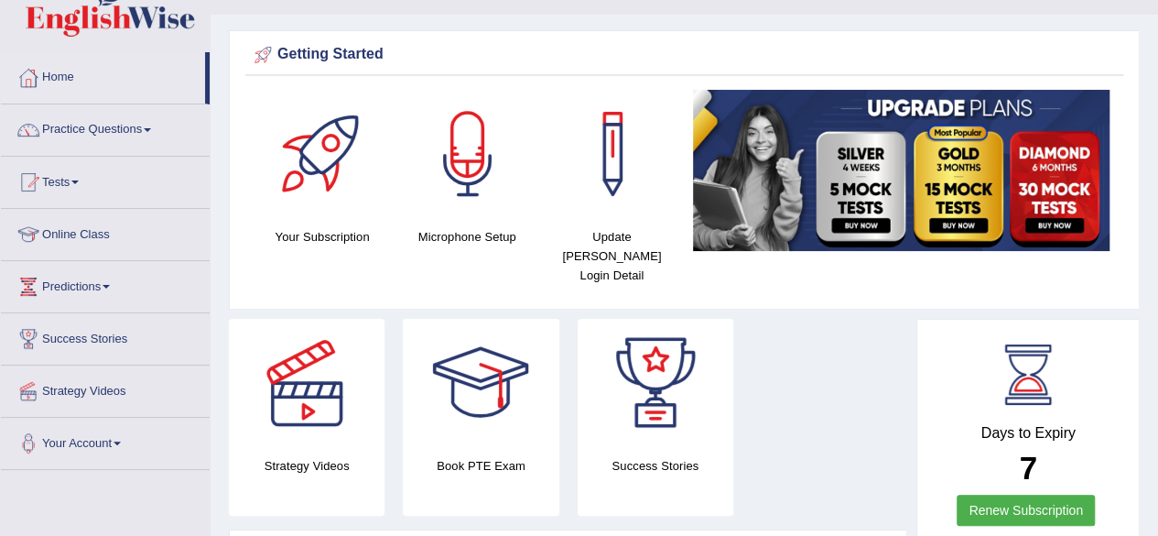
scroll to position [0, 0]
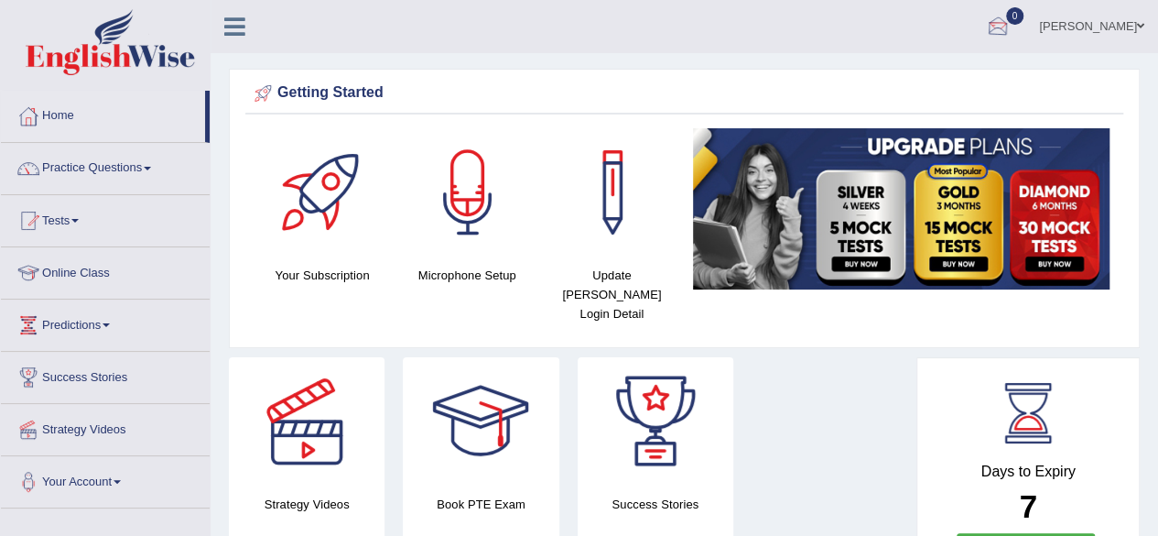
click at [1012, 23] on div at bounding box center [997, 27] width 27 height 27
click at [1024, 23] on li "0 See All Alerts" at bounding box center [997, 26] width 55 height 52
click at [1012, 21] on div at bounding box center [997, 27] width 27 height 27
click at [1025, 21] on li "0 See All Alerts" at bounding box center [997, 26] width 55 height 52
click at [1012, 29] on div at bounding box center [997, 27] width 27 height 27
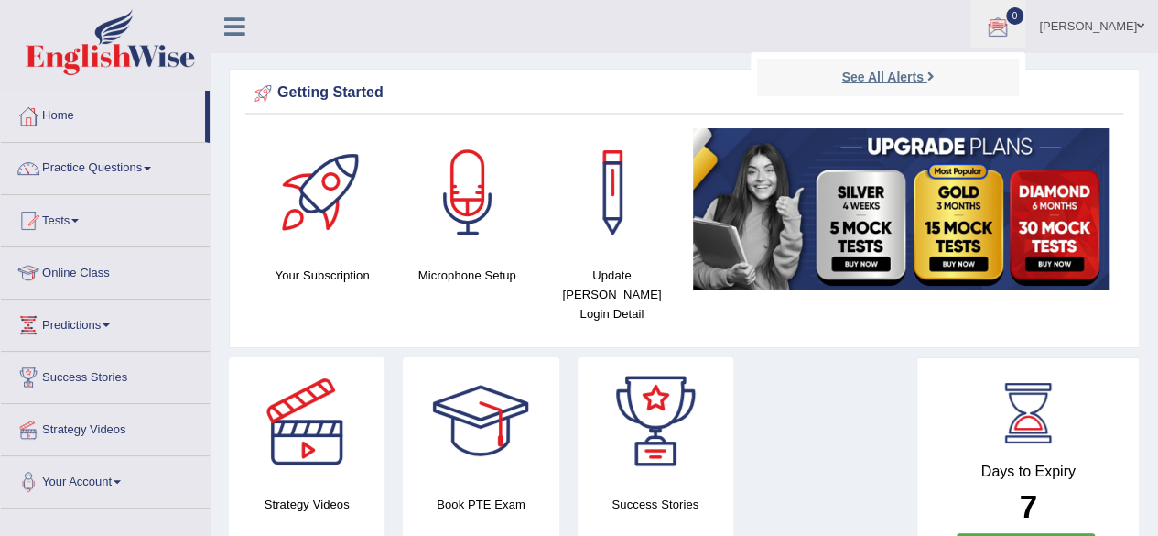
click at [919, 68] on link "See All Alerts" at bounding box center [888, 77] width 102 height 20
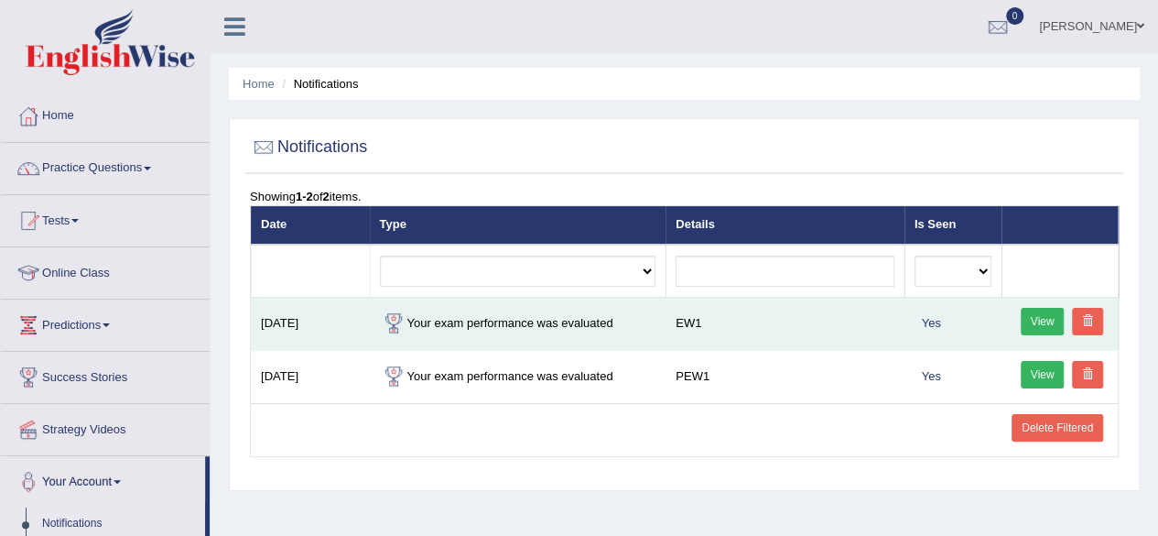
click at [1037, 319] on link "View" at bounding box center [1043, 321] width 44 height 27
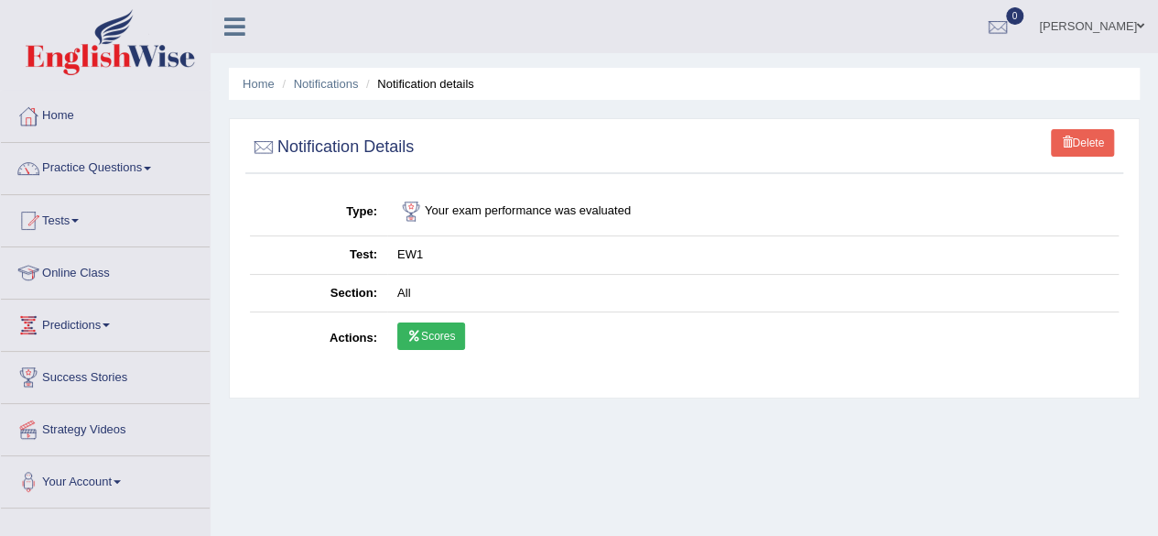
click at [424, 335] on link "Scores" at bounding box center [431, 335] width 68 height 27
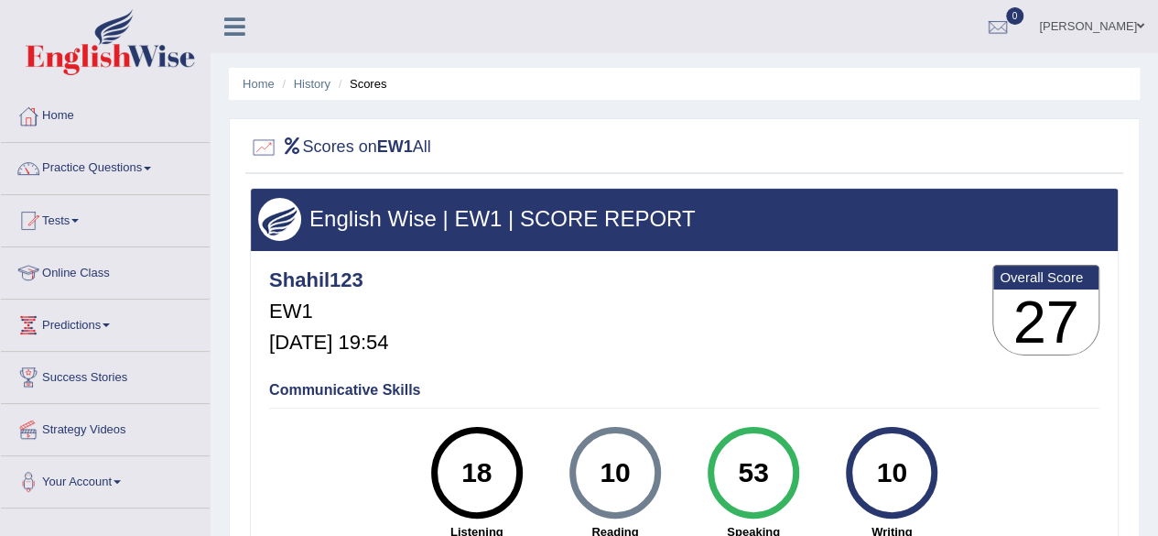
click at [313, 91] on li "History" at bounding box center [303, 83] width 53 height 17
click at [317, 77] on link "History" at bounding box center [312, 84] width 37 height 14
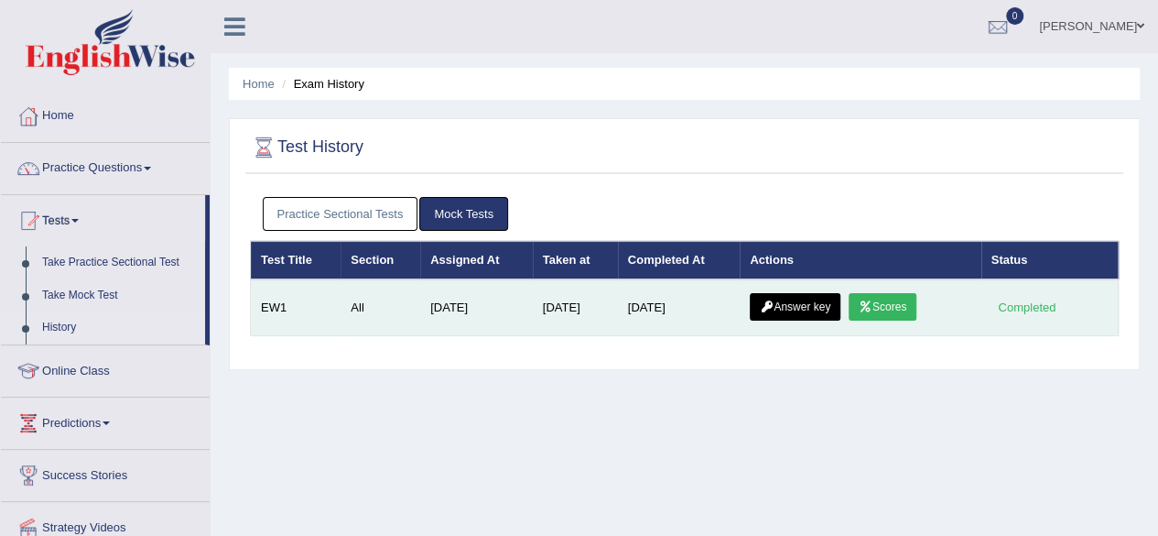
click at [829, 311] on link "Answer key" at bounding box center [795, 306] width 91 height 27
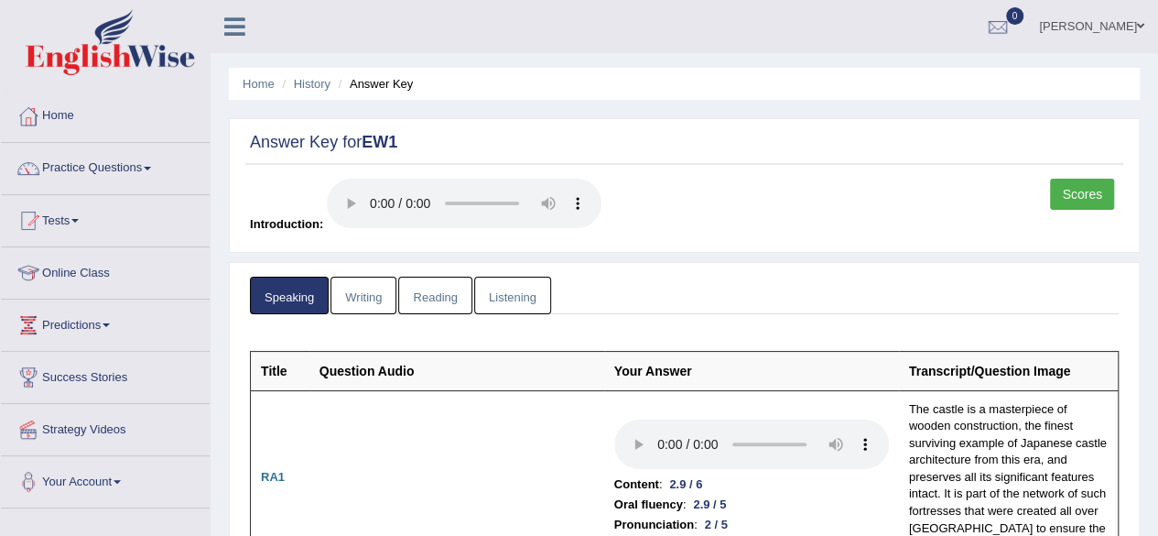
click at [348, 287] on link "Writing" at bounding box center [363, 295] width 66 height 38
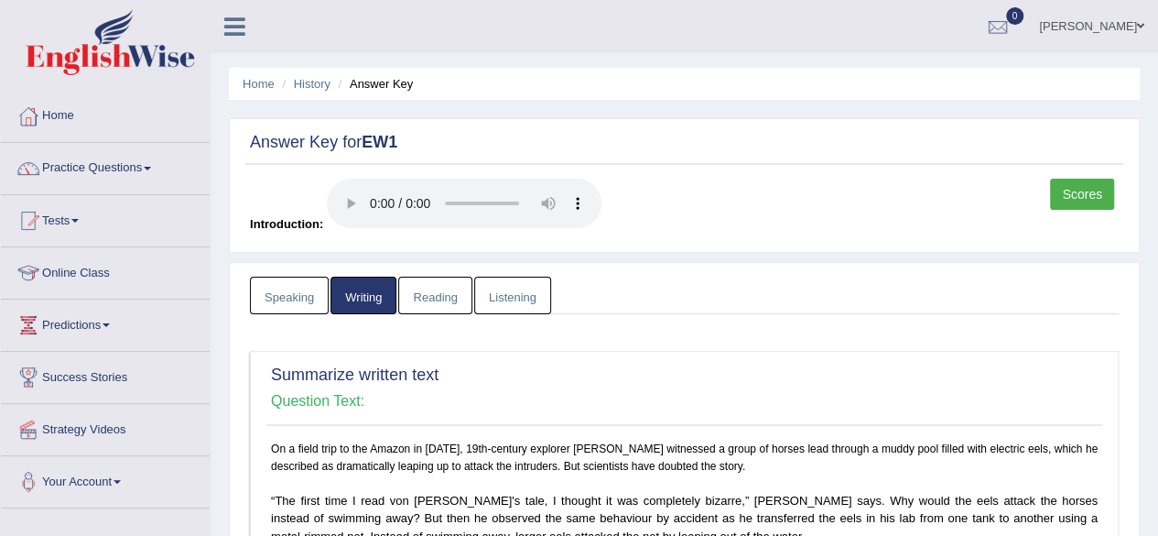
click at [432, 305] on link "Reading" at bounding box center [434, 295] width 73 height 38
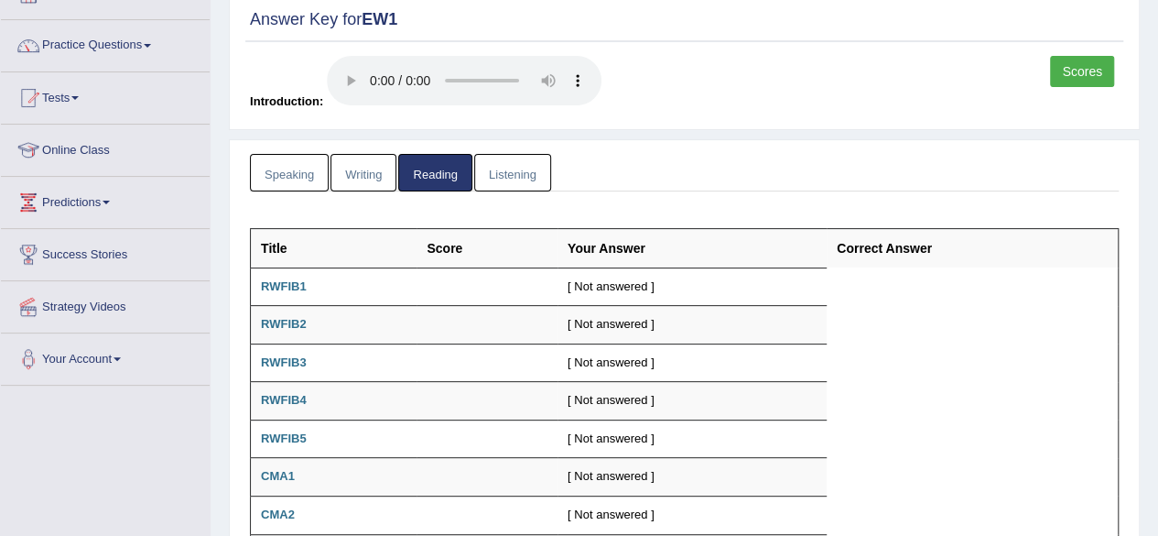
scroll to position [119, 0]
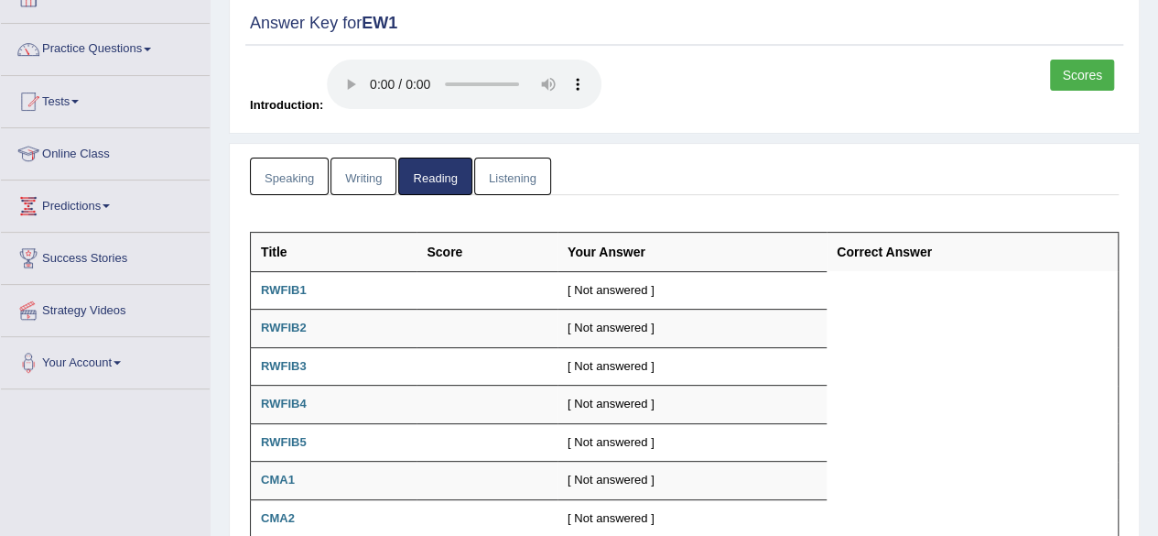
click at [507, 182] on link "Listening" at bounding box center [512, 176] width 77 height 38
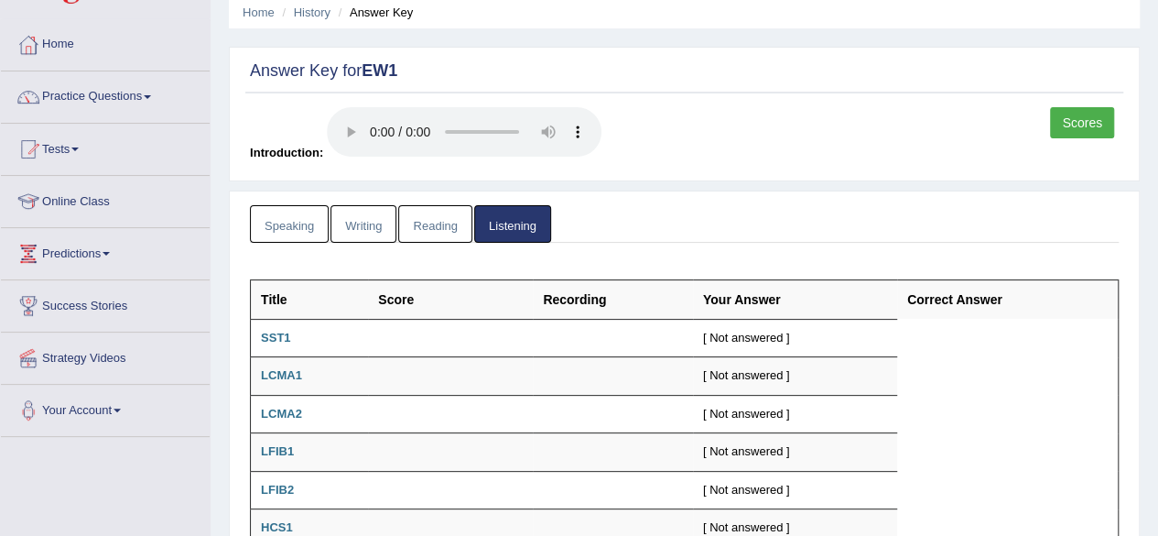
scroll to position [0, 0]
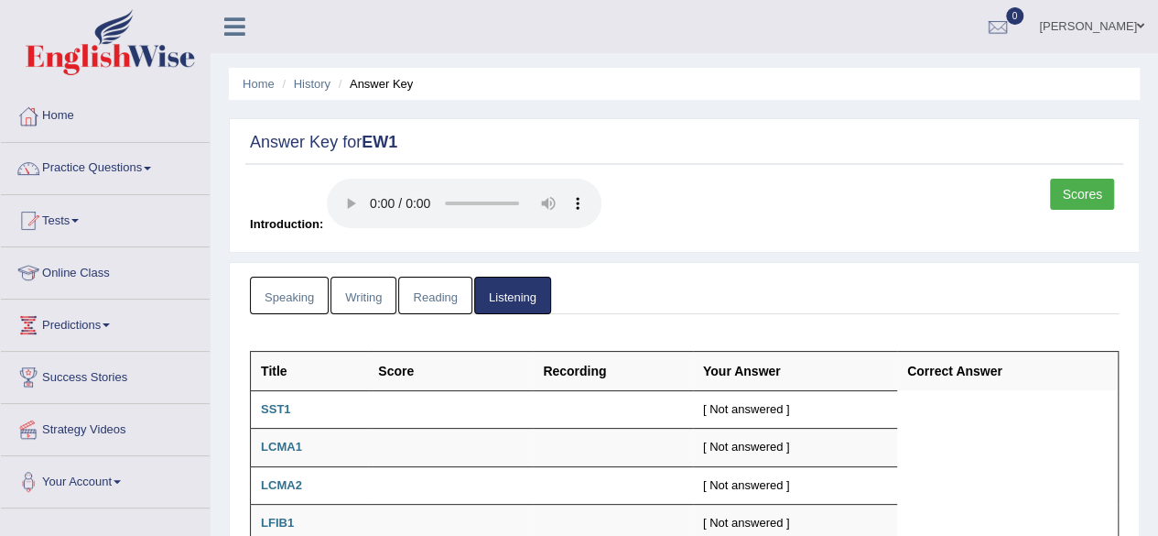
click at [429, 287] on link "Reading" at bounding box center [434, 295] width 73 height 38
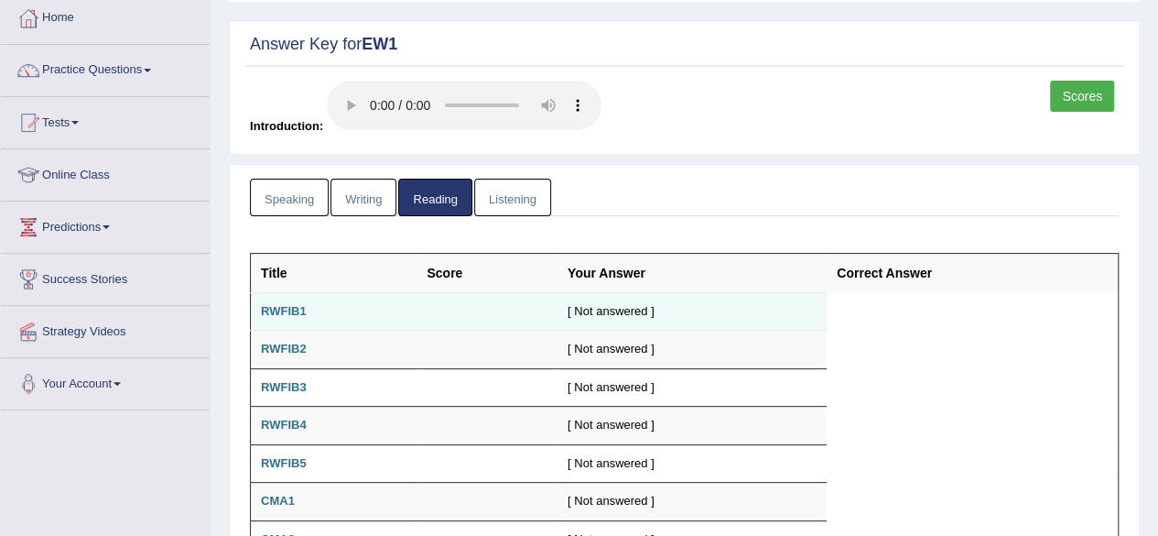
scroll to position [97, 0]
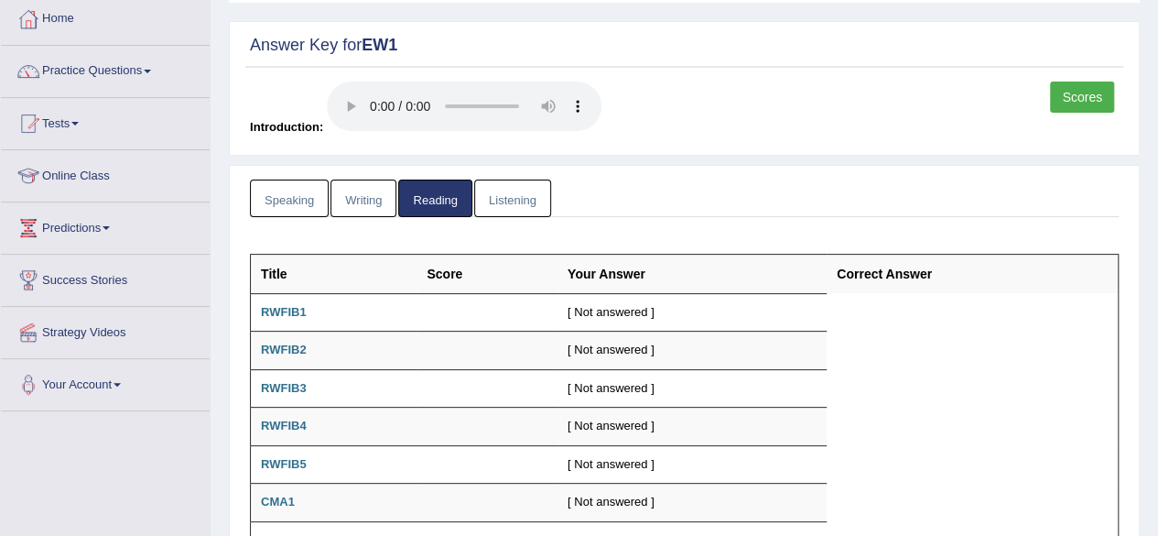
click at [373, 210] on link "Writing" at bounding box center [363, 198] width 66 height 38
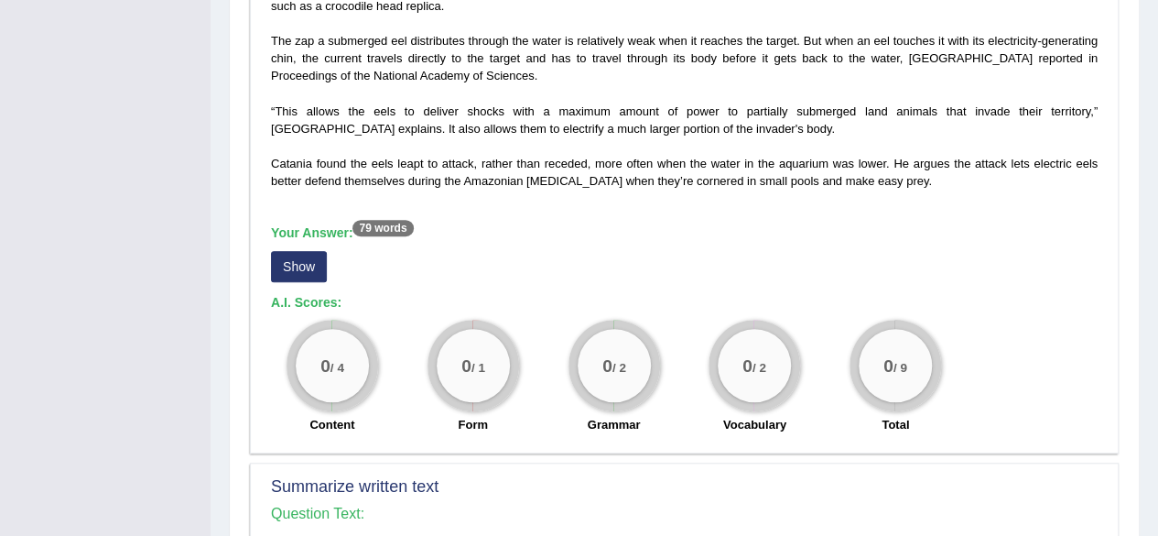
scroll to position [662, 0]
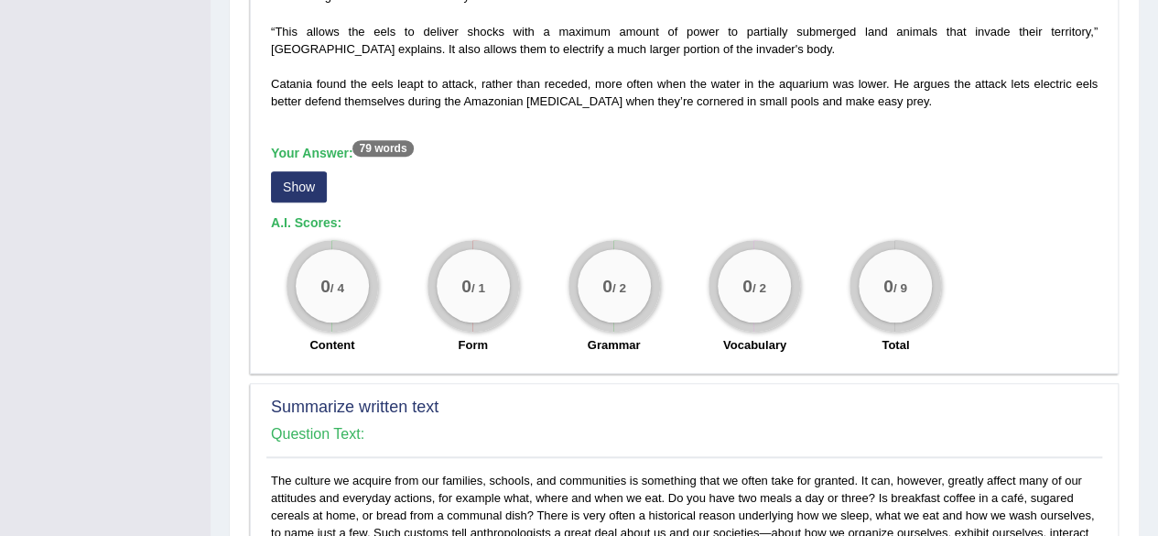
click at [314, 179] on button "Show" at bounding box center [299, 186] width 56 height 31
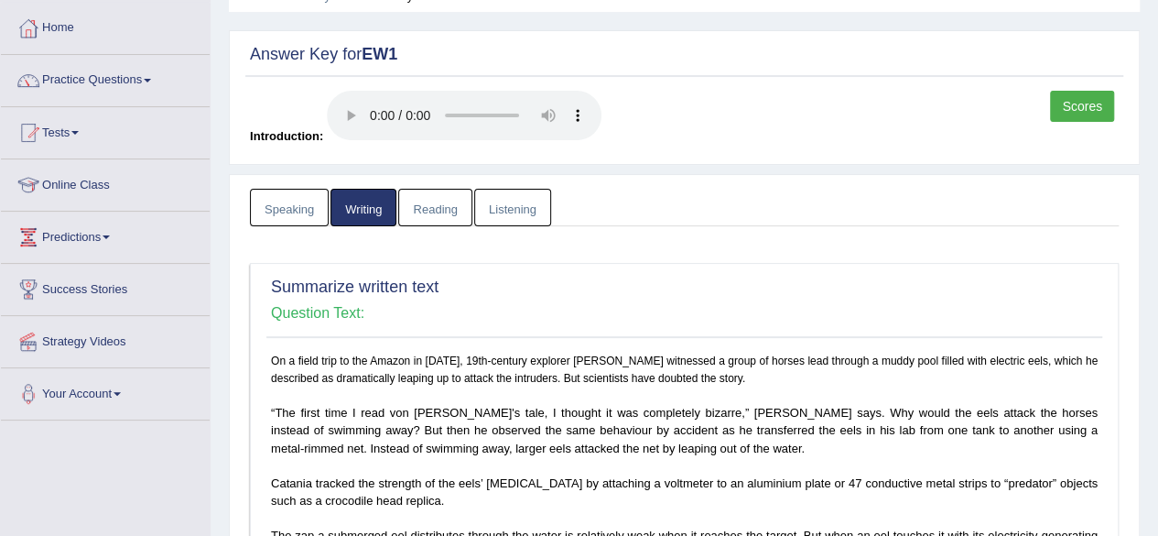
scroll to position [0, 0]
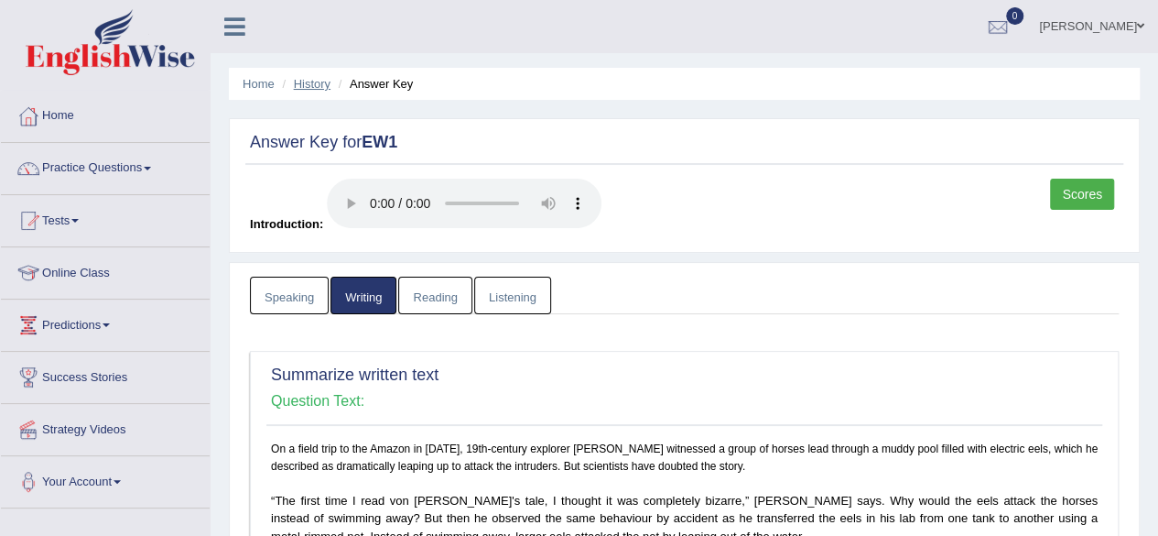
click at [316, 78] on link "History" at bounding box center [312, 84] width 37 height 14
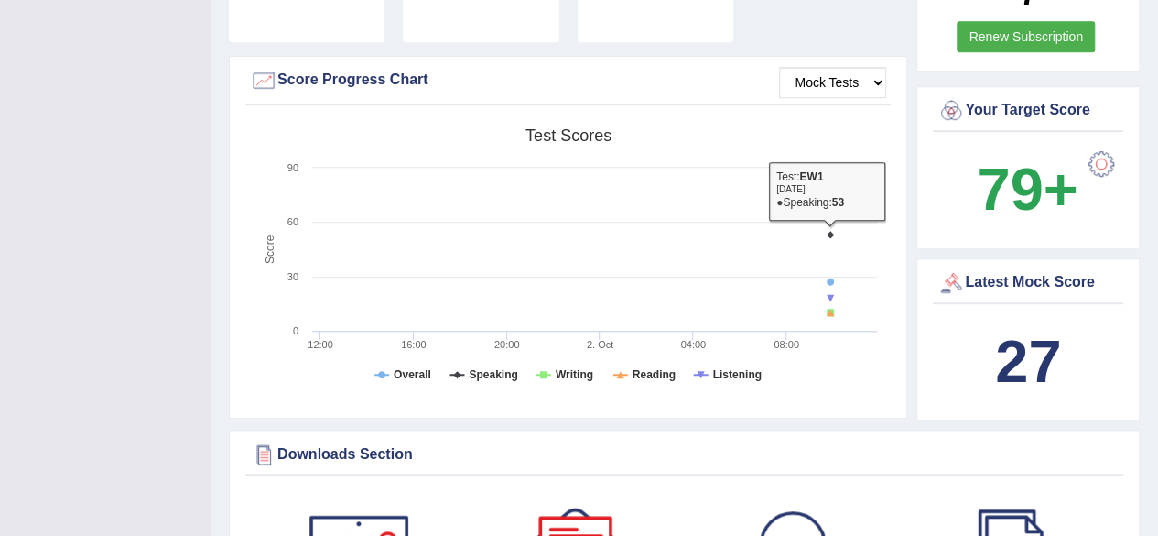
scroll to position [529, 0]
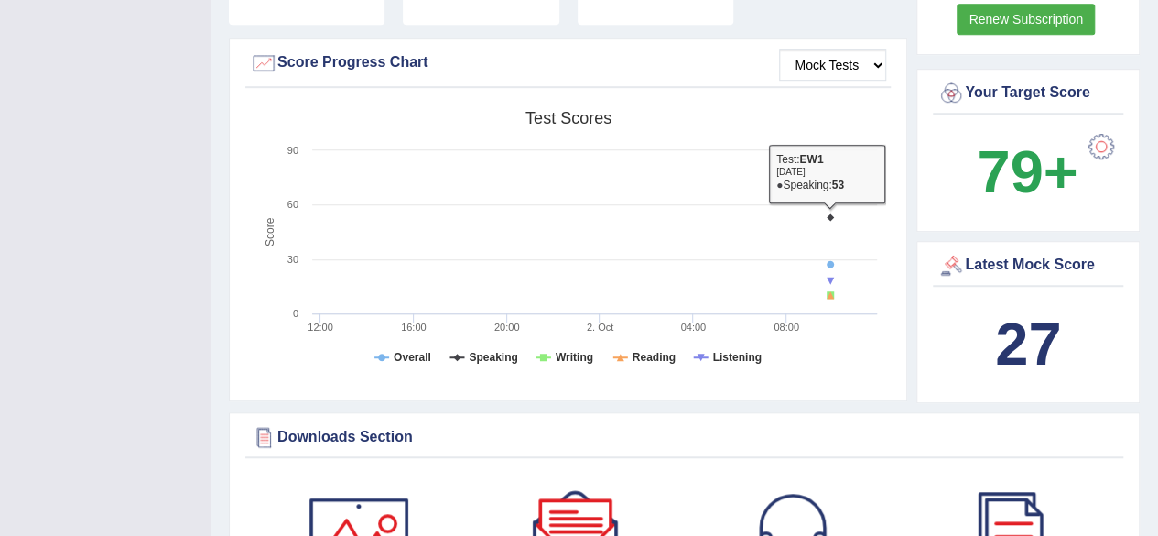
click at [1017, 310] on b "27" at bounding box center [1028, 343] width 66 height 67
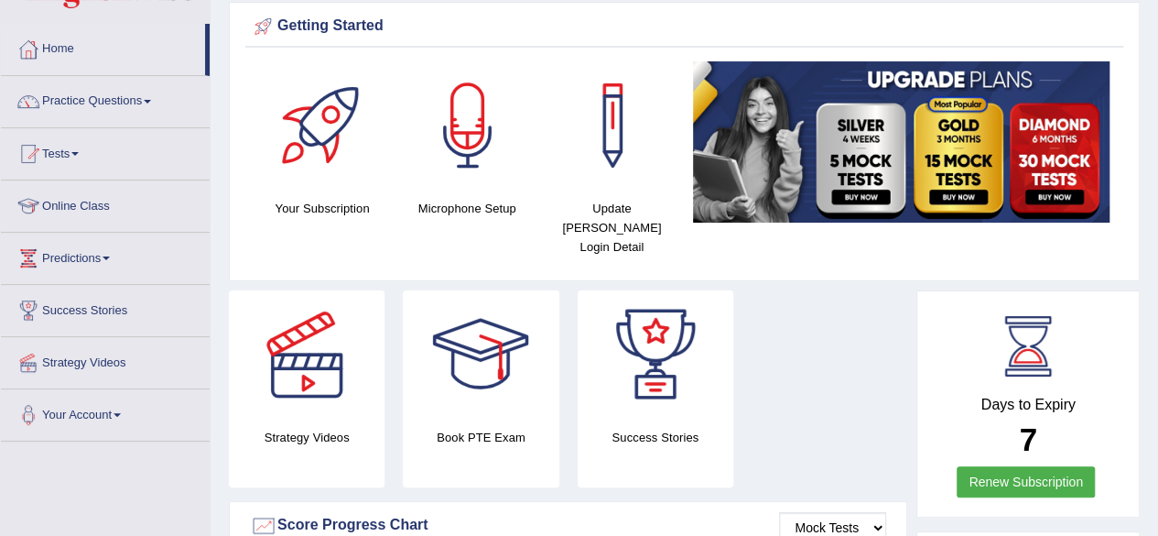
scroll to position [0, 0]
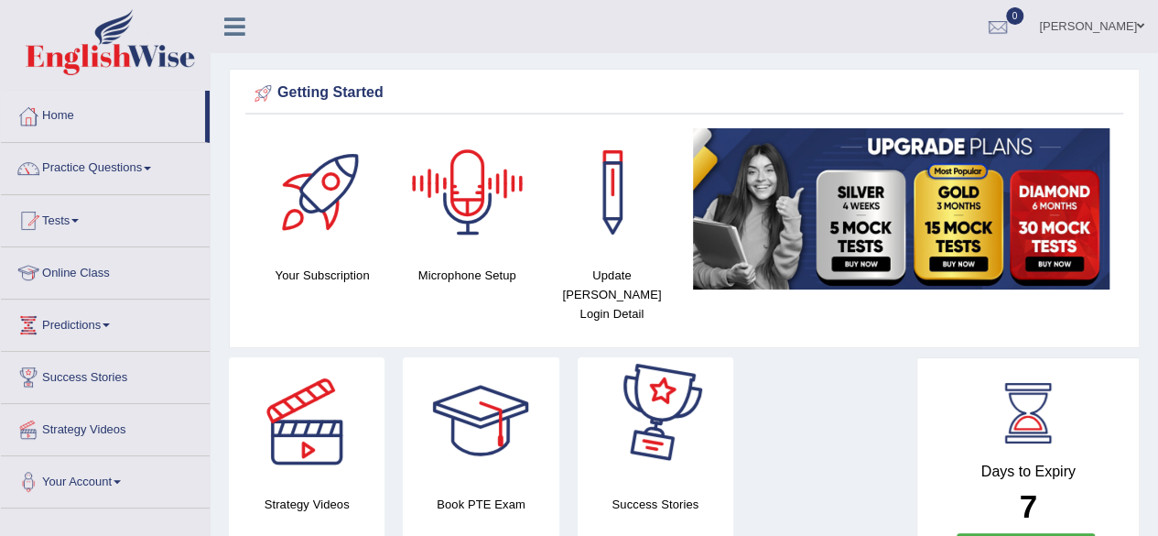
click at [1012, 22] on div at bounding box center [997, 27] width 27 height 27
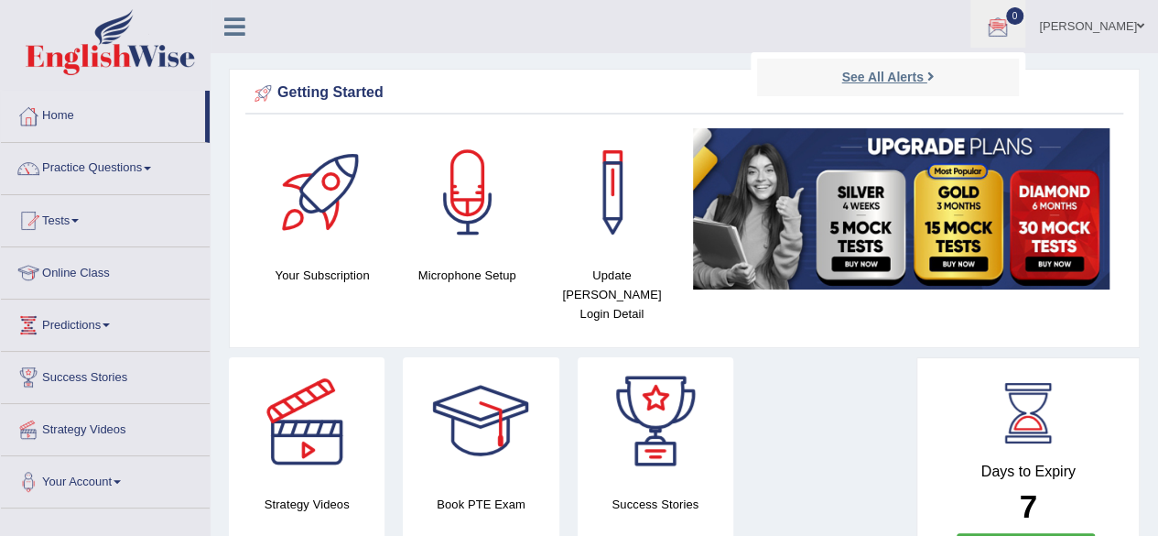
click at [910, 70] on strong "See All Alerts" at bounding box center [881, 77] width 81 height 15
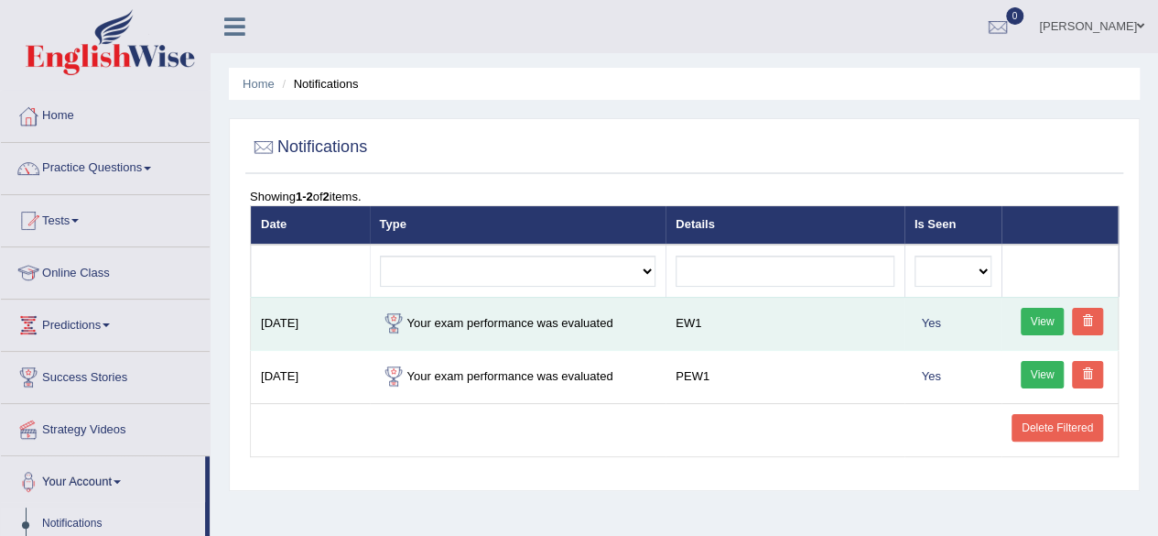
click at [1045, 314] on link "View" at bounding box center [1043, 321] width 44 height 27
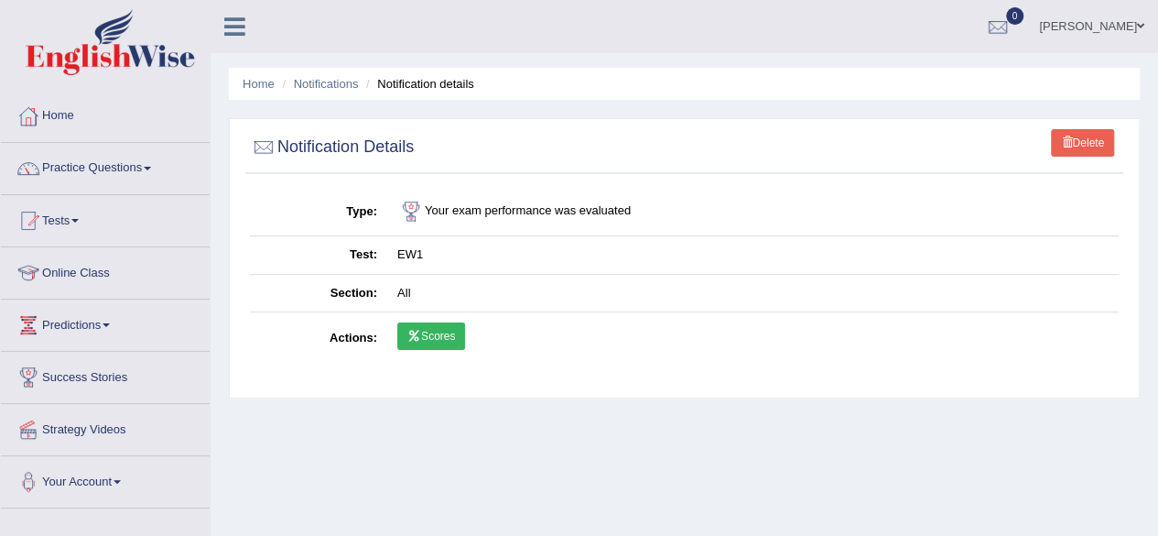
click at [439, 330] on link "Scores" at bounding box center [431, 335] width 68 height 27
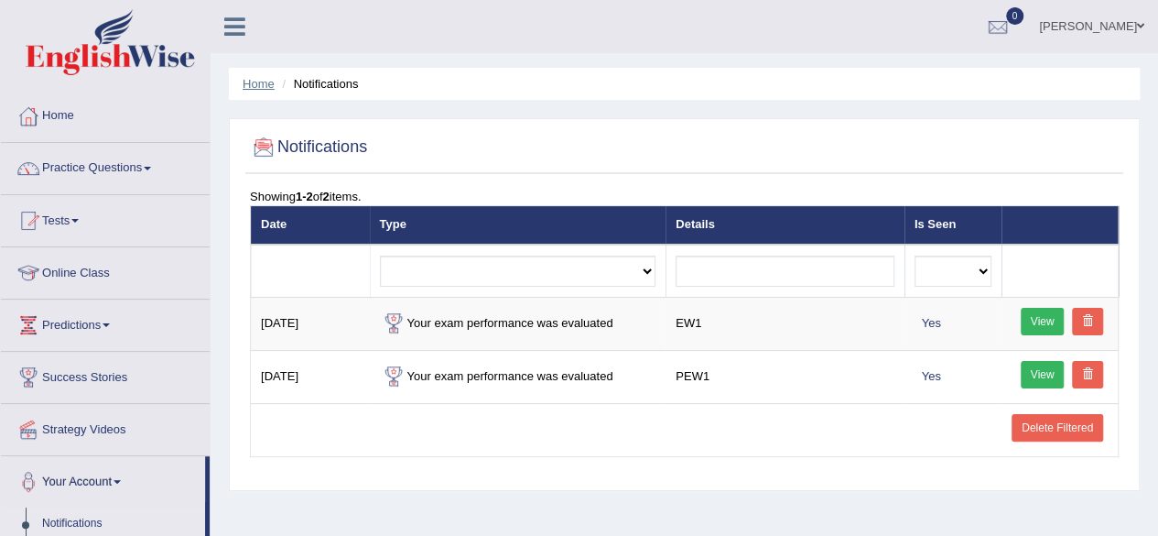
click at [263, 85] on link "Home" at bounding box center [259, 84] width 32 height 14
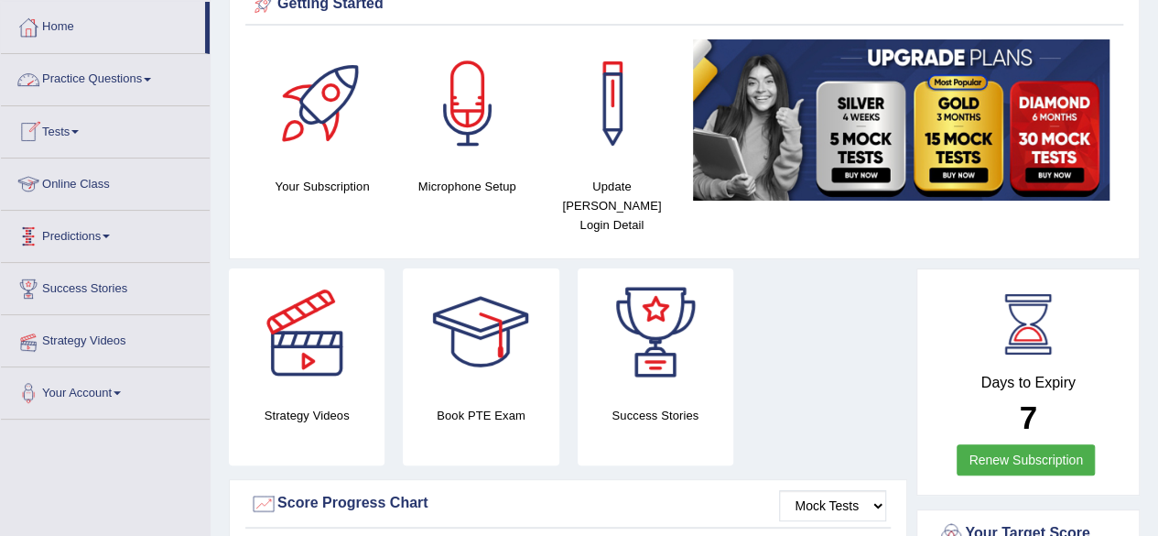
scroll to position [103, 0]
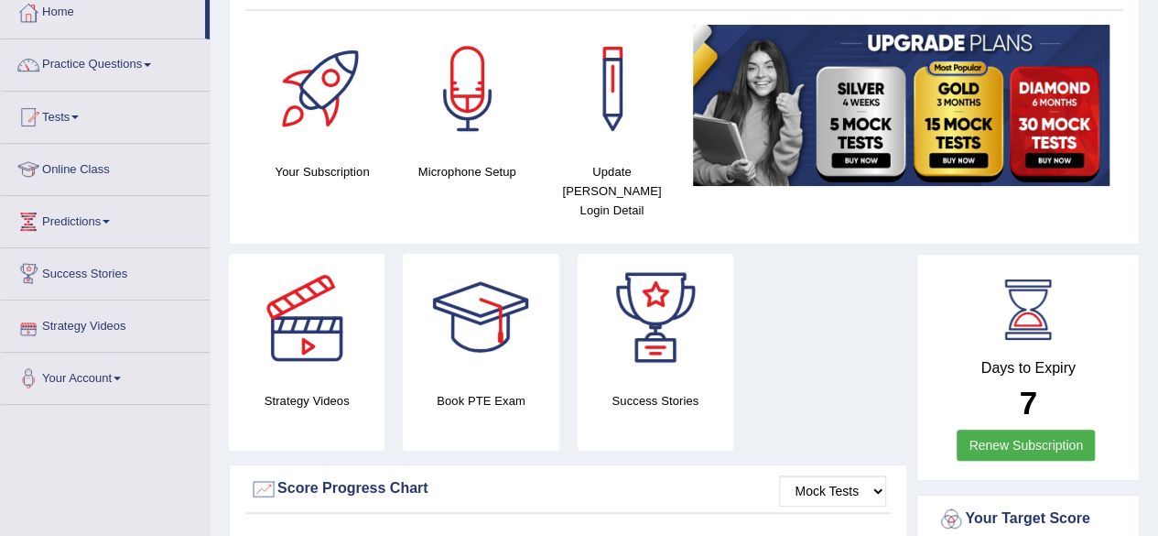
click at [172, 300] on link "Strategy Videos" at bounding box center [105, 323] width 209 height 46
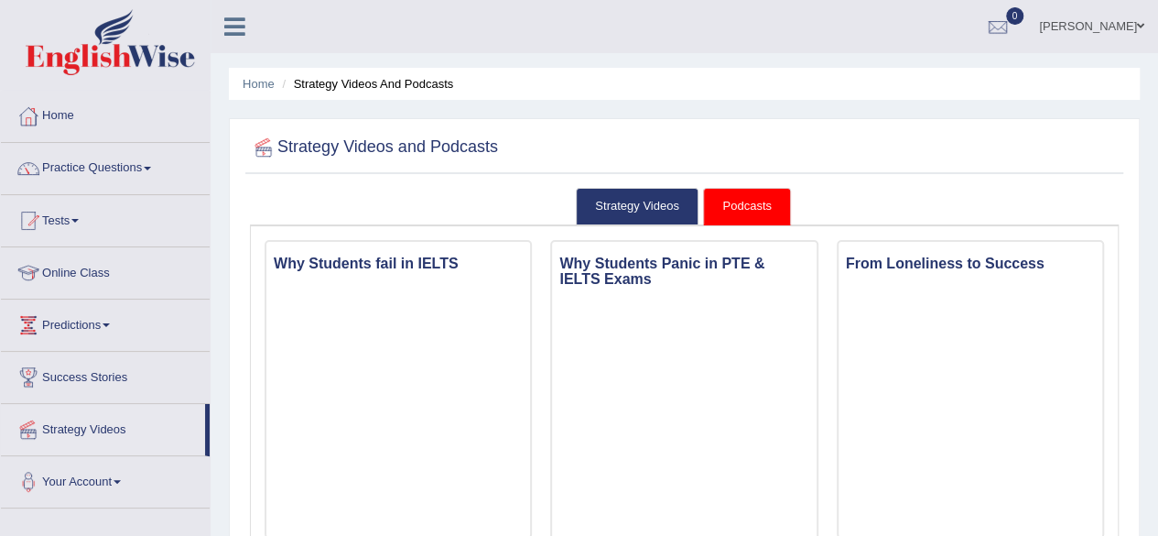
click at [117, 427] on link "Strategy Videos" at bounding box center [103, 427] width 204 height 46
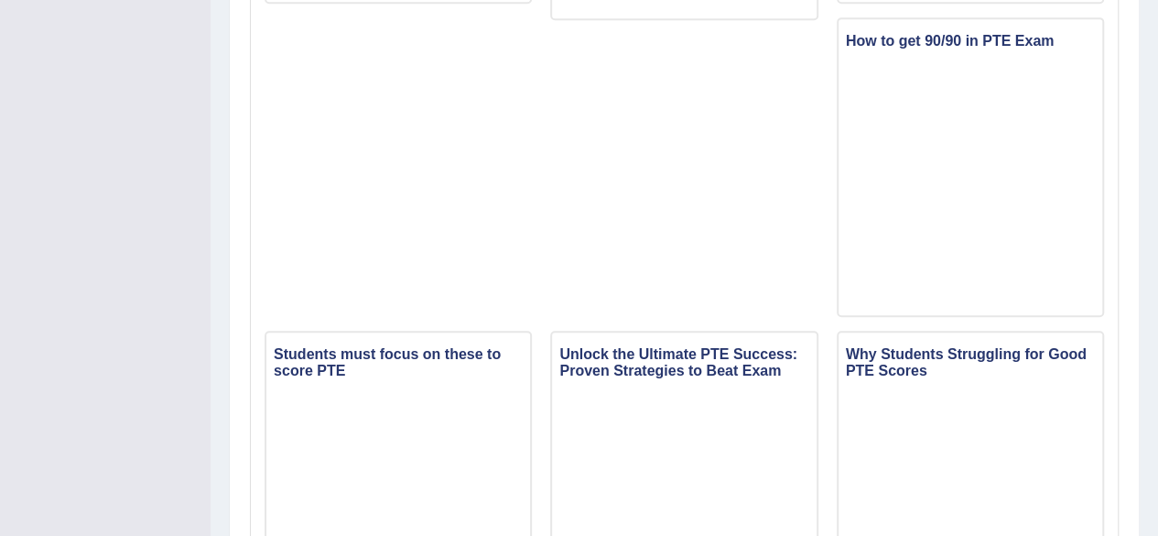
scroll to position [96, 0]
